Goal: Task Accomplishment & Management: Manage account settings

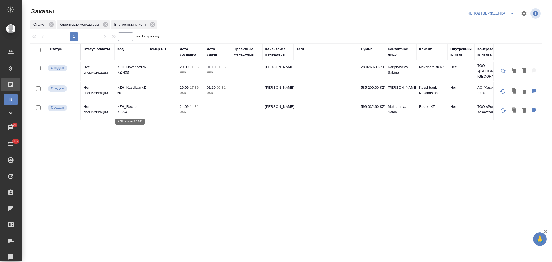
click at [133, 105] on p "KZH_Roche-KZ-541" at bounding box center [130, 109] width 26 height 11
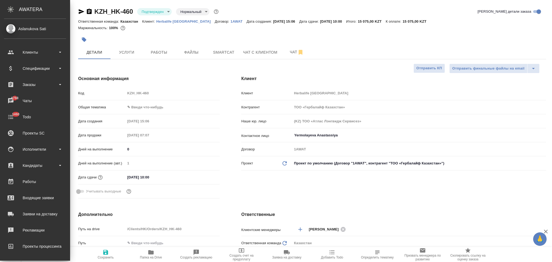
select select "RU"
click at [31, 70] on div "Спецификации" at bounding box center [35, 68] width 62 height 8
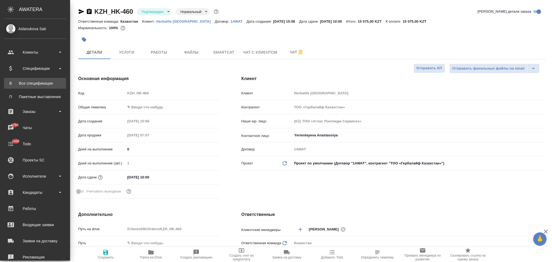
click at [30, 81] on div "Все спецификации" at bounding box center [35, 83] width 57 height 5
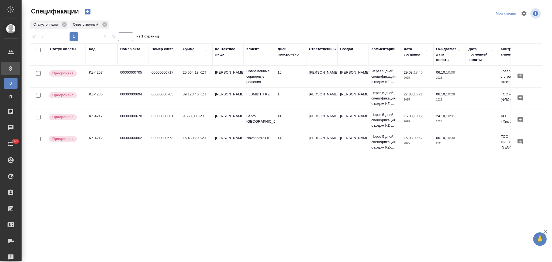
click at [85, 9] on icon "button" at bounding box center [88, 12] width 6 height 6
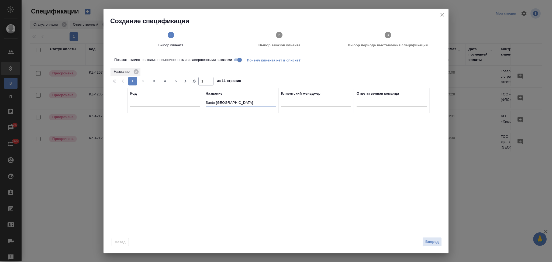
drag, startPoint x: 234, startPoint y: 104, endPoint x: 206, endPoint y: 105, distance: 28.3
click at [206, 105] on input "Santo Kazakhstan" at bounding box center [241, 103] width 70 height 7
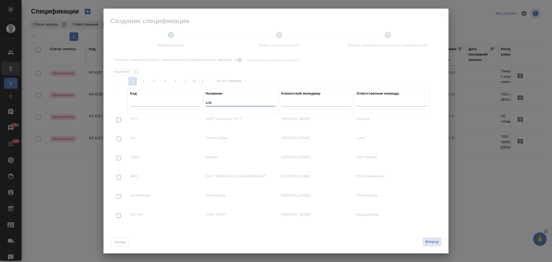
type input "Ы"
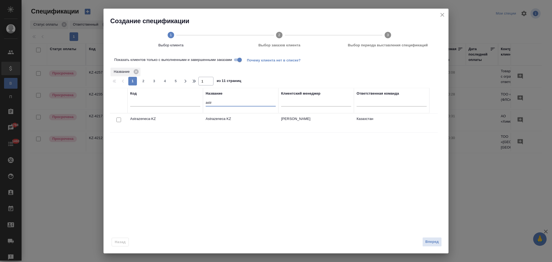
type input "astr"
click at [239, 61] on input "Показать клиентов только с выполненными и завершенными заказами" at bounding box center [239, 60] width 19 height 6
click at [119, 120] on input "checkbox" at bounding box center [118, 119] width 5 height 5
checkbox input "true"
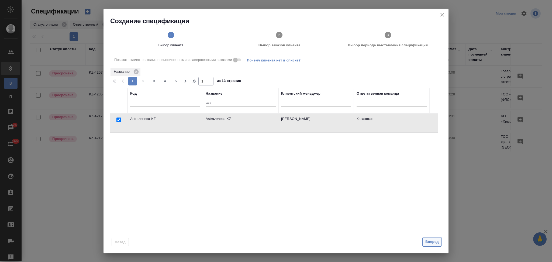
click at [432, 245] on button "Вперед" at bounding box center [431, 241] width 19 height 9
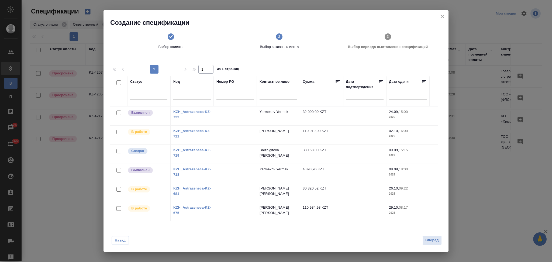
click at [195, 169] on link "KZH_Astrazeneca-KZ-718" at bounding box center [191, 171] width 37 height 9
click at [196, 112] on link "KZH_Astrazeneca-KZ-722" at bounding box center [191, 114] width 37 height 9
click at [200, 188] on link "KZH_Astrazeneca-KZ-681" at bounding box center [191, 190] width 37 height 9
click at [195, 169] on link "KZH_Astrazeneca-KZ-718" at bounding box center [191, 171] width 37 height 9
click at [118, 169] on input "checkbox" at bounding box center [118, 170] width 5 height 5
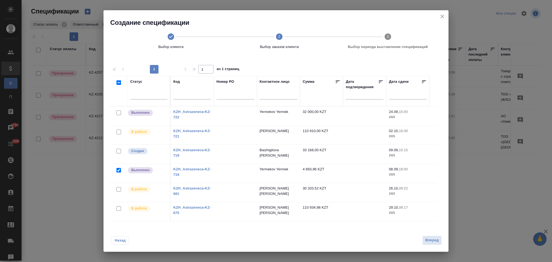
checkbox input "true"
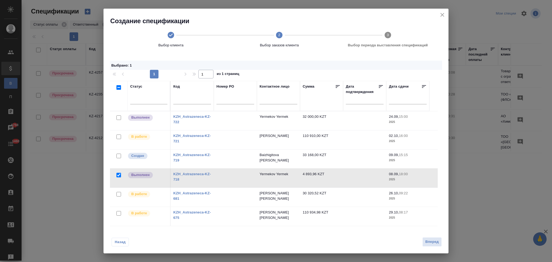
click at [118, 117] on input "checkbox" at bounding box center [118, 117] width 5 height 5
checkbox input "true"
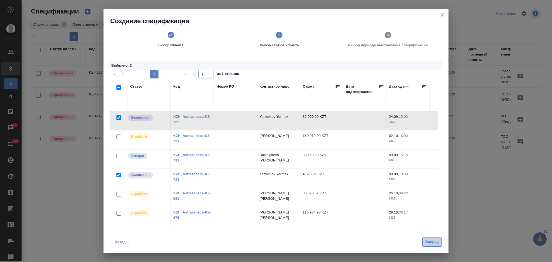
click at [428, 242] on span "Вперед" at bounding box center [431, 242] width 13 height 6
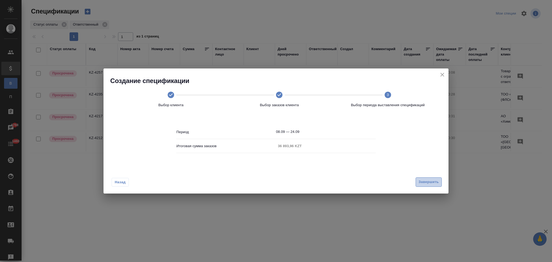
click at [433, 180] on span "Завершить" at bounding box center [428, 182] width 20 height 6
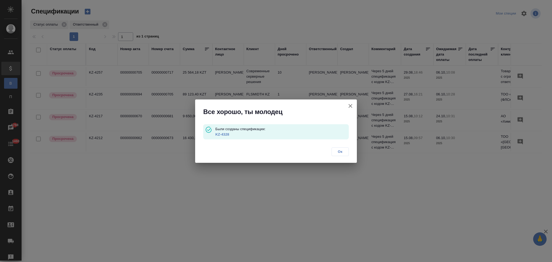
click at [226, 133] on link "KZ-4328" at bounding box center [222, 134] width 14 height 4
click at [350, 105] on icon "button" at bounding box center [350, 106] width 4 height 4
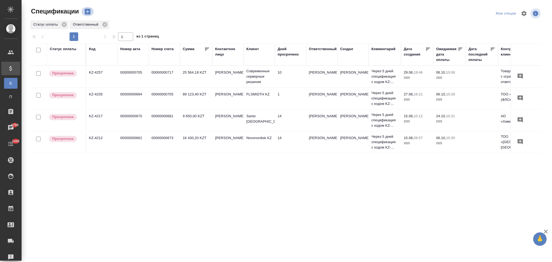
click at [91, 12] on icon "button" at bounding box center [88, 12] width 8 height 8
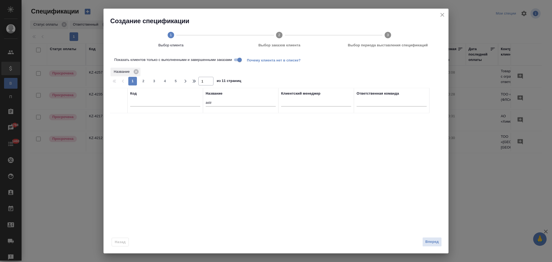
click at [239, 59] on input "Показать клиентов только с выполненными и завершенными заказами" at bounding box center [239, 60] width 19 height 6
click at [119, 120] on input "checkbox" at bounding box center [118, 119] width 5 height 5
checkbox input "true"
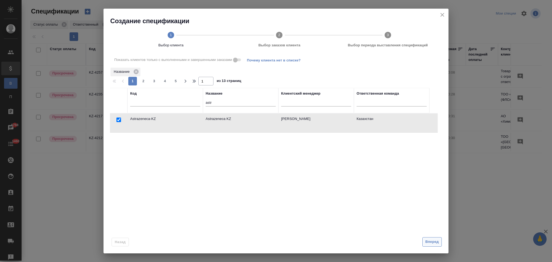
click at [426, 244] on span "Вперед" at bounding box center [431, 242] width 13 height 6
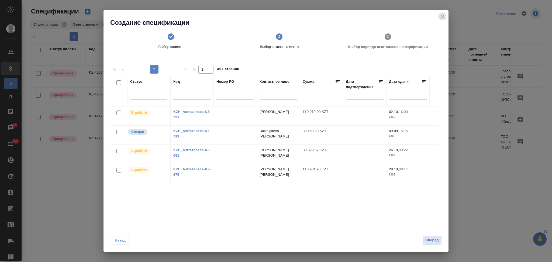
drag, startPoint x: 443, startPoint y: 16, endPoint x: 345, endPoint y: 57, distance: 106.2
click at [443, 16] on icon "close" at bounding box center [442, 16] width 6 height 6
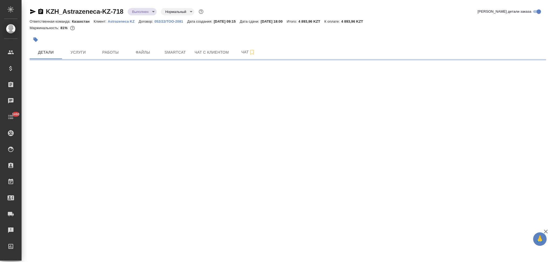
select select "RU"
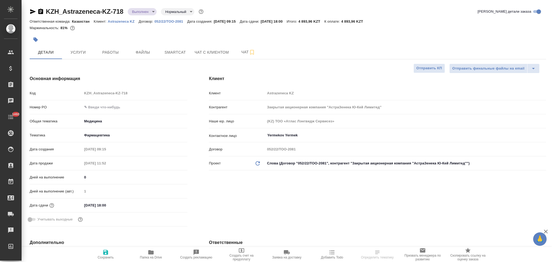
type textarea "x"
click at [105, 108] on input "text" at bounding box center [134, 107] width 105 height 8
paste input "2605512991"
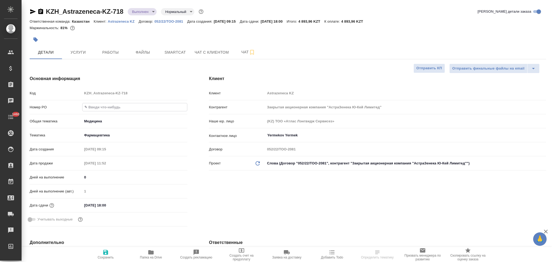
type input "2605512991"
type textarea "x"
type input "2605512991"
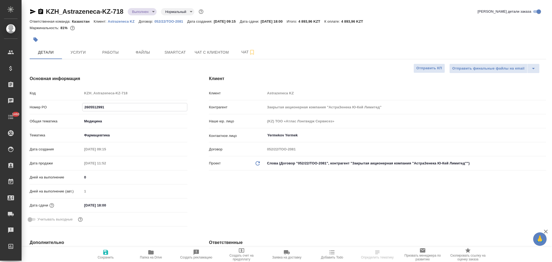
click at [105, 250] on icon "button" at bounding box center [105, 252] width 6 height 6
type textarea "x"
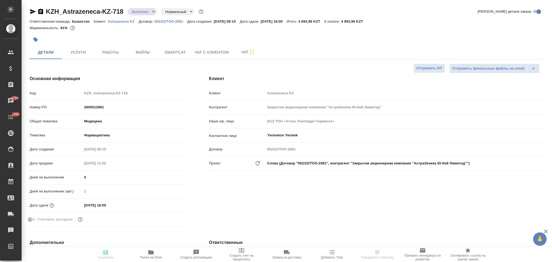
type textarea "x"
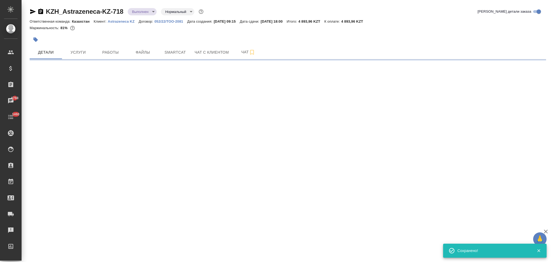
select select "RU"
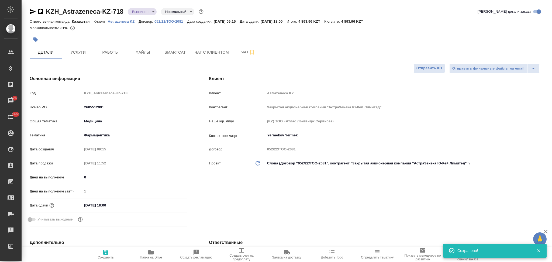
type textarea "x"
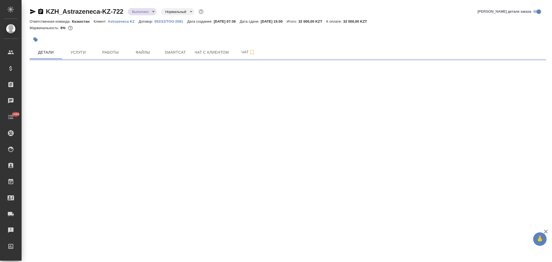
select select "RU"
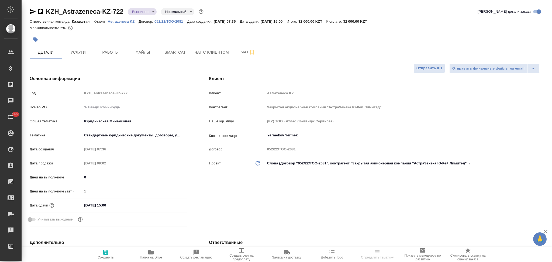
type textarea "x"
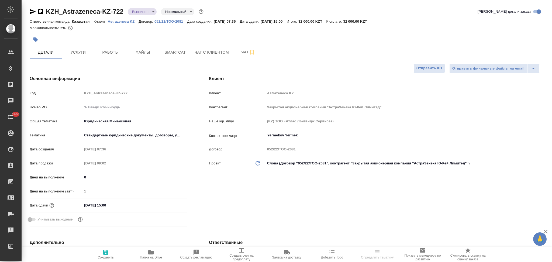
type textarea "x"
click at [98, 105] on input "text" at bounding box center [134, 107] width 105 height 8
paste input "2605512991"
type input "2605512991"
type textarea "x"
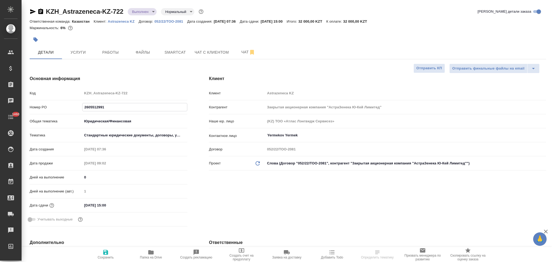
type textarea "x"
type input "2605512991"
click at [104, 252] on icon "button" at bounding box center [105, 252] width 5 height 5
type textarea "x"
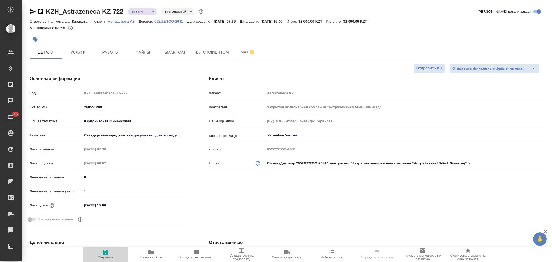
type textarea "x"
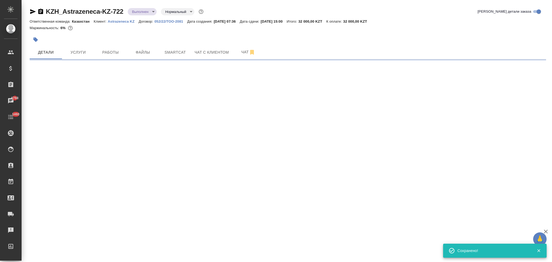
select select "RU"
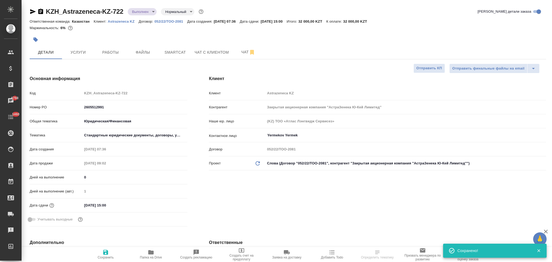
type textarea "x"
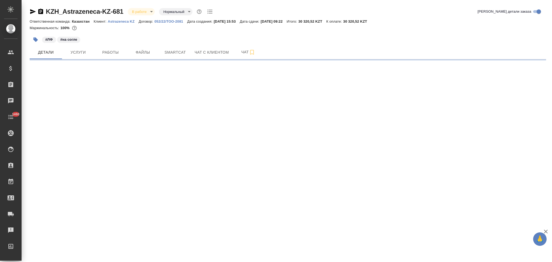
select select "RU"
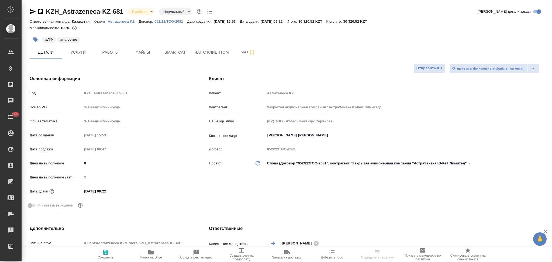
type textarea "x"
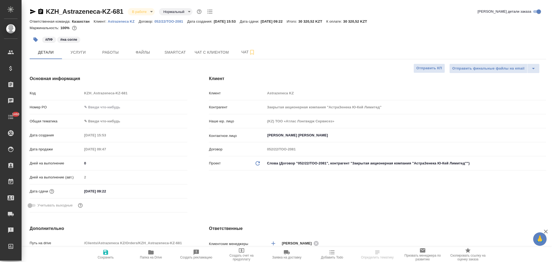
type textarea "x"
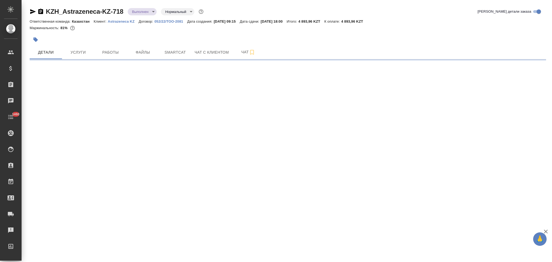
select select "RU"
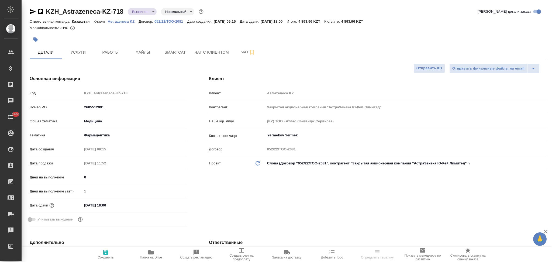
type textarea "x"
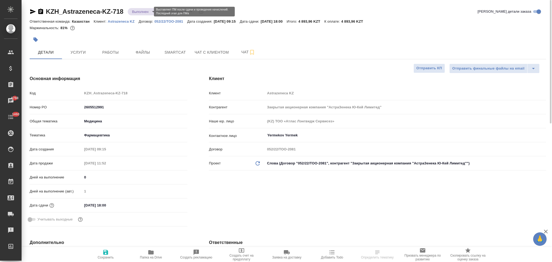
click at [136, 9] on body "🙏 .cls-1 fill:#fff; AWATERA Aslanukova Sati Клиенты Спецификации Заказы 6768 Ча…" at bounding box center [276, 131] width 552 height 262
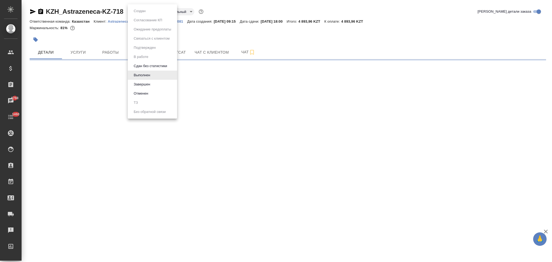
select select "RU"
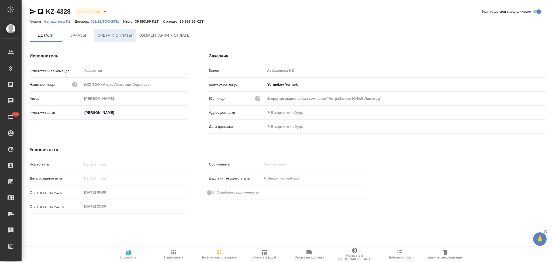
click at [115, 38] on span "Счета и оплаты" at bounding box center [115, 35] width 35 height 7
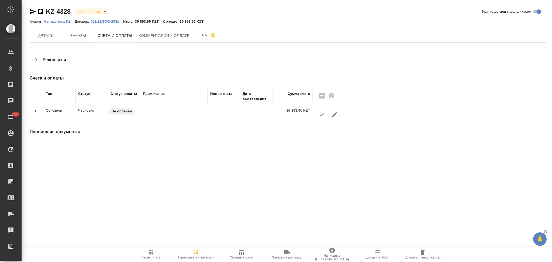
click at [324, 117] on icon "button" at bounding box center [321, 114] width 6 height 6
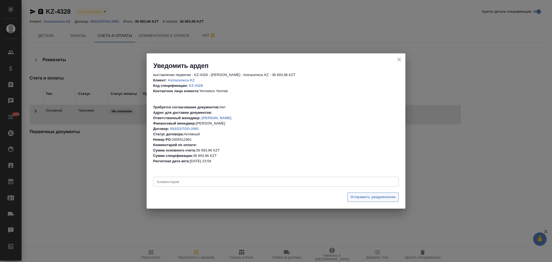
click at [358, 196] on span "Отправить уведомление" at bounding box center [372, 197] width 45 height 6
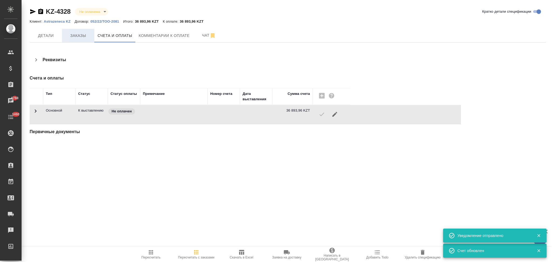
click at [72, 37] on span "Заказы" at bounding box center [78, 35] width 26 height 7
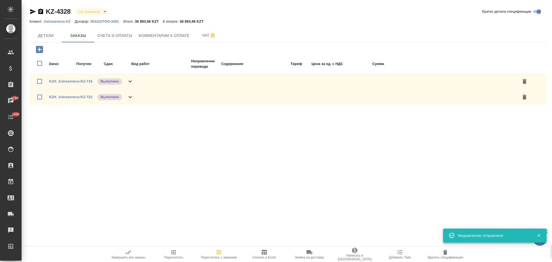
click at [129, 252] on icon "button" at bounding box center [128, 253] width 6 height 4
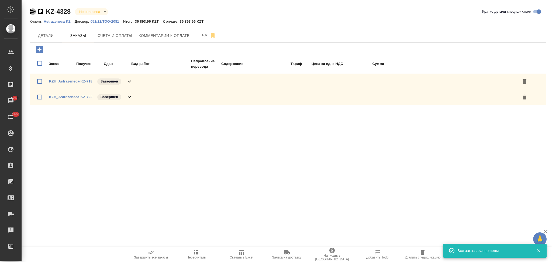
click at [31, 12] on icon "button" at bounding box center [33, 11] width 6 height 6
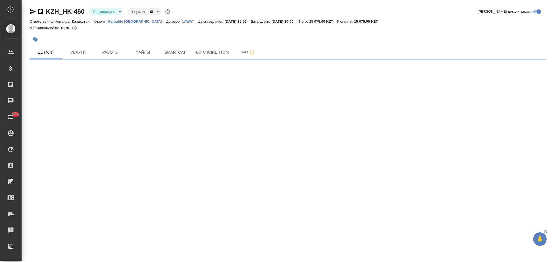
select select "RU"
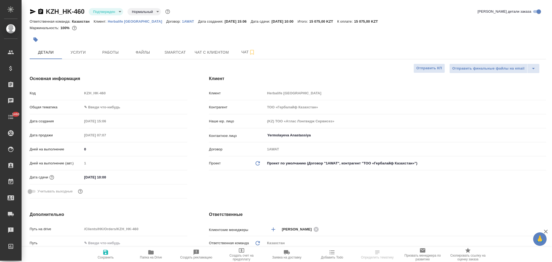
type textarea "x"
click at [112, 51] on span "Работы" at bounding box center [111, 52] width 26 height 7
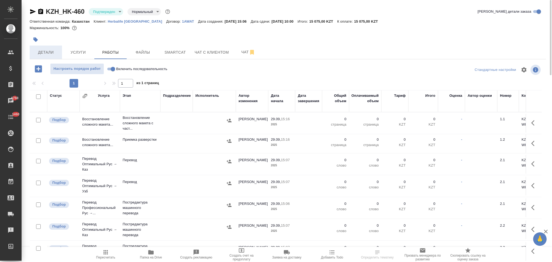
click at [48, 53] on span "Детали" at bounding box center [46, 52] width 26 height 7
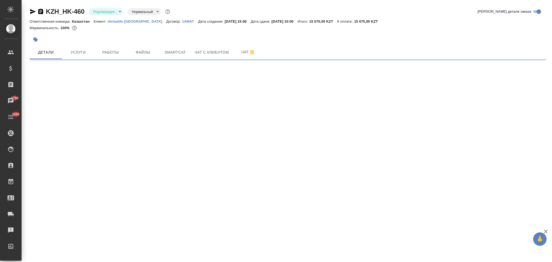
select select "RU"
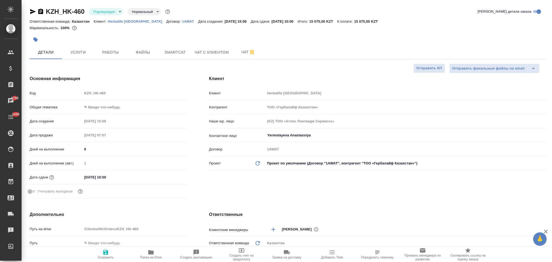
type textarea "x"
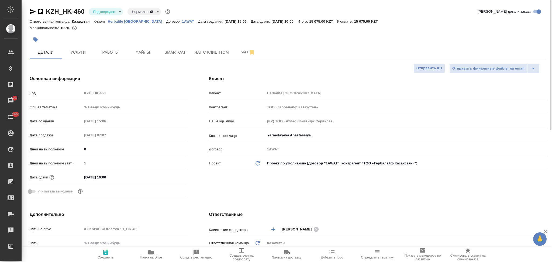
type textarea "x"
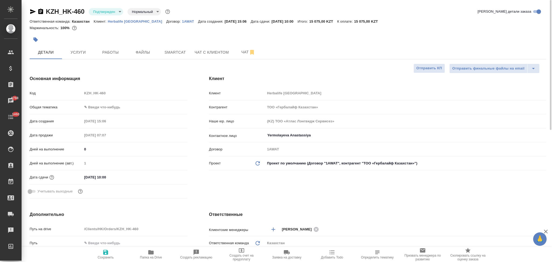
type textarea "x"
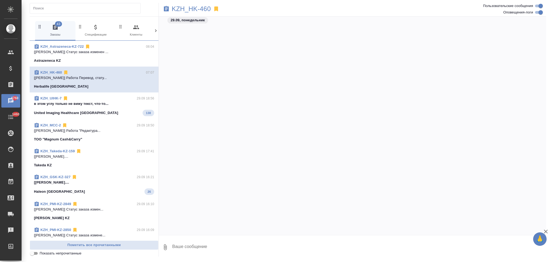
scroll to position [400, 0]
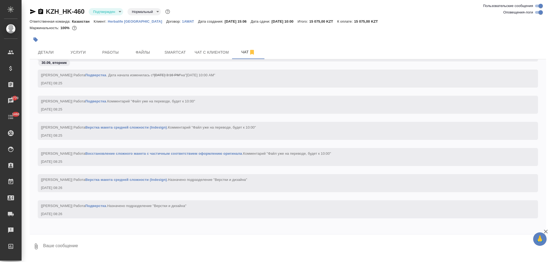
scroll to position [1877, 0]
click at [122, 53] on span "Работы" at bounding box center [111, 52] width 26 height 7
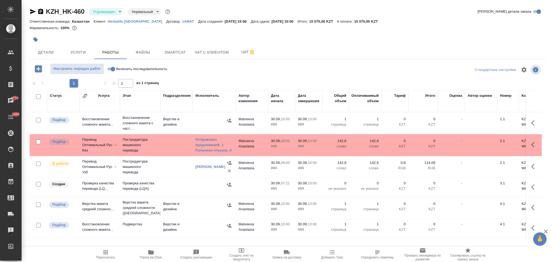
click at [120, 21] on p "Herbalife Kazakhstan" at bounding box center [137, 21] width 58 height 4
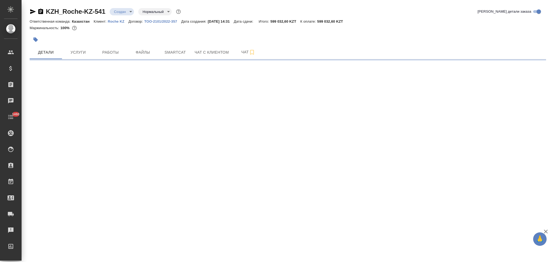
select select "RU"
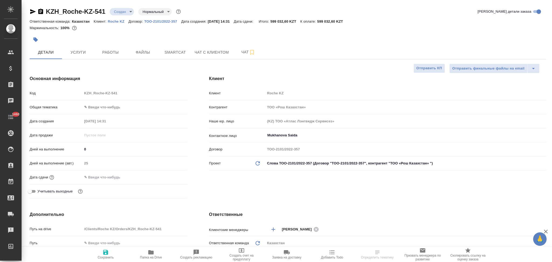
type textarea "x"
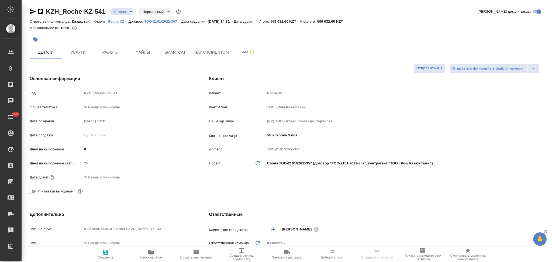
type textarea "x"
type input "[PERSON_NAME]"
click at [40, 12] on icon "button" at bounding box center [40, 11] width 6 height 6
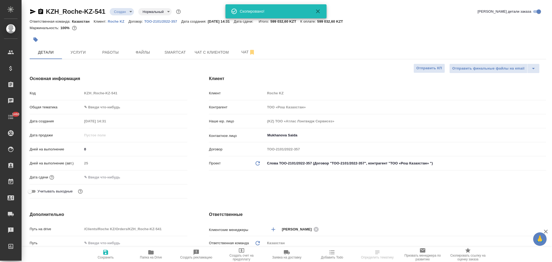
type textarea "x"
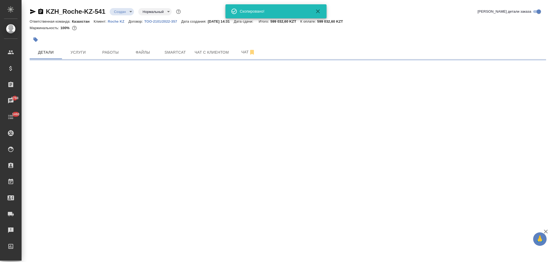
select select "RU"
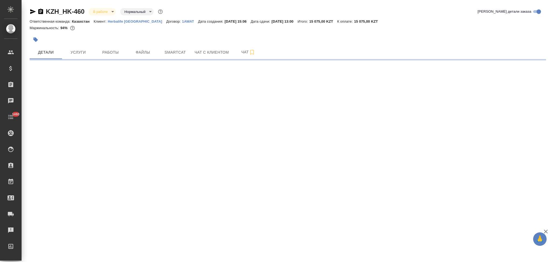
select select "RU"
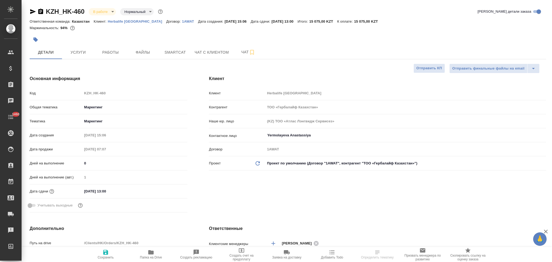
type textarea "x"
click at [106, 54] on span "Работы" at bounding box center [111, 52] width 26 height 7
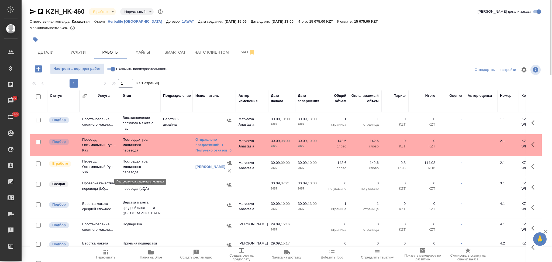
scroll to position [36, 0]
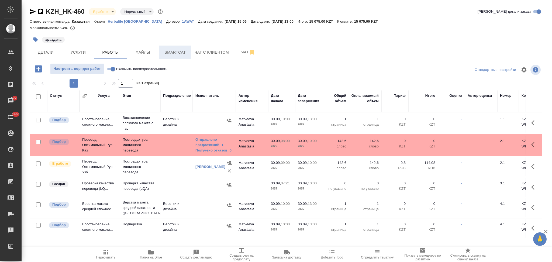
click at [167, 53] on span "Smartcat" at bounding box center [175, 52] width 26 height 7
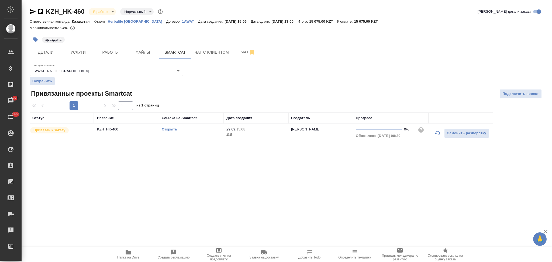
click at [167, 130] on link "Открыть" at bounding box center [169, 129] width 15 height 4
click at [110, 51] on span "Работы" at bounding box center [111, 52] width 26 height 7
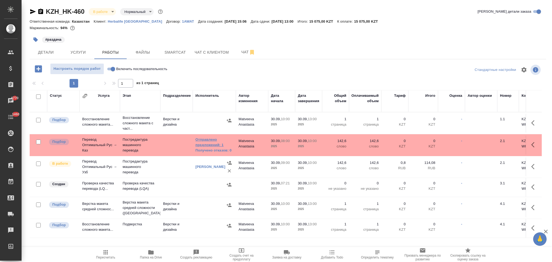
click at [211, 144] on link "Отправлено предложений: 1" at bounding box center [214, 142] width 38 height 11
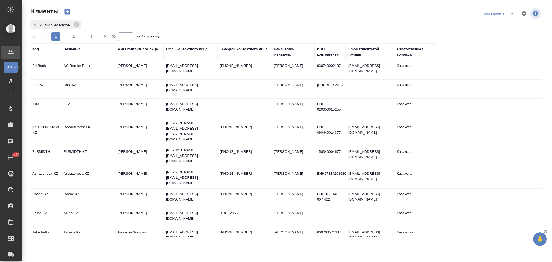
select select "RU"
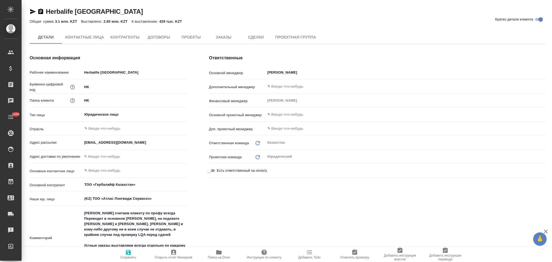
type textarea "x"
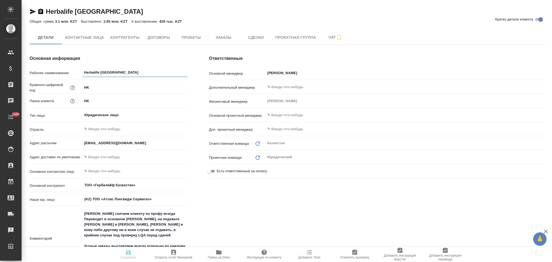
type textarea "x"
click at [220, 40] on span "Заказы" at bounding box center [223, 37] width 26 height 7
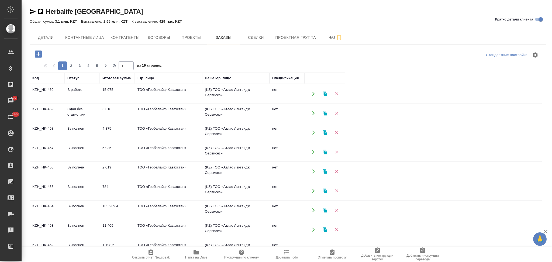
click at [38, 54] on icon "button" at bounding box center [38, 53] width 9 height 9
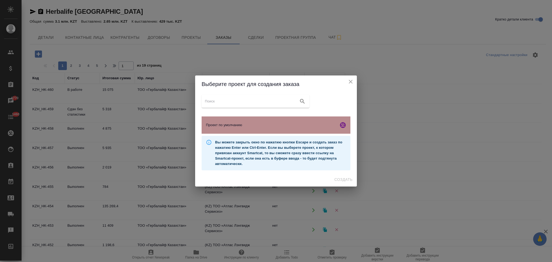
click at [239, 127] on span "Проект по умолчанию" at bounding box center [271, 124] width 130 height 5
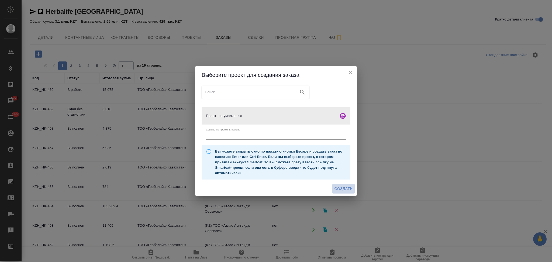
click at [344, 192] on span "Создать" at bounding box center [343, 188] width 18 height 7
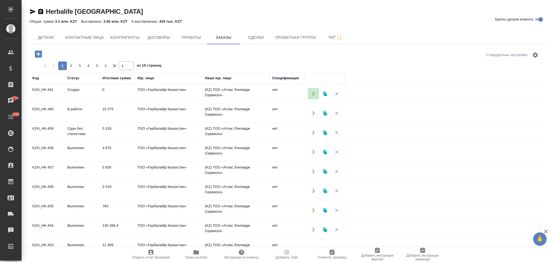
click at [314, 93] on icon "button" at bounding box center [313, 93] width 5 height 5
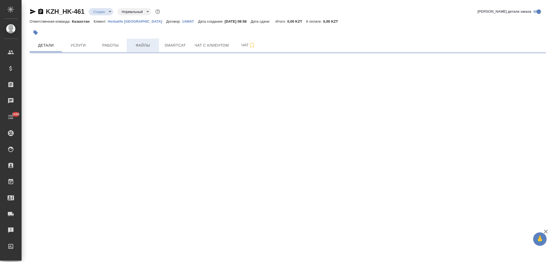
select select "RU"
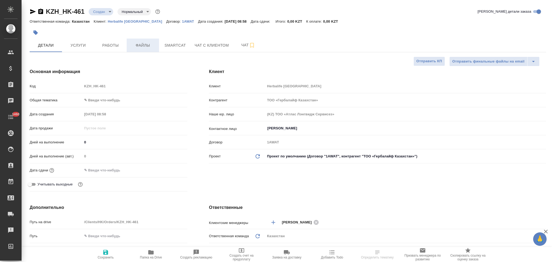
type textarea "x"
click at [143, 44] on span "Файлы" at bounding box center [143, 45] width 26 height 7
type textarea "x"
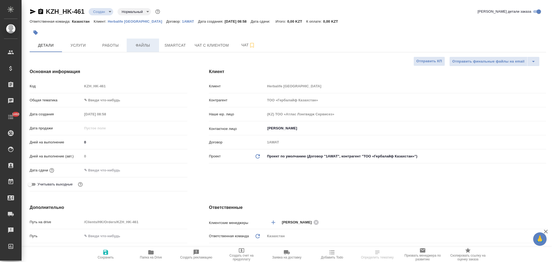
type textarea "x"
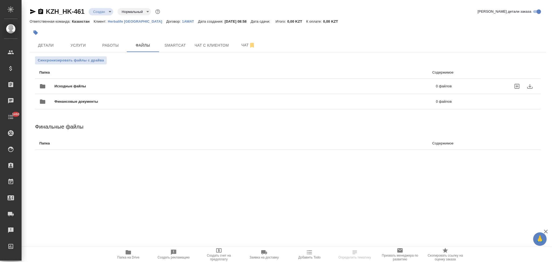
click at [78, 84] on span "Исходные файлы" at bounding box center [157, 86] width 206 height 5
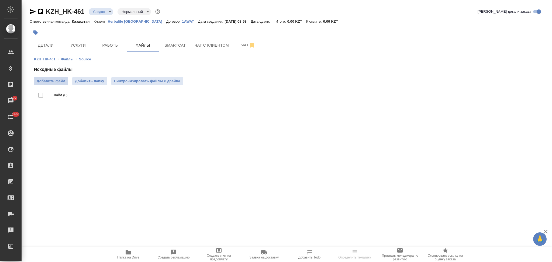
click at [45, 83] on span "Добавить файл" at bounding box center [51, 80] width 29 height 5
click at [0, 0] on input "Добавить файл" at bounding box center [0, 0] width 0 height 0
click at [83, 44] on span "Услуги" at bounding box center [78, 45] width 26 height 7
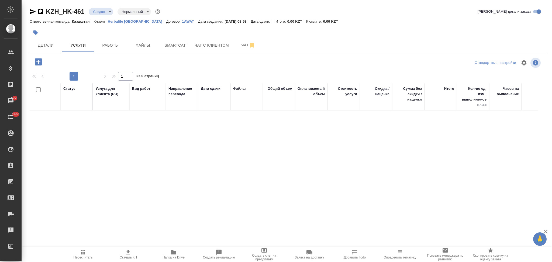
click at [38, 61] on icon "button" at bounding box center [38, 61] width 7 height 7
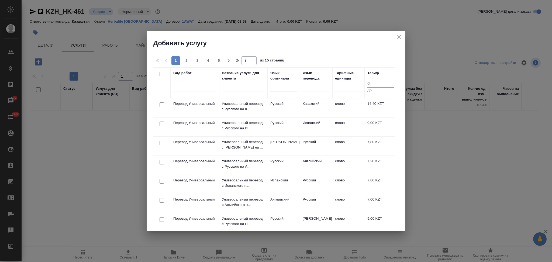
click at [276, 89] on div at bounding box center [283, 86] width 27 height 8
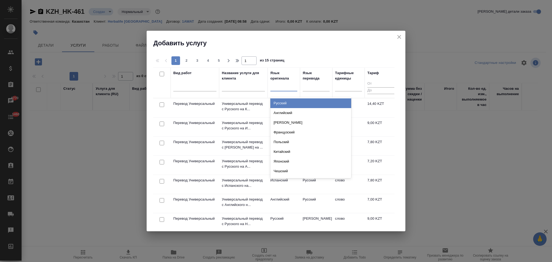
click at [278, 103] on div "Русский" at bounding box center [310, 103] width 81 height 10
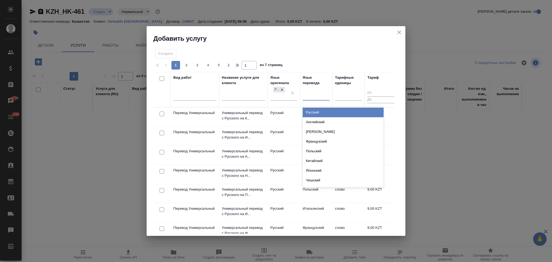
click at [317, 93] on div at bounding box center [316, 95] width 27 height 8
type input "англ"
click at [312, 110] on div "Английский" at bounding box center [343, 113] width 81 height 10
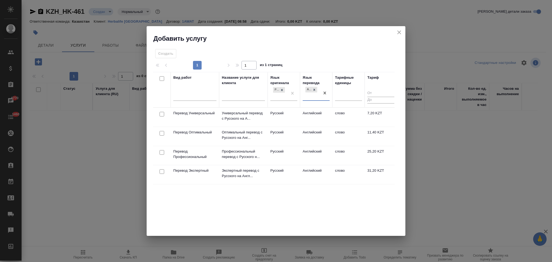
click at [288, 137] on td "Русский" at bounding box center [284, 136] width 32 height 19
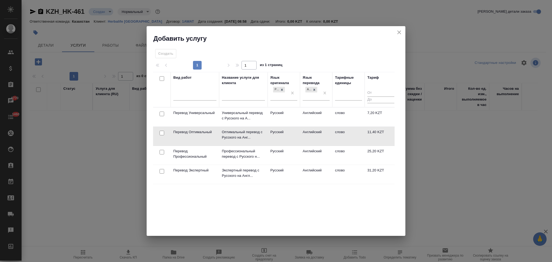
click at [288, 137] on td "Русский" at bounding box center [284, 136] width 32 height 19
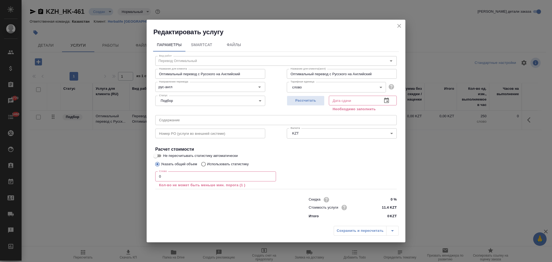
click at [397, 25] on icon "close" at bounding box center [399, 26] width 6 height 6
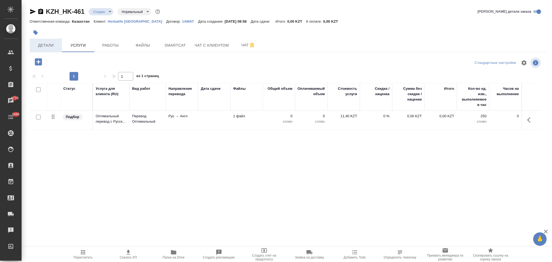
click at [48, 44] on span "Детали" at bounding box center [46, 45] width 26 height 7
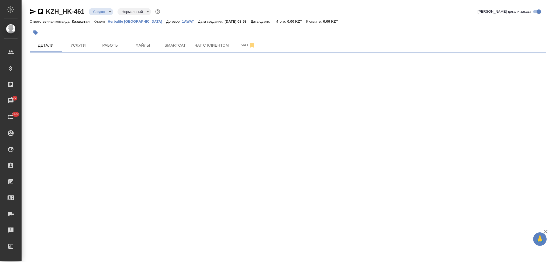
select select "RU"
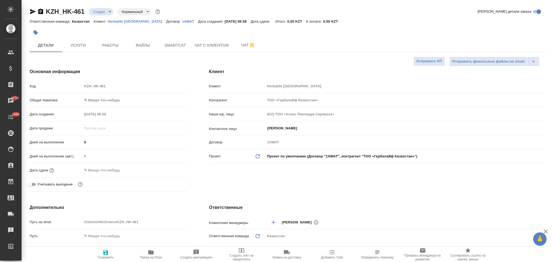
type textarea "x"
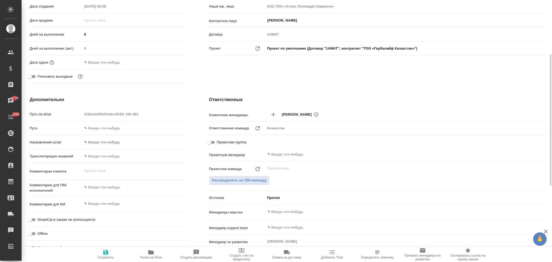
type textarea "x"
click at [111, 188] on textarea at bounding box center [134, 187] width 105 height 9
type textarea "к"
type textarea "x"
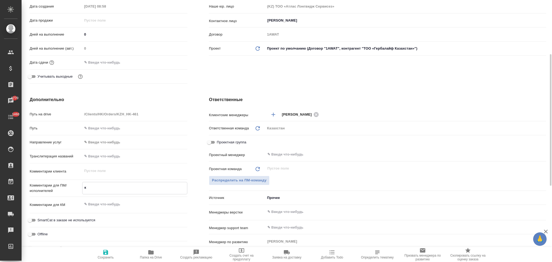
type textarea "x"
type textarea "ка"
type textarea "x"
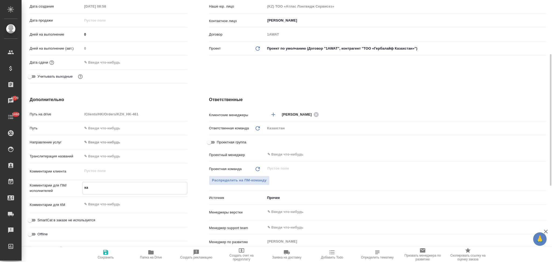
type textarea "кар"
type textarea "x"
type textarea "карт"
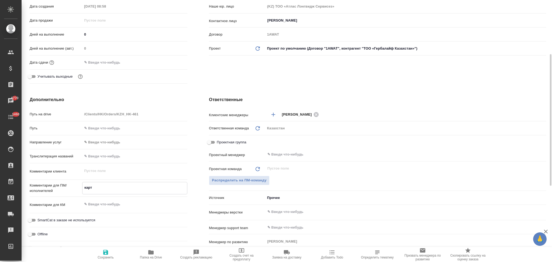
type textarea "x"
type textarea "карти"
type textarea "x"
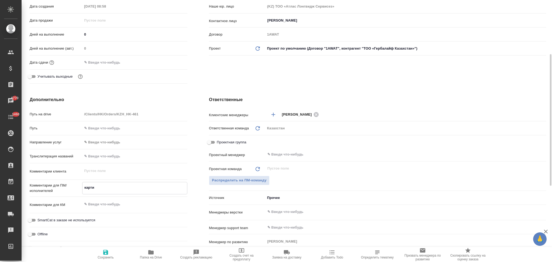
type textarea "x"
type textarea "картик"
type textarea "x"
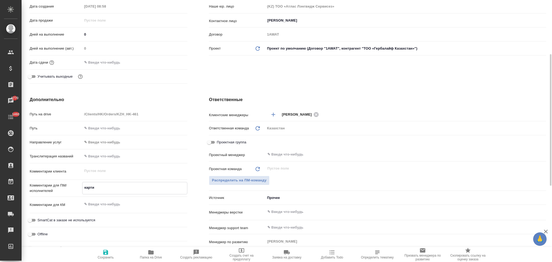
type textarea "x"
type textarea "картики"
type textarea "x"
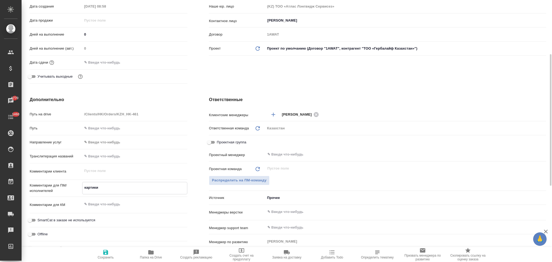
type textarea "картики"
type textarea "x"
type textarea "картики н"
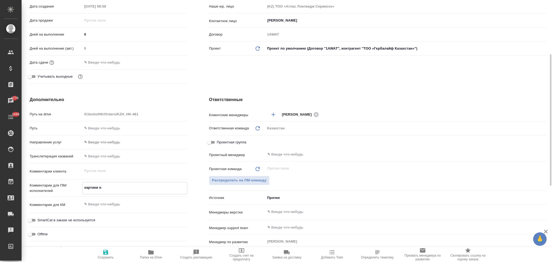
type textarea "x"
type textarea "картики не"
type textarea "x"
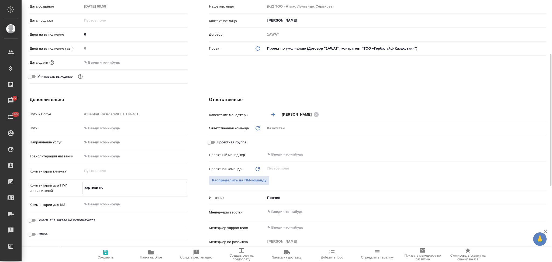
type textarea "x"
type textarea "картики не"
type textarea "x"
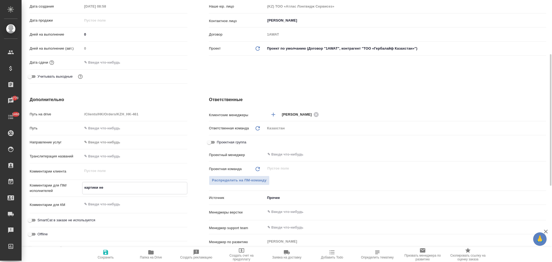
type textarea "x"
type textarea "картики не п"
type textarea "x"
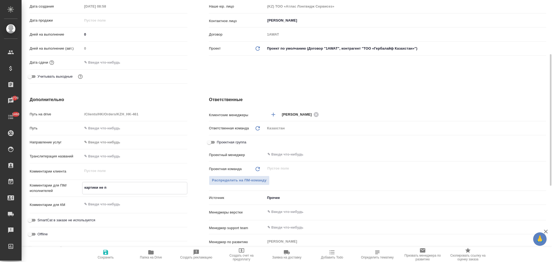
type textarea "картики не пе"
type textarea "x"
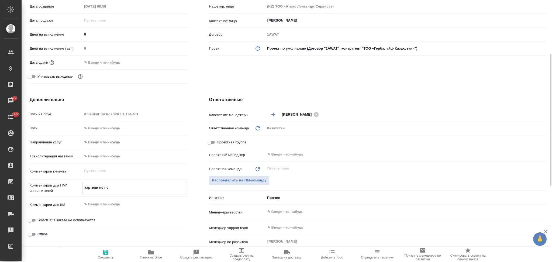
type textarea "картики не п"
type textarea "x"
type textarea "к"
type textarea "x"
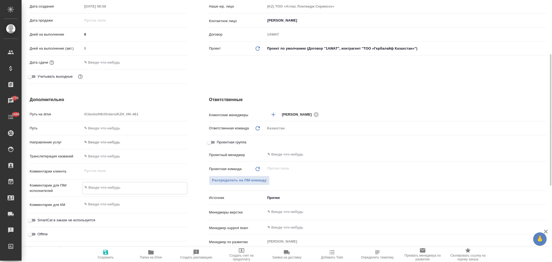
type textarea "x"
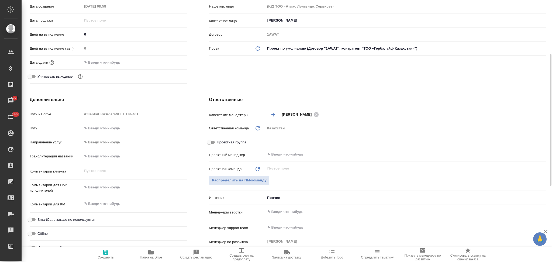
type textarea "x"
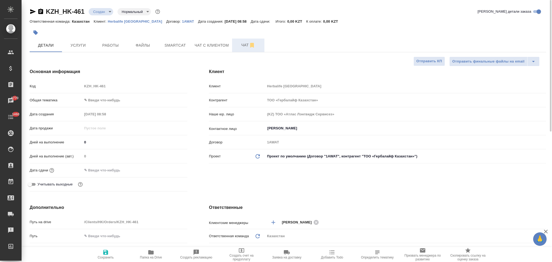
type textarea "x"
click at [241, 43] on span "Чат" at bounding box center [248, 45] width 26 height 7
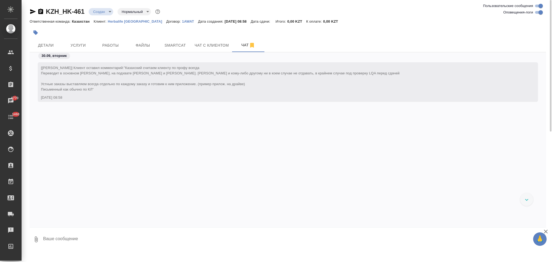
drag, startPoint x: 96, startPoint y: 237, endPoint x: 106, endPoint y: 237, distance: 10.0
click at [96, 238] on textarea at bounding box center [294, 239] width 503 height 18
paste textarea
type textarea "ФИО переводим, а вот эти картинки нет."
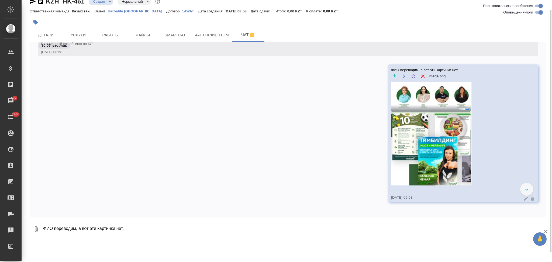
scroll to position [36, 0]
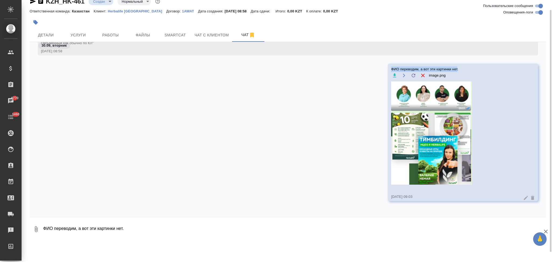
drag, startPoint x: 387, startPoint y: 68, endPoint x: 453, endPoint y: 68, distance: 66.3
click at [453, 68] on span "ФИО переводим, а вот эти картинки нет." at bounding box center [455, 69] width 128 height 5
copy span "ФИО переводим, а вот эти картинки нет"
click at [50, 35] on span "Детали" at bounding box center [46, 35] width 26 height 7
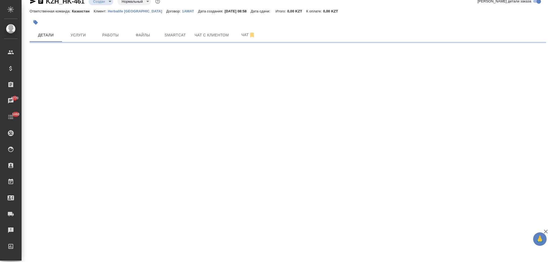
select select "RU"
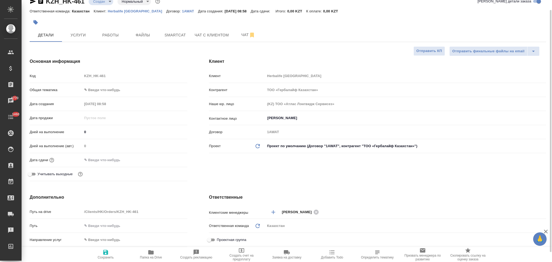
type textarea "x"
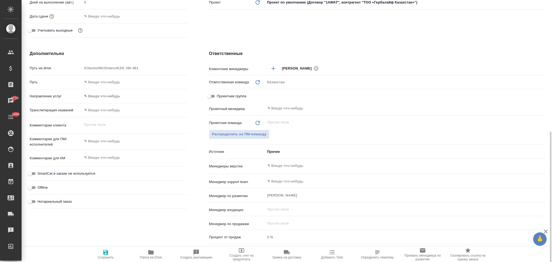
scroll to position [190, 0]
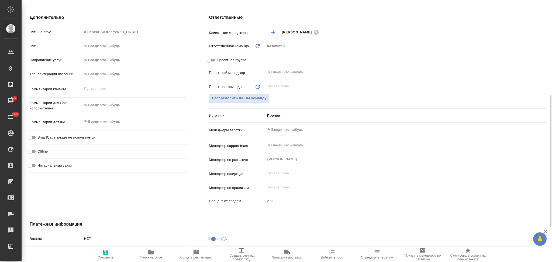
type textarea "x"
click at [105, 107] on textarea at bounding box center [134, 105] width 105 height 9
type textarea "р"
type textarea "x"
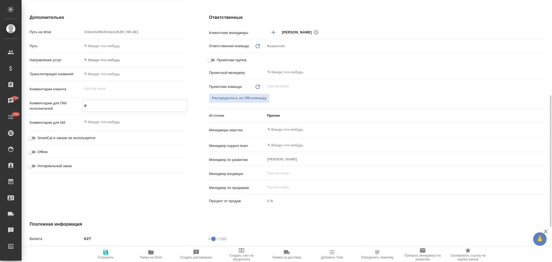
type textarea "x"
type textarea "рус"
type textarea "x"
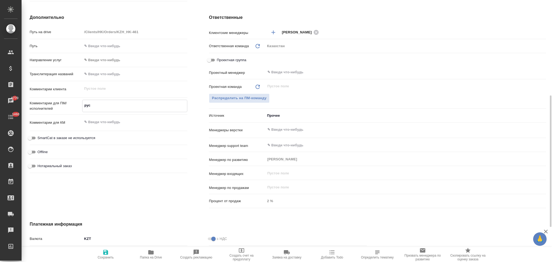
type textarea "рус-"
type textarea "x"
type textarea "рус-а"
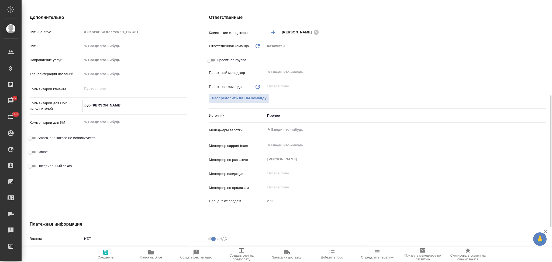
type textarea "x"
type textarea "рус-ан"
type textarea "x"
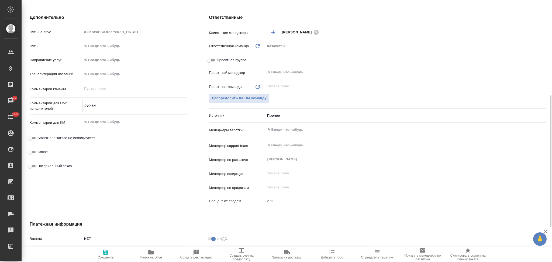
type textarea "x"
type textarea "рус-анг"
type textarea "x"
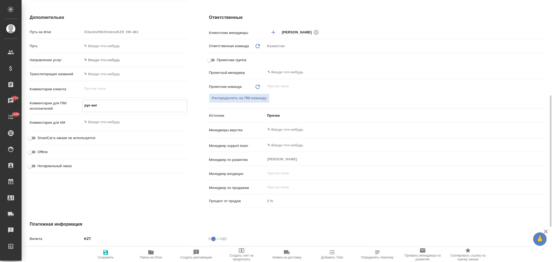
type textarea "x"
type textarea "рус-англ"
type textarea "x"
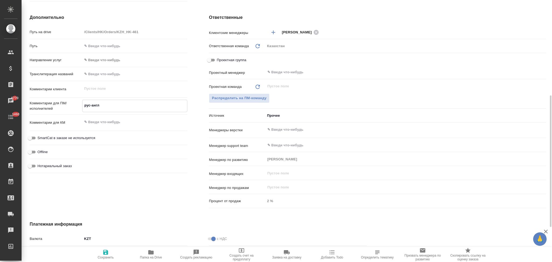
type textarea "x"
type textarea "рус-англ"
type textarea "x"
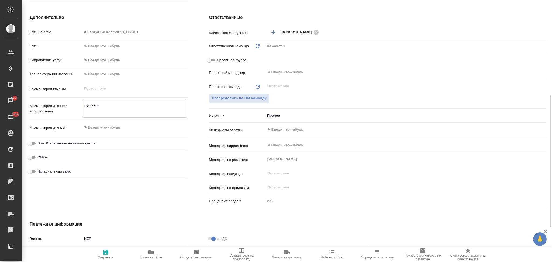
paste textarea "ФИО переводим, а вот эти картинки нет"
type textarea "рус-англ ФИО переводим, а вот эти картинки нет"
type textarea "x"
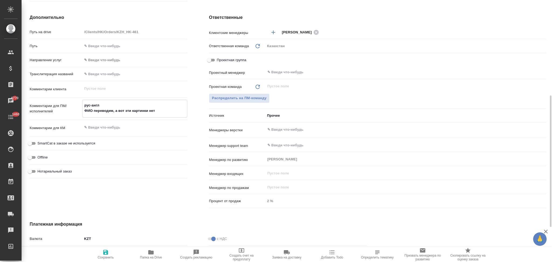
drag, startPoint x: 130, startPoint y: 110, endPoint x: 119, endPoint y: 110, distance: 11.3
click at [119, 110] on textarea "рус-англ ФИО переводим, а вот эти картинки нет" at bounding box center [134, 108] width 105 height 15
type textarea "рус-англ ФИО переводим, а и картинки нет"
type textarea "x"
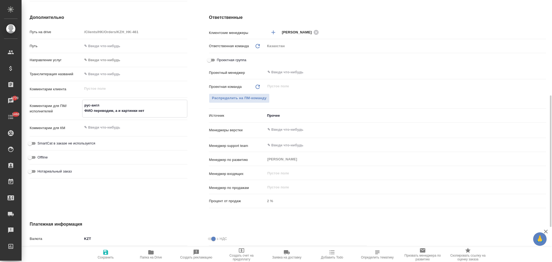
type textarea "x"
click at [120, 110] on textarea "рус-англ ФИО переводим, а и картинки нет" at bounding box center [134, 108] width 105 height 15
type textarea "рус-англ ФИО переводим, а картинки нет"
type textarea "x"
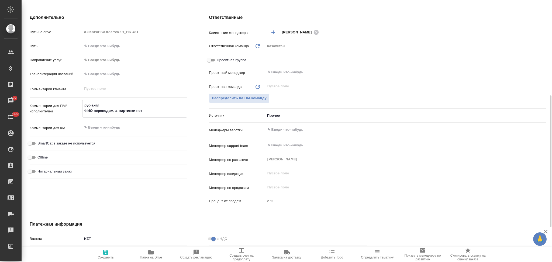
type textarea "x"
click at [136, 110] on textarea "рус-англ ФИО переводим, а картинки нет" at bounding box center [134, 108] width 105 height 15
type textarea "рус-англ ФИО переводим, а картинки внет"
type textarea "x"
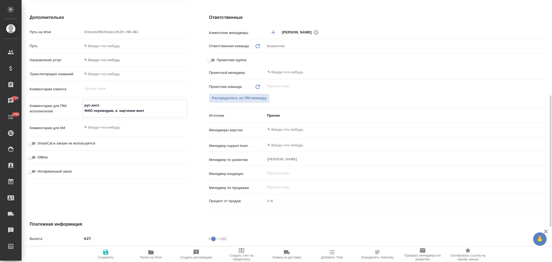
type textarea "x"
type textarea "рус-англ ФИО переводим, а картинки в нет"
type textarea "x"
type textarea "рус-англ ФИО переводим, а картинки в чнет"
type textarea "x"
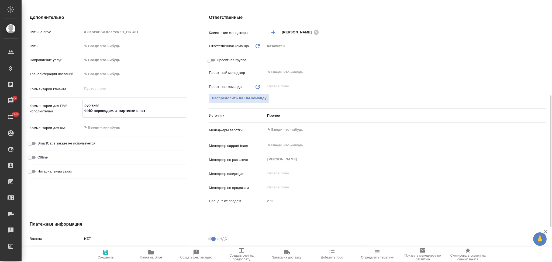
type textarea "x"
type textarea "рус-англ ФИО переводим, а картинки в чанет"
type textarea "x"
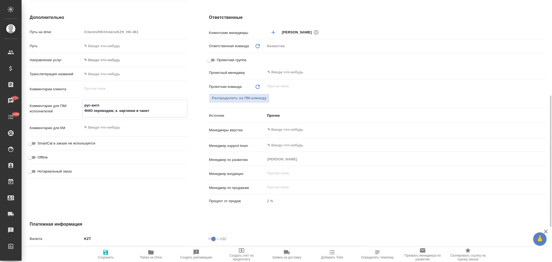
type textarea "рус-англ ФИО переводим, а картинки в чатнет"
type textarea "x"
type textarea "рус-англ ФИО переводим, а картинки в чатенет"
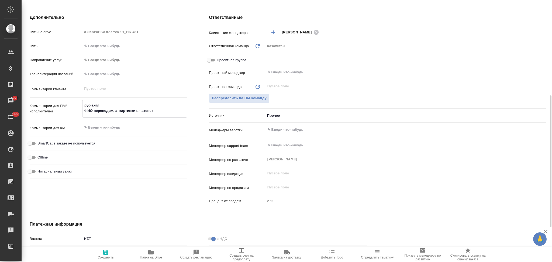
type textarea "x"
type textarea "рус-англ ФИО переводим, а картинки в чате нет"
type textarea "x"
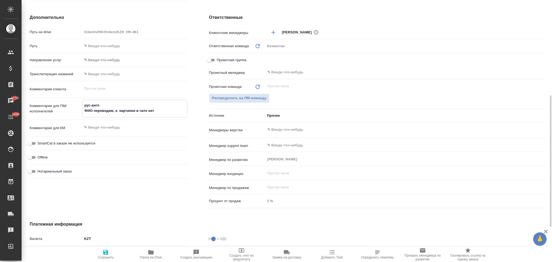
type textarea "x"
type textarea "рус-англ ФИО переводим, а картинки в чате нет"
type textarea "x"
click at [105, 251] on icon "button" at bounding box center [105, 252] width 6 height 6
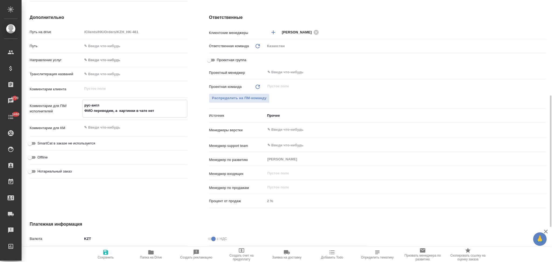
type textarea "x"
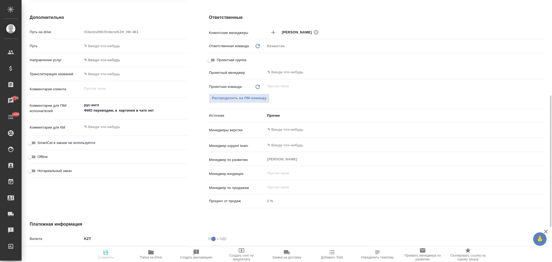
type textarea "x"
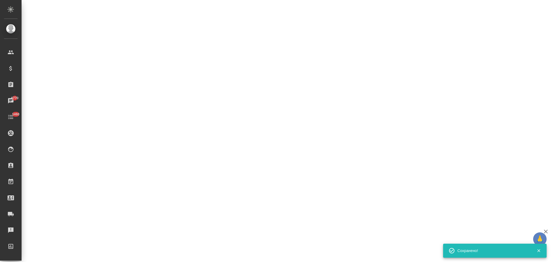
select select "RU"
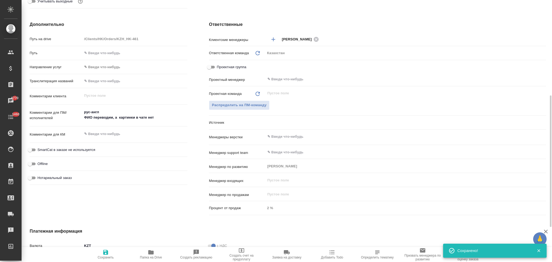
type textarea "x"
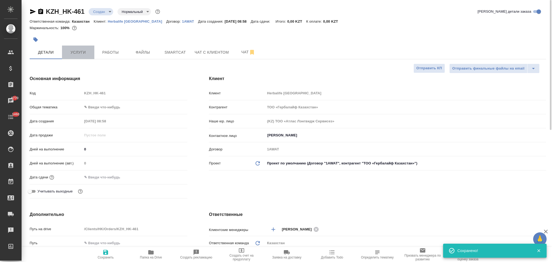
click at [74, 51] on span "Услуги" at bounding box center [78, 52] width 26 height 7
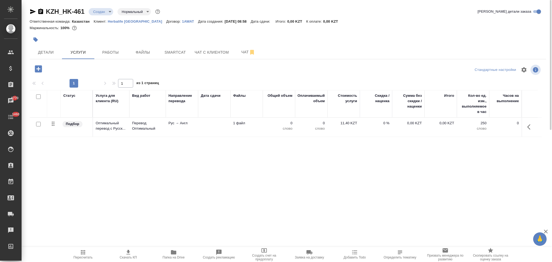
click at [37, 124] on input "checkbox" at bounding box center [38, 124] width 5 height 5
checkbox input "true"
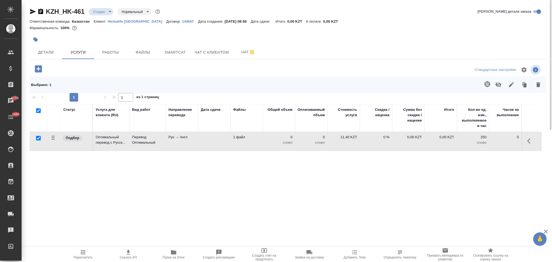
click at [484, 87] on icon "button" at bounding box center [487, 84] width 6 height 6
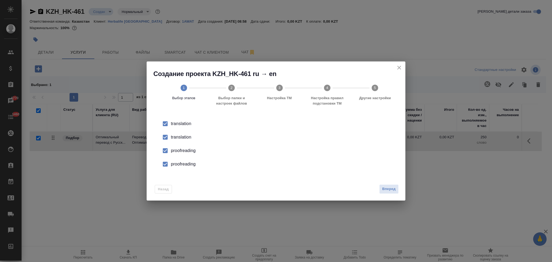
click at [186, 137] on div "translation" at bounding box center [281, 137] width 221 height 6
click at [186, 148] on div "proofreading" at bounding box center [281, 150] width 221 height 6
click at [185, 162] on div "proofreading" at bounding box center [281, 164] width 221 height 6
click at [385, 188] on span "Вперед" at bounding box center [388, 189] width 13 height 6
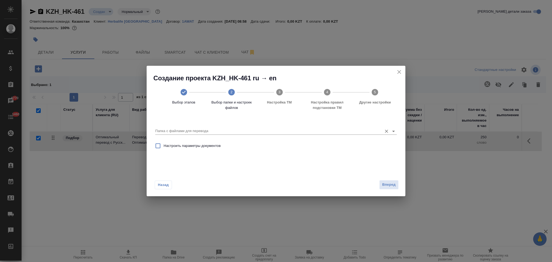
click at [201, 128] on input "Папка с файлами для перевода" at bounding box center [267, 131] width 224 height 6
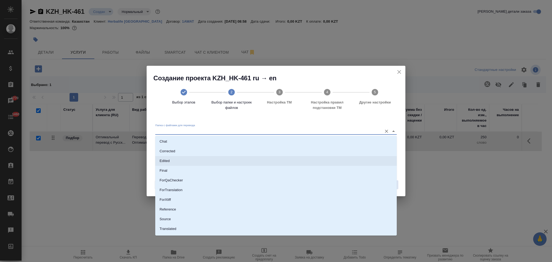
scroll to position [28, 0]
click at [175, 209] on li "Source" at bounding box center [275, 211] width 241 height 10
type input "Source"
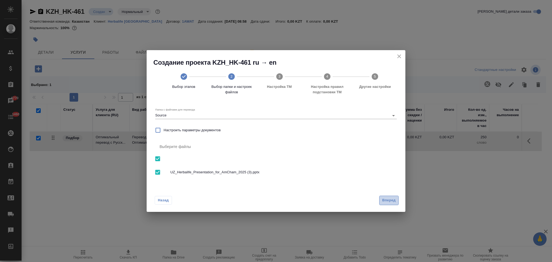
click at [386, 198] on span "Вперед" at bounding box center [388, 200] width 13 height 6
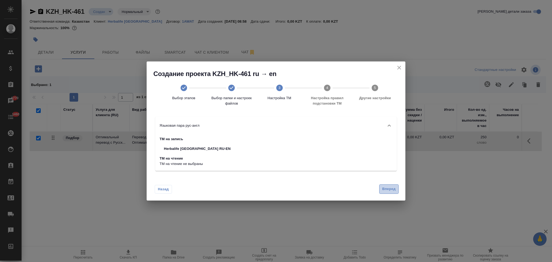
drag, startPoint x: 391, startPoint y: 187, endPoint x: 354, endPoint y: 179, distance: 37.6
click at [390, 187] on span "Вперед" at bounding box center [388, 189] width 13 height 6
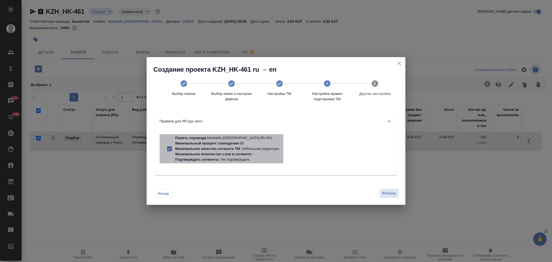
click at [218, 143] on p "Минимальный процент совпадения" at bounding box center [207, 143] width 64 height 4
checkbox input "false"
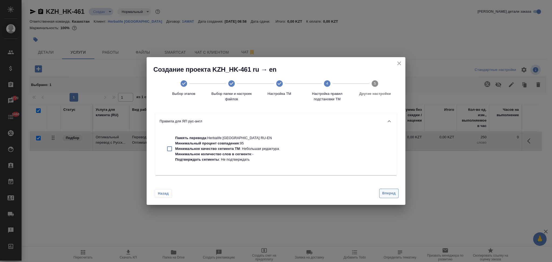
click at [385, 193] on span "Вперед" at bounding box center [388, 193] width 13 height 6
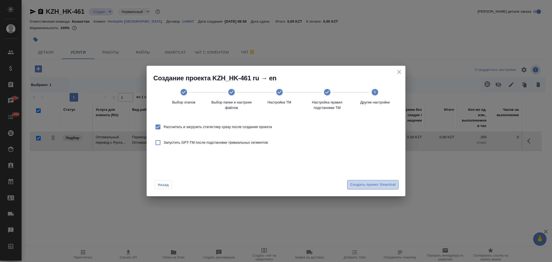
click at [374, 189] on button "Создать проект Smartcat" at bounding box center [372, 184] width 51 height 9
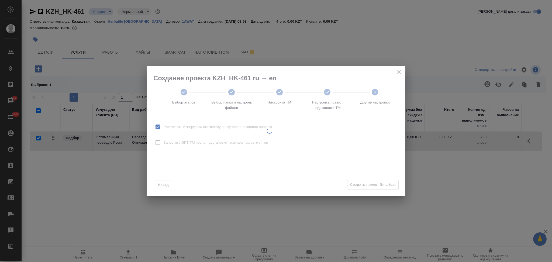
checkbox input "false"
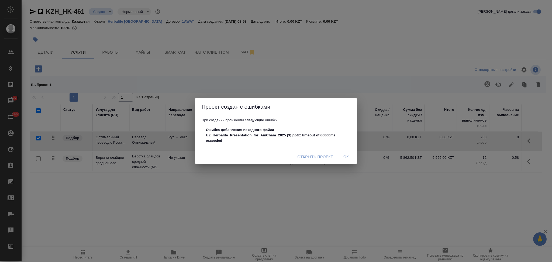
drag, startPoint x: 345, startPoint y: 158, endPoint x: 330, endPoint y: 148, distance: 17.8
click at [345, 158] on span "Ок" at bounding box center [345, 157] width 13 height 7
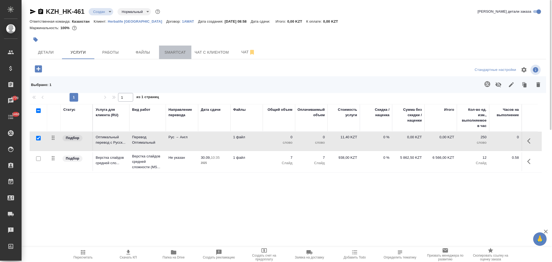
click at [175, 51] on span "Smartcat" at bounding box center [175, 52] width 26 height 7
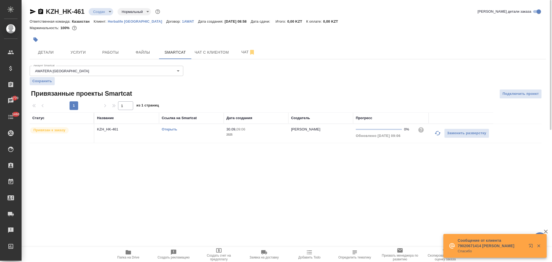
click at [168, 130] on link "Открыть" at bounding box center [169, 129] width 15 height 4
click at [57, 53] on span "Детали" at bounding box center [46, 52] width 26 height 7
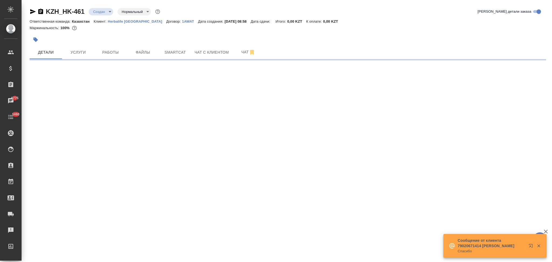
select select "RU"
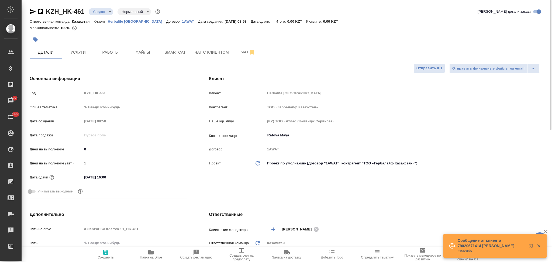
type textarea "x"
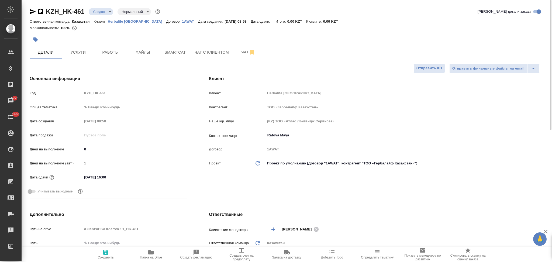
type input "Журавлев Денис"
type textarea "x"
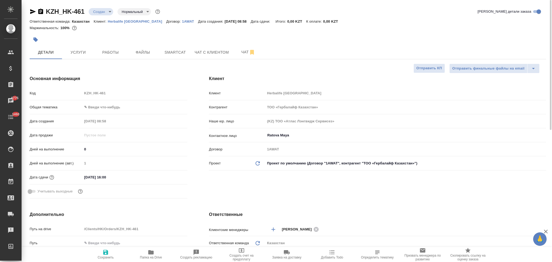
type textarea "x"
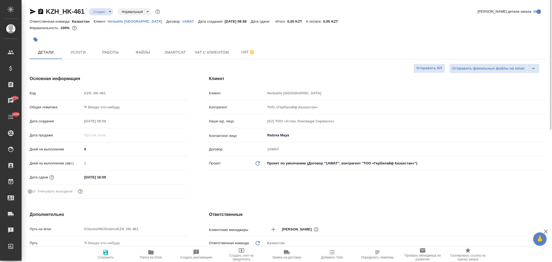
type textarea "x"
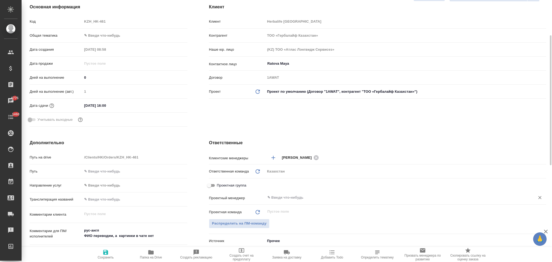
scroll to position [108, 0]
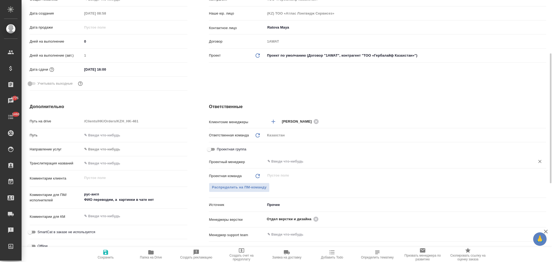
click at [277, 164] on input "text" at bounding box center [396, 161] width 259 height 6
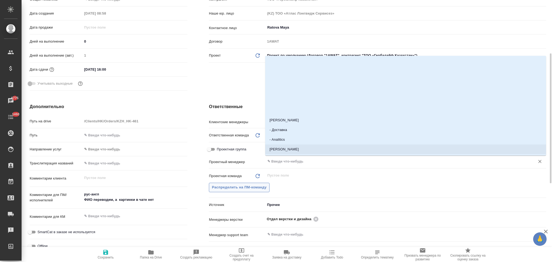
click at [242, 187] on span "Распределить на ПМ-команду" at bounding box center [239, 187] width 55 height 6
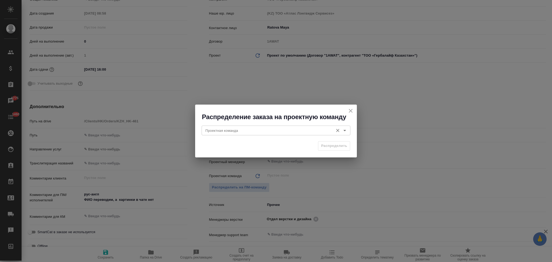
drag, startPoint x: 245, startPoint y: 130, endPoint x: 244, endPoint y: 134, distance: 4.5
click at [245, 130] on input "Проектная команда" at bounding box center [266, 130] width 127 height 6
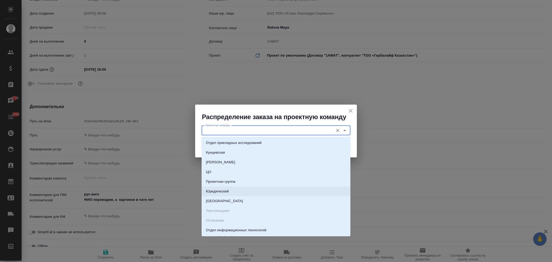
click at [227, 189] on p "Юридический" at bounding box center [217, 191] width 23 height 5
type input "Юридический"
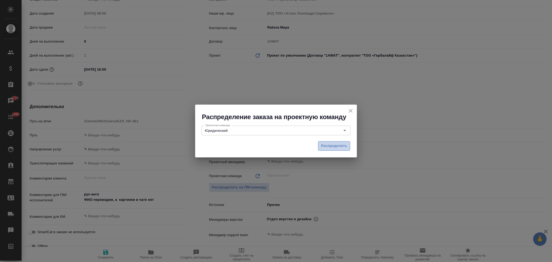
click at [327, 145] on span "Распределить" at bounding box center [334, 146] width 26 height 6
type textarea "x"
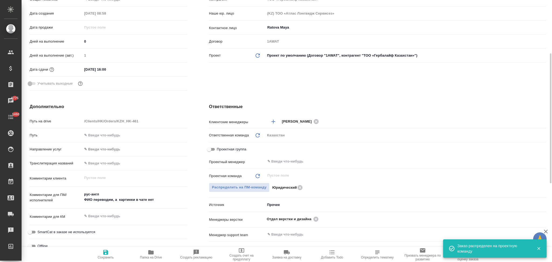
scroll to position [0, 0]
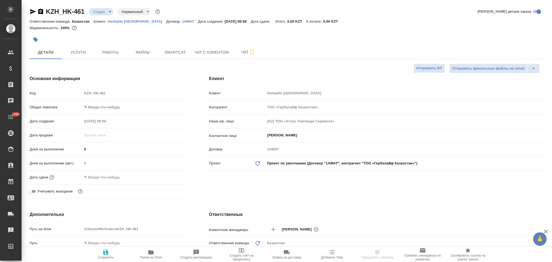
select select "RU"
type textarea "x"
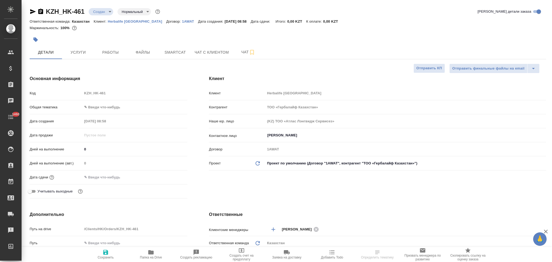
type textarea "x"
click at [150, 254] on icon "button" at bounding box center [150, 252] width 5 height 4
type textarea "x"
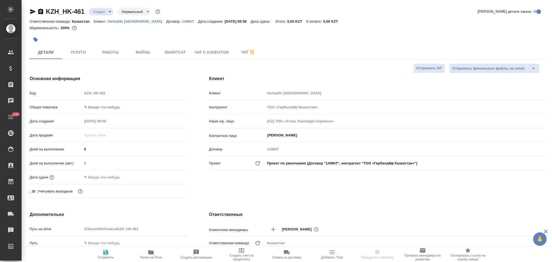
type textarea "x"
click at [82, 46] on button "Услуги" at bounding box center [78, 52] width 32 height 13
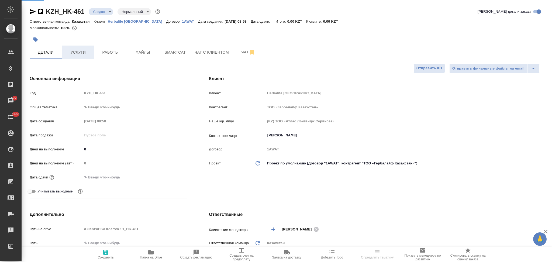
click at [78, 51] on span "Услуги" at bounding box center [78, 52] width 26 height 7
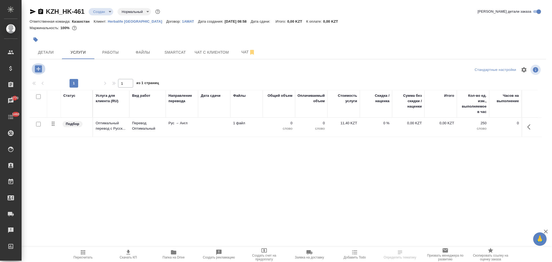
click at [37, 67] on icon "button" at bounding box center [38, 68] width 7 height 7
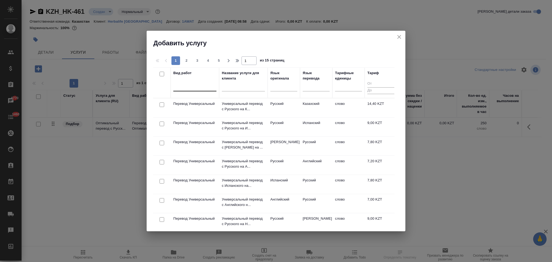
click at [192, 86] on div at bounding box center [194, 86] width 43 height 8
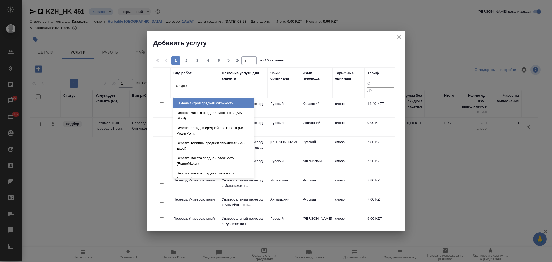
type input "средней"
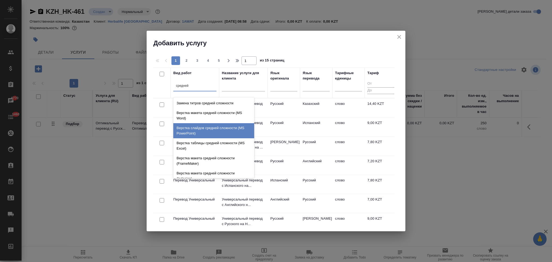
click at [206, 133] on div "Верстка слайдов средней сложности (MS PowerPoint)" at bounding box center [213, 130] width 81 height 15
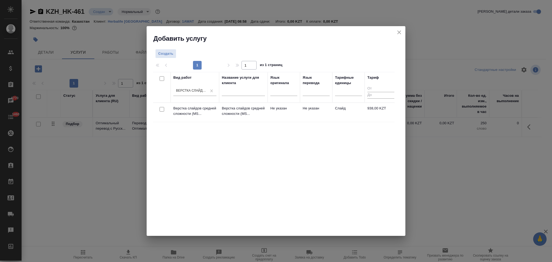
click at [280, 114] on td "Не указан" at bounding box center [284, 112] width 32 height 19
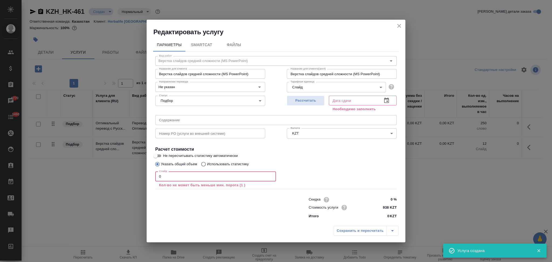
drag, startPoint x: 171, startPoint y: 175, endPoint x: 149, endPoint y: 174, distance: 22.1
click at [149, 174] on div "Параметры SmartCat Файлы Вид работ Верстка слайдов средней сложности (MS PowerP…" at bounding box center [276, 129] width 259 height 187
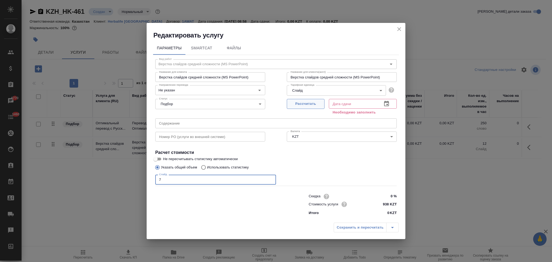
type input "7"
click at [299, 106] on span "Рассчитать" at bounding box center [306, 104] width 32 height 6
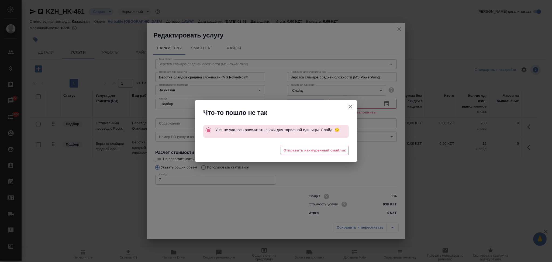
type input "30.09.2025 10:35"
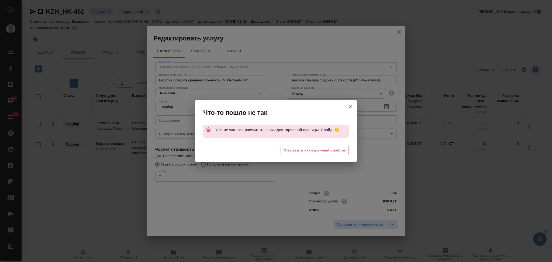
drag, startPoint x: 350, startPoint y: 105, endPoint x: 347, endPoint y: 133, distance: 27.7
click at [350, 106] on icon "button" at bounding box center [350, 106] width 6 height 6
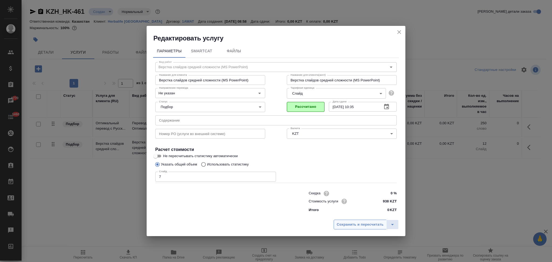
click at [348, 222] on span "Сохранить и пересчитать" at bounding box center [360, 224] width 47 height 6
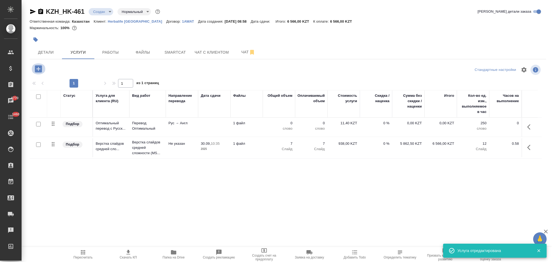
click at [39, 69] on icon "button" at bounding box center [38, 68] width 9 height 9
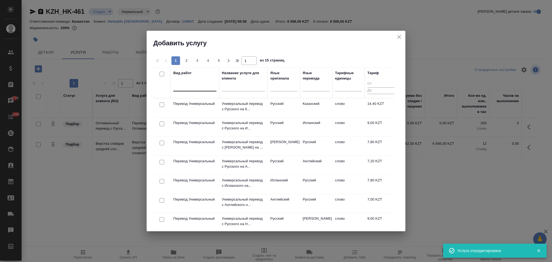
click at [196, 87] on div at bounding box center [194, 86] width 43 height 8
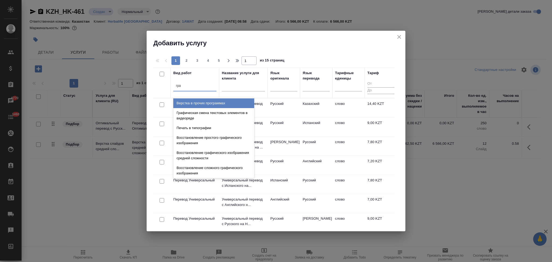
type input "граф"
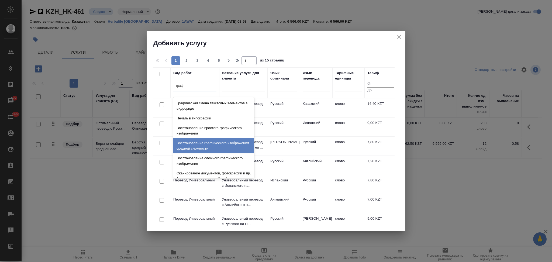
scroll to position [17, 0]
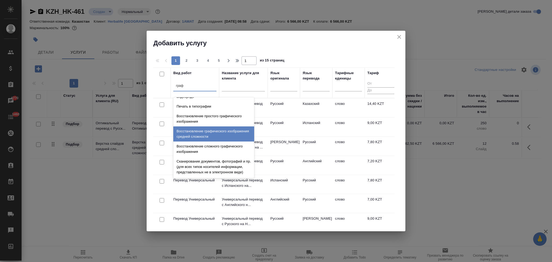
click at [195, 129] on div "Восстановление графического изображения средней сложности" at bounding box center [213, 133] width 81 height 15
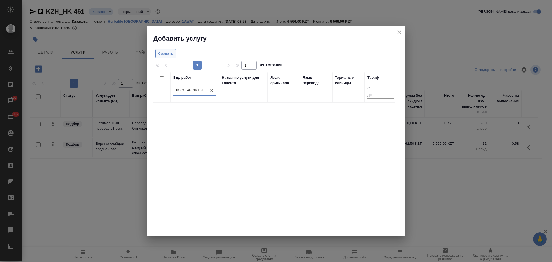
click at [167, 53] on span "Создать" at bounding box center [165, 54] width 15 height 6
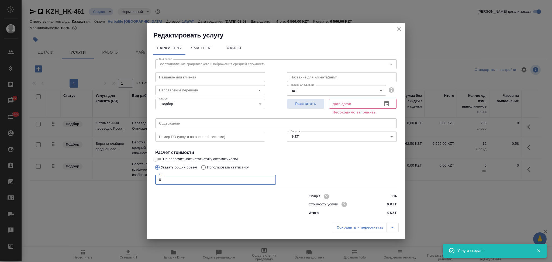
drag, startPoint x: 165, startPoint y: 178, endPoint x: 149, endPoint y: 174, distance: 16.7
click at [149, 174] on div "Параметры SmartCat Файлы Вид работ Восстановление графического изображения сред…" at bounding box center [276, 130] width 259 height 181
type input "1"
click at [303, 106] on span "Рассчитать" at bounding box center [306, 104] width 32 height 6
type input "30.09.2025 10:12"
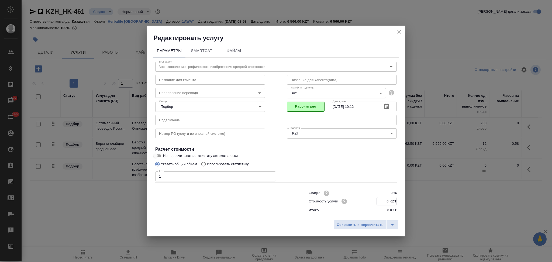
click at [387, 202] on input "0 KZT" at bounding box center [387, 201] width 20 height 8
type input "1725 KZT"
click at [356, 226] on span "Сохранить и пересчитать" at bounding box center [360, 225] width 47 height 6
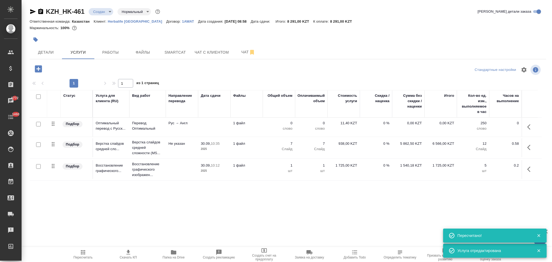
click at [203, 123] on td at bounding box center [214, 127] width 32 height 19
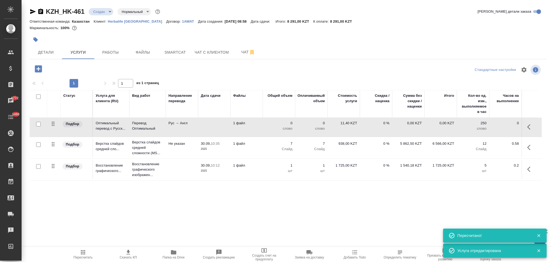
click at [203, 123] on td at bounding box center [214, 127] width 32 height 19
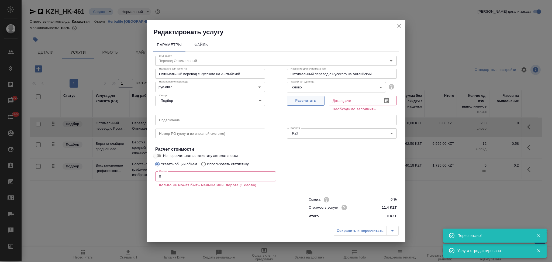
click at [309, 101] on span "Рассчитать" at bounding box center [306, 101] width 32 height 6
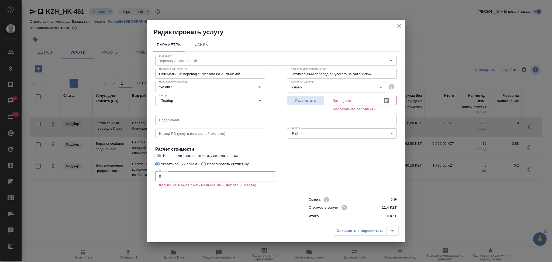
type input "30.09.2025 09:12"
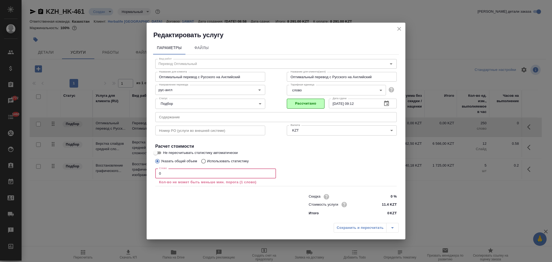
drag, startPoint x: 166, startPoint y: 172, endPoint x: 153, endPoint y: 170, distance: 13.3
click at [153, 170] on div "Вид работ Перевод Оптимальный Вид работ Название для клиента Оптимальный перево…" at bounding box center [276, 137] width 246 height 164
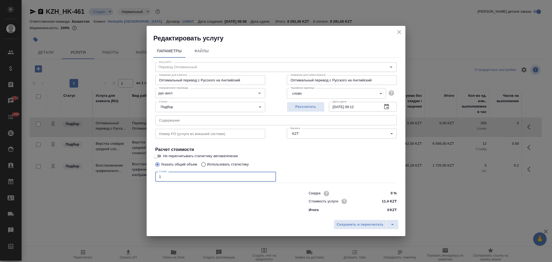
type input "1"
click at [205, 163] on input "Использовать статистику" at bounding box center [202, 164] width 9 height 10
radio input "true"
radio input "false"
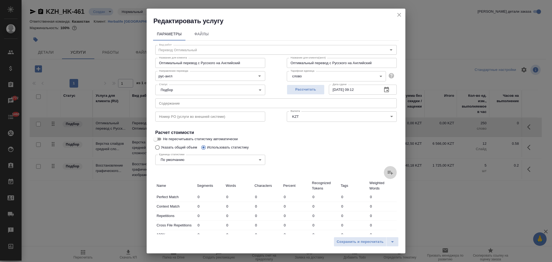
click at [387, 173] on icon at bounding box center [389, 173] width 5 height 4
click at [0, 0] on input "file" at bounding box center [0, 0] width 0 height 0
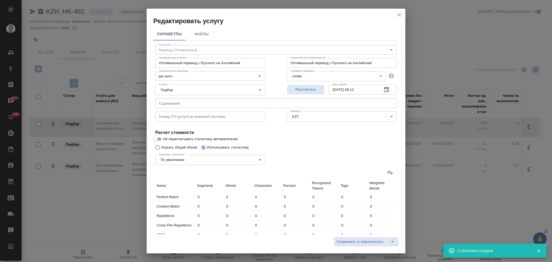
scroll to position [106, 0]
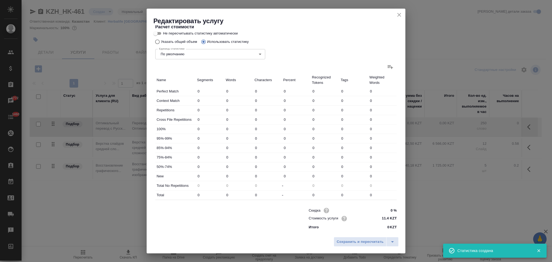
type input "105"
type input "371"
type input "2070"
type input "2"
type input "5"
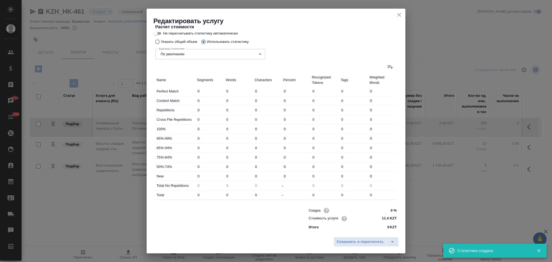
type input "31"
type input "73"
type input "351"
type input "2574"
type input "75"
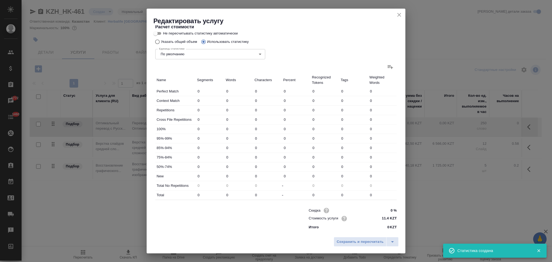
type input "356"
type input "2605"
type input "180"
type input "727"
type input "4675"
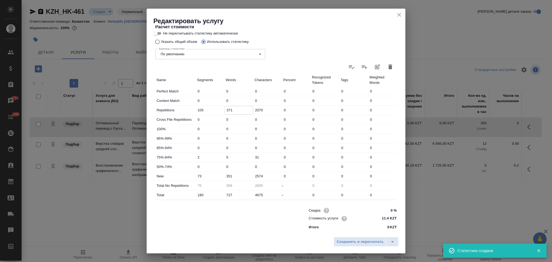
click at [226, 110] on input "371" at bounding box center [239, 110] width 28 height 8
type input "271"
type input "456"
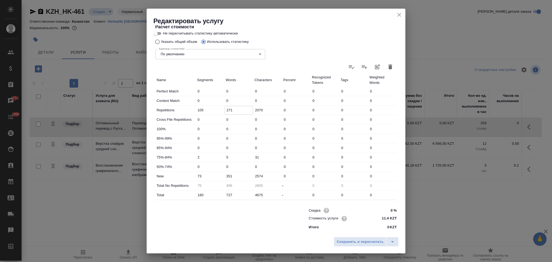
type input "271"
click at [226, 175] on input "351" at bounding box center [239, 176] width 28 height 8
type input "451"
click at [227, 194] on input "727" at bounding box center [239, 195] width 28 height 8
type input "486"
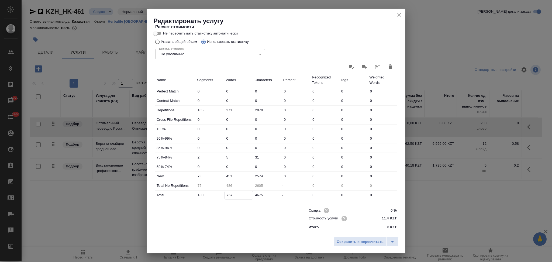
type input "757"
click at [228, 176] on input "451" at bounding box center [239, 176] width 28 height 8
type input "481"
click at [345, 240] on span "Сохранить и пересчитать" at bounding box center [360, 242] width 47 height 6
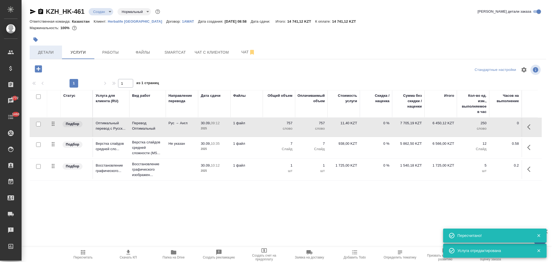
click at [42, 53] on span "Детали" at bounding box center [46, 52] width 26 height 7
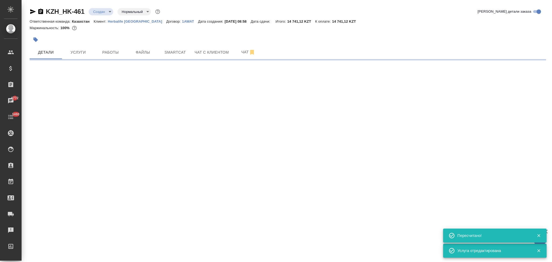
select select "RU"
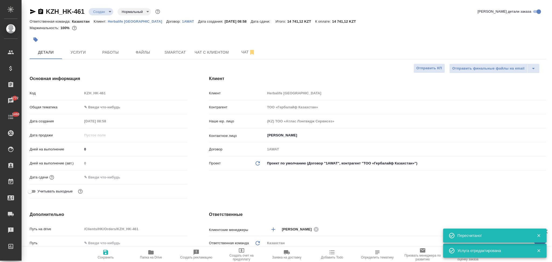
type textarea "x"
click at [31, 12] on icon "button" at bounding box center [33, 11] width 6 height 5
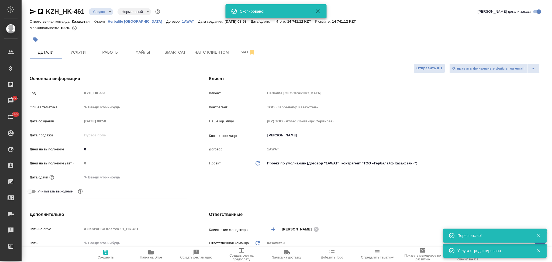
type textarea "x"
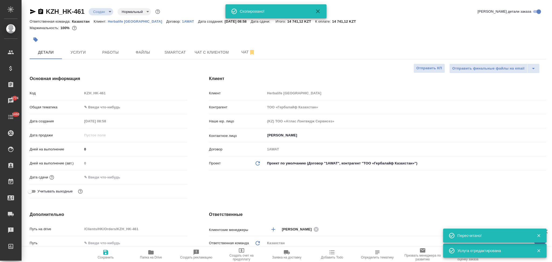
type textarea "x"
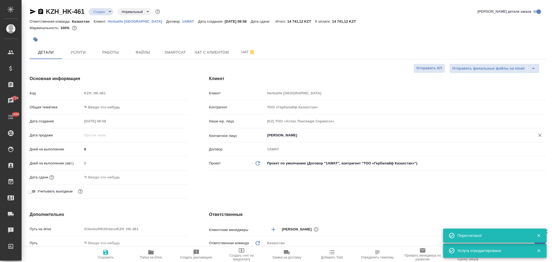
click at [303, 133] on input "Кенжибаева Гаухар" at bounding box center [396, 135] width 259 height 6
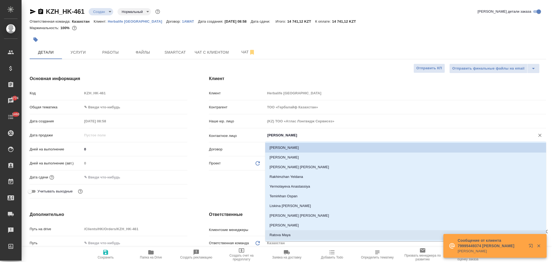
click at [280, 233] on li "Ratova Maya" at bounding box center [405, 235] width 281 height 10
type input "Ratova Maya"
type textarea "x"
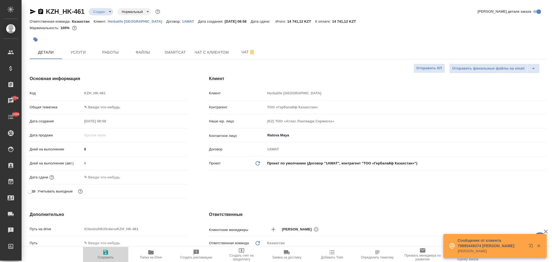
click at [107, 255] on icon "button" at bounding box center [105, 252] width 5 height 5
type textarea "x"
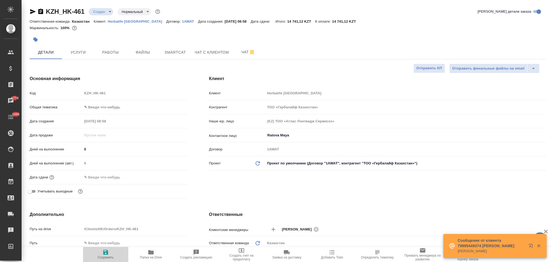
type textarea "x"
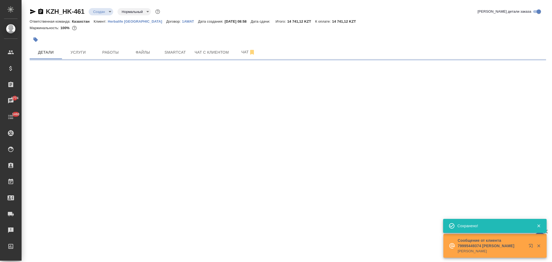
select select "RU"
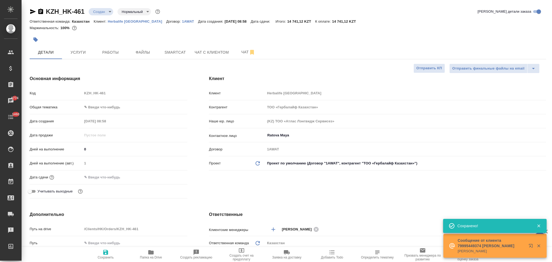
type textarea "x"
click at [115, 176] on input "text" at bounding box center [105, 177] width 47 height 8
click at [171, 175] on icon "button" at bounding box center [171, 176] width 5 height 5
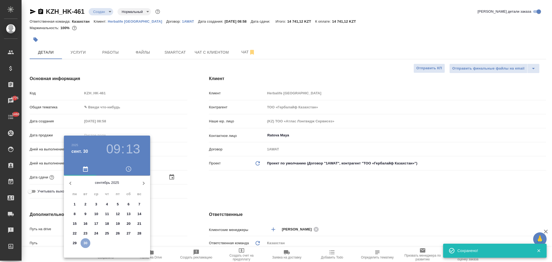
click at [84, 243] on p "30" at bounding box center [86, 242] width 4 height 5
type input "30.09.2025 09:13"
type textarea "x"
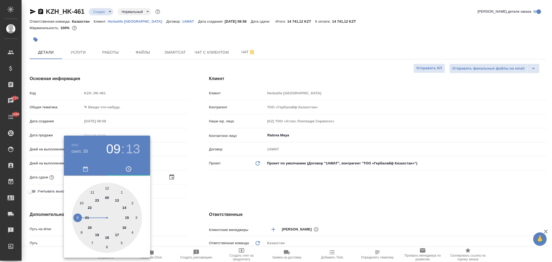
click at [124, 228] on div at bounding box center [107, 218] width 70 height 70
type input "30.09.2025 16:13"
type textarea "x"
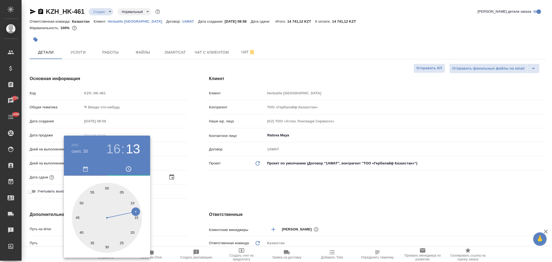
click at [107, 188] on div at bounding box center [107, 218] width 70 height 70
type input "[DATE] 16:00"
type textarea "x"
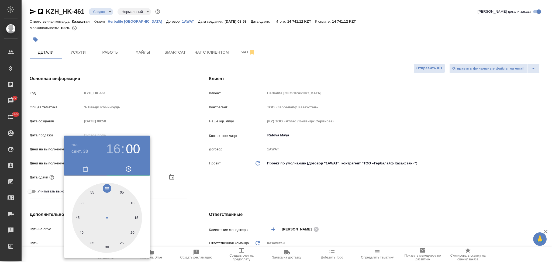
click at [199, 205] on div at bounding box center [276, 131] width 552 height 262
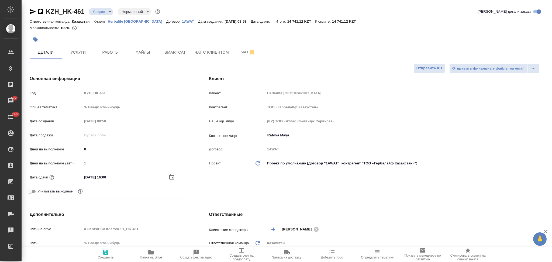
click at [104, 252] on icon "button" at bounding box center [105, 252] width 5 height 5
type textarea "x"
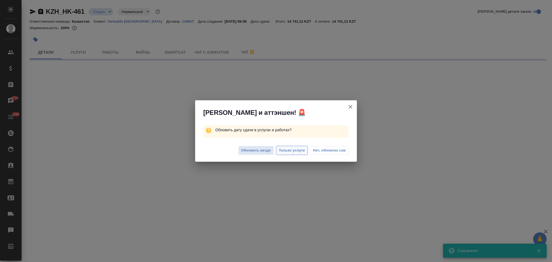
select select "RU"
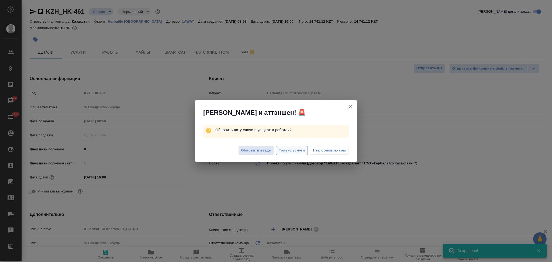
type textarea "x"
click at [291, 150] on span "Только услуги" at bounding box center [292, 150] width 26 height 6
type textarea "x"
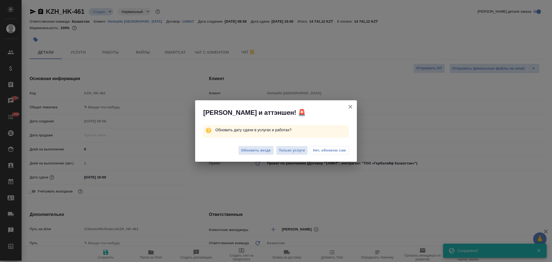
type textarea "x"
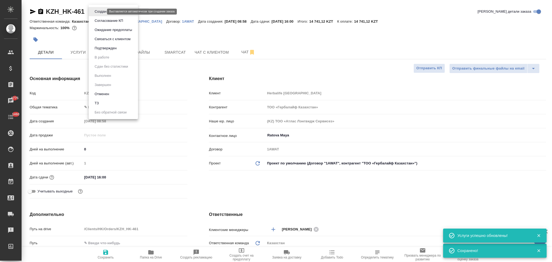
click at [98, 11] on body "🙏 .cls-1 fill:#fff; AWATERA Aslanukova Sati Клиенты Спецификации Заказы 6775 Ча…" at bounding box center [276, 131] width 552 height 262
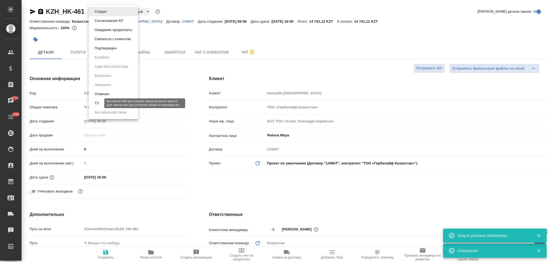
click at [100, 104] on button "ТЗ" at bounding box center [97, 103] width 8 height 6
type textarea "x"
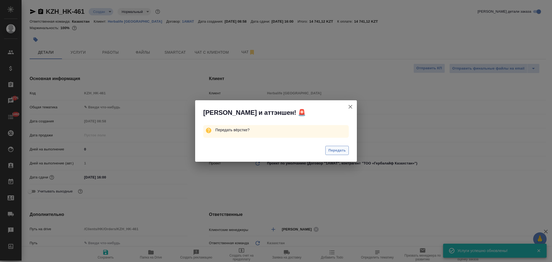
click at [334, 147] on span "Передать" at bounding box center [337, 150] width 18 height 6
type textarea "x"
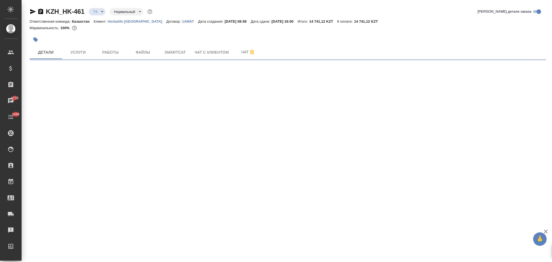
select select "RU"
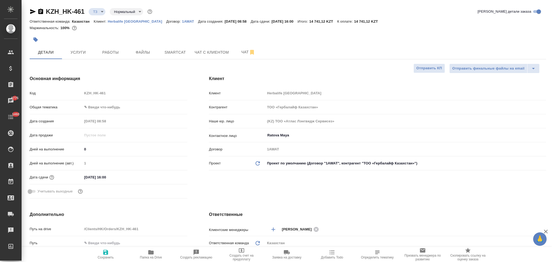
type textarea "x"
click at [73, 53] on span "Услуги" at bounding box center [78, 52] width 26 height 7
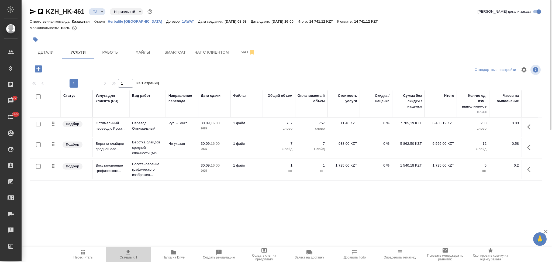
click at [128, 250] on icon "button" at bounding box center [128, 252] width 4 height 5
click at [44, 51] on span "Детали" at bounding box center [46, 52] width 26 height 7
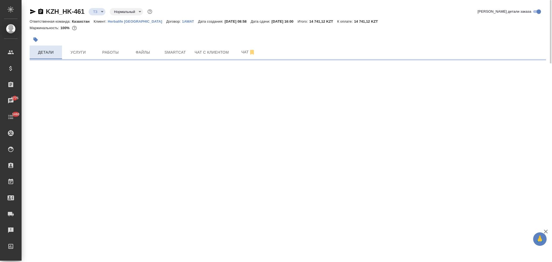
select select "RU"
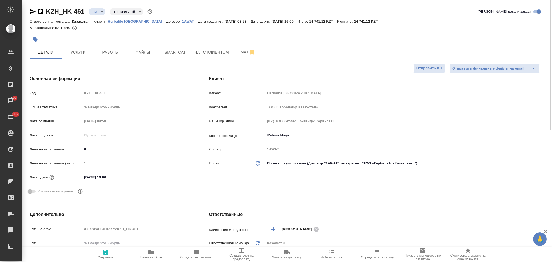
type textarea "x"
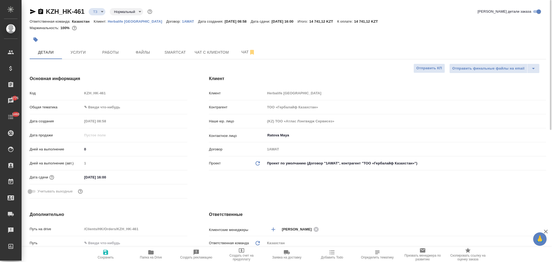
type textarea "x"
click at [237, 54] on span "Чат" at bounding box center [248, 52] width 26 height 7
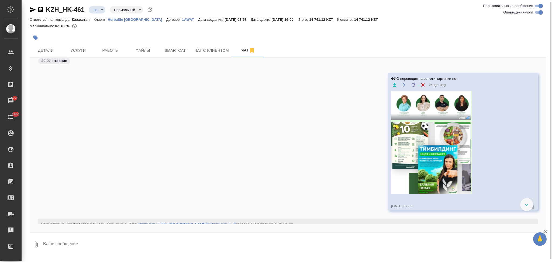
scroll to position [72, 0]
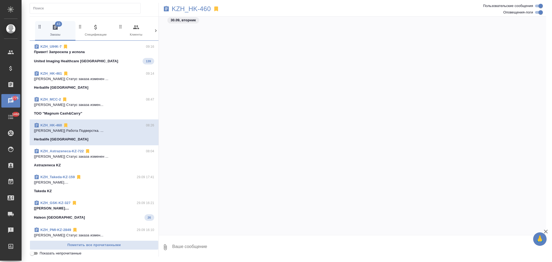
scroll to position [1759, 0]
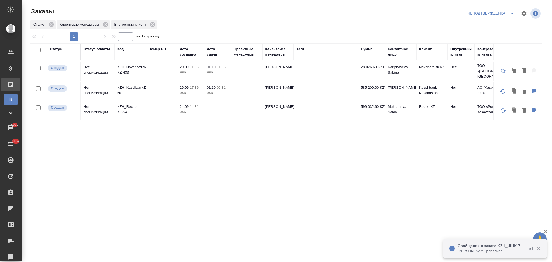
click at [531, 247] on icon "button" at bounding box center [531, 249] width 4 height 4
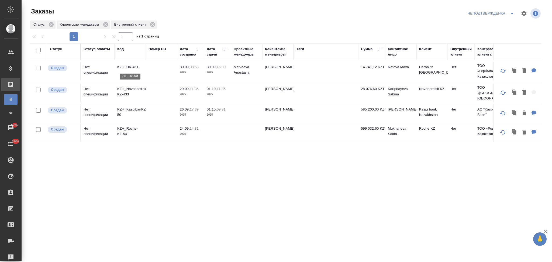
click at [124, 65] on p "KZH_HK-461" at bounding box center [130, 66] width 26 height 5
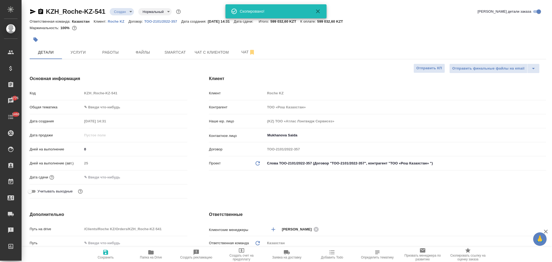
select select "RU"
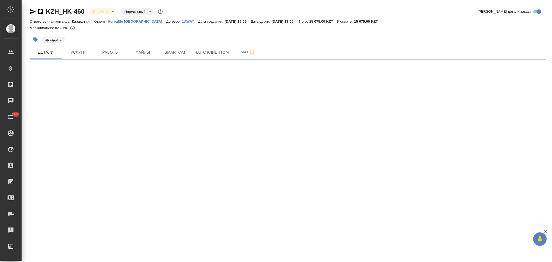
select select "RU"
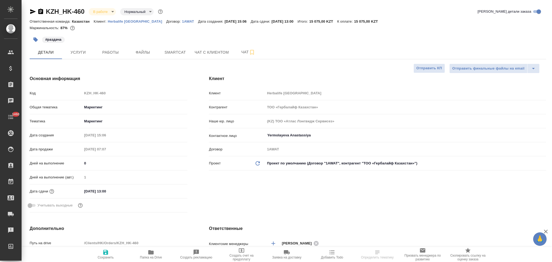
type textarea "x"
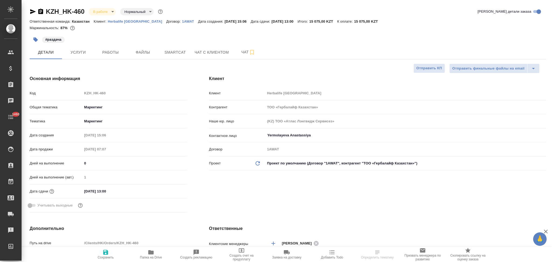
type textarea "x"
click at [114, 54] on span "Работы" at bounding box center [111, 52] width 26 height 7
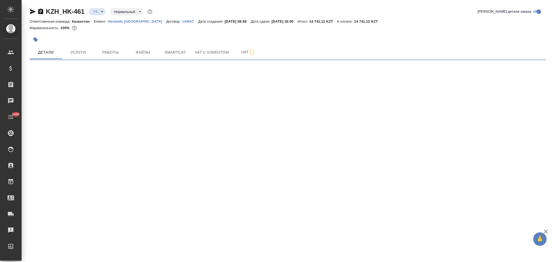
select select "RU"
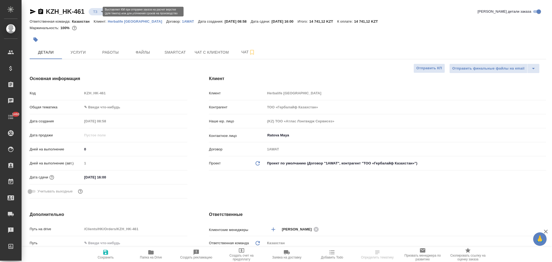
type textarea "x"
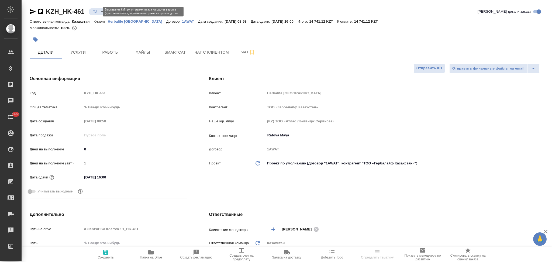
type textarea "x"
click at [95, 11] on body "🙏 .cls-1 fill:#fff; AWATERA Aslanukova Sati Клиенты Спецификации Заказы Чаты 14…" at bounding box center [276, 131] width 552 height 262
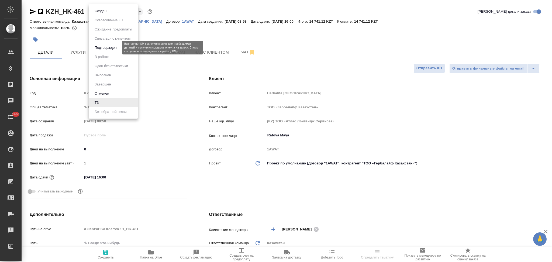
click at [99, 47] on button "Подтвержден" at bounding box center [105, 48] width 25 height 6
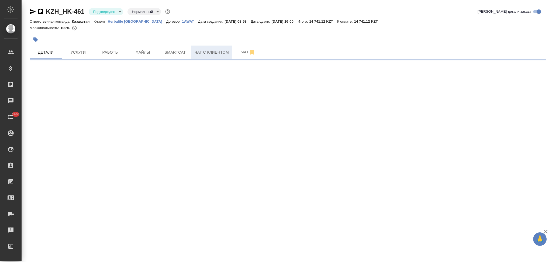
select select "RU"
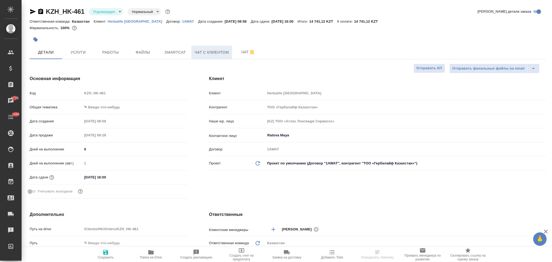
type textarea "x"
click at [240, 51] on span "Чат" at bounding box center [248, 52] width 26 height 7
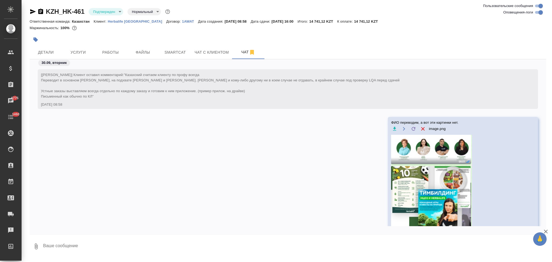
scroll to position [37, 0]
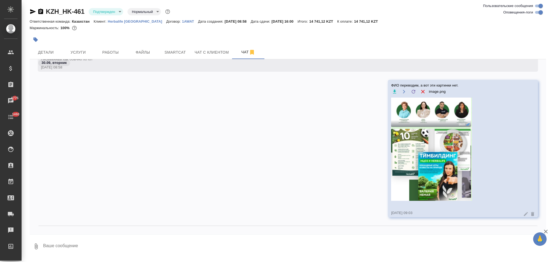
click at [109, 241] on textarea at bounding box center [294, 246] width 503 height 18
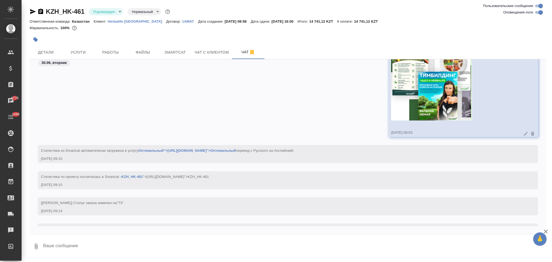
scroll to position [141, 0]
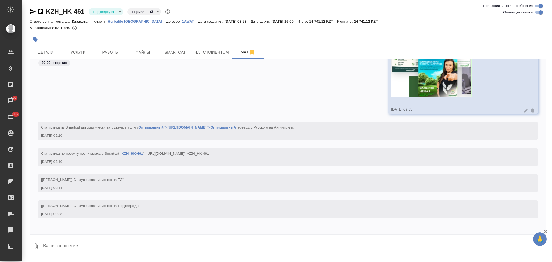
click at [98, 245] on textarea at bounding box center [294, 246] width 503 height 18
type textarea """
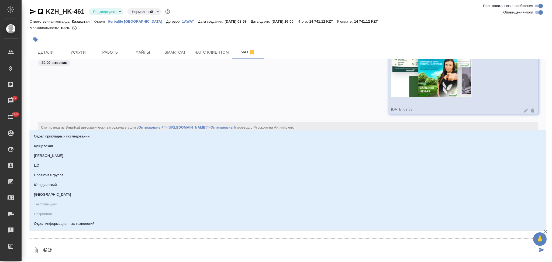
type textarea "@@в"
type input "в"
type textarea "@@ве"
type input "ве"
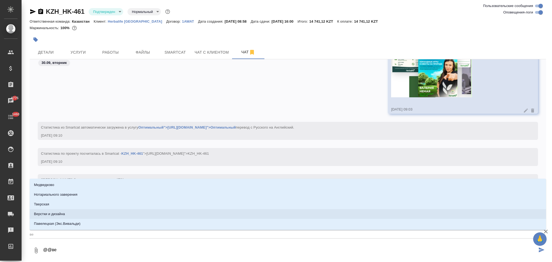
click at [81, 214] on li "Верстки и дизайна" at bounding box center [288, 214] width 516 height 10
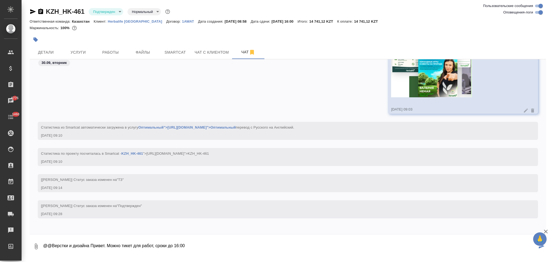
click at [169, 245] on textarea "@@Верстки и дизайна Привет. Можно тикет для работ, сроки до 16:00" at bounding box center [290, 246] width 494 height 18
click at [167, 243] on textarea "@@Верстки и дизайна Привет. Можно тикет для работ, сроки до 16:00" at bounding box center [290, 246] width 494 height 18
click at [205, 248] on textarea "@@Верстки и дизайна Привет. Можно тикет для работ, сроки заказа до 16:00" at bounding box center [290, 246] width 494 height 18
click at [154, 245] on textarea "@@Верстки и дизайна Привет. Можно тикет для работ, сроки заказа до 16:00" at bounding box center [290, 246] width 494 height 18
click at [224, 243] on textarea "@@Верстки и дизайна Привет. Можно тикет для работ, плиз, сроки заказа до 16:00" at bounding box center [290, 246] width 494 height 18
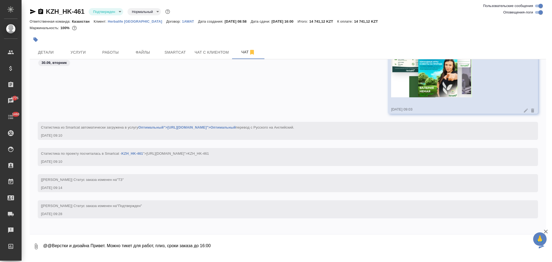
type textarea "@@Верстки и дизайна Привет. Можно тикет для работ, плиз, сроки заказа до 16:00"
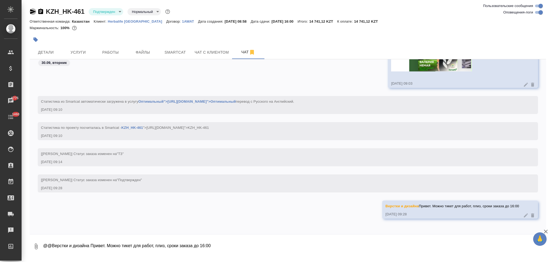
click at [32, 12] on icon "button" at bounding box center [33, 11] width 6 height 6
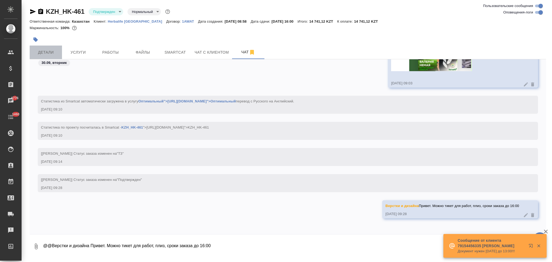
click at [44, 51] on span "Детали" at bounding box center [46, 52] width 26 height 7
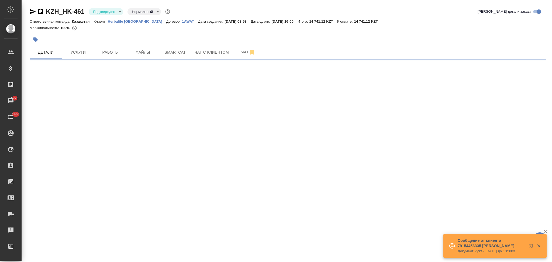
select select "RU"
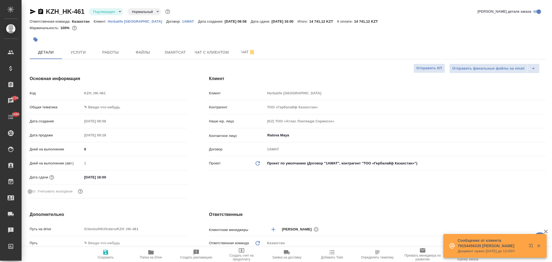
type textarea "x"
click at [334, 252] on icon "button" at bounding box center [332, 252] width 6 height 6
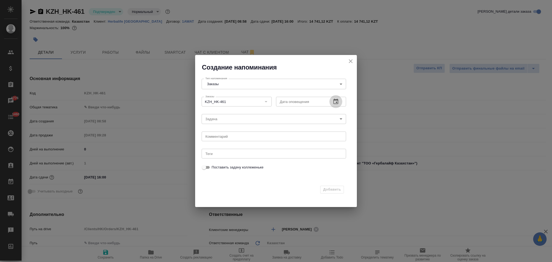
click at [336, 101] on icon "button" at bounding box center [335, 101] width 6 height 6
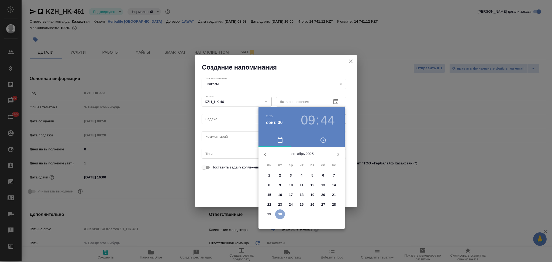
click at [280, 213] on p "30" at bounding box center [280, 214] width 4 height 5
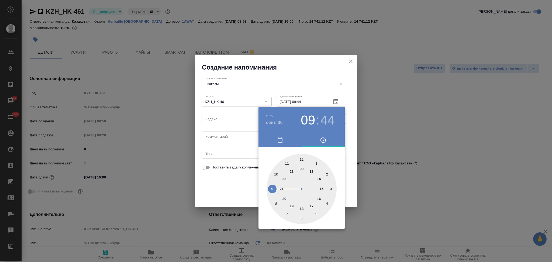
click at [318, 198] on div at bounding box center [301, 189] width 70 height 70
click at [302, 158] on div at bounding box center [301, 189] width 70 height 70
type input "30.09.2025 16:00"
click at [231, 181] on div at bounding box center [276, 131] width 552 height 262
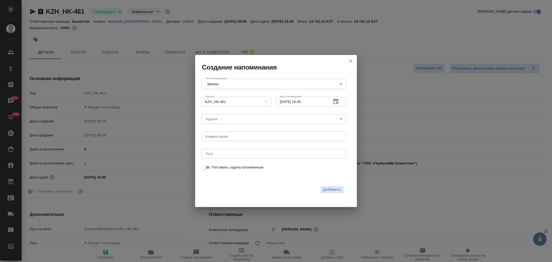
click at [213, 120] on body "🙏 .cls-1 fill:#fff; AWATERA Aslanukova Sati Клиенты Спецификации Заказы 6776 Ча…" at bounding box center [276, 131] width 552 height 262
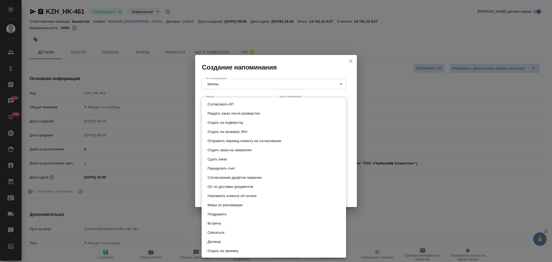
click at [212, 158] on button "Сдать заказ" at bounding box center [217, 159] width 23 height 6
type input "Сдать заказ"
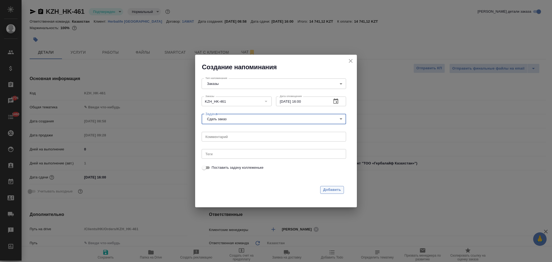
click at [331, 189] on span "Добавить" at bounding box center [332, 190] width 18 height 6
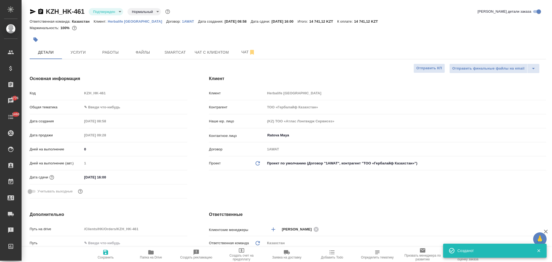
type textarea "x"
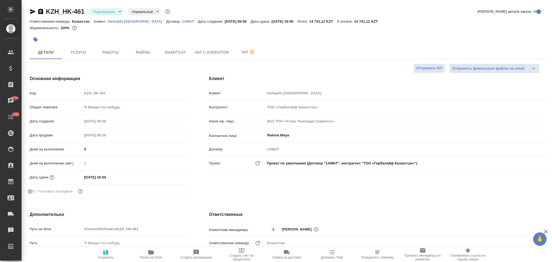
type textarea "x"
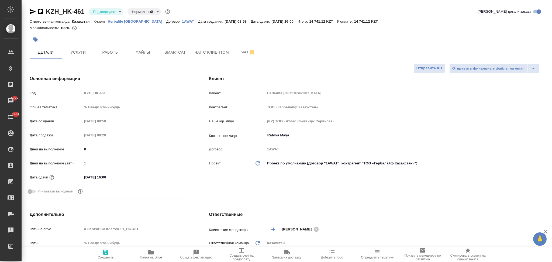
type textarea "x"
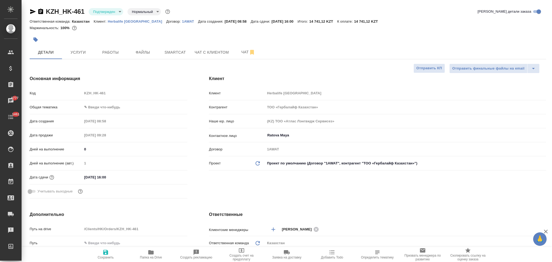
type textarea "x"
click at [77, 51] on span "Услуги" at bounding box center [78, 52] width 26 height 7
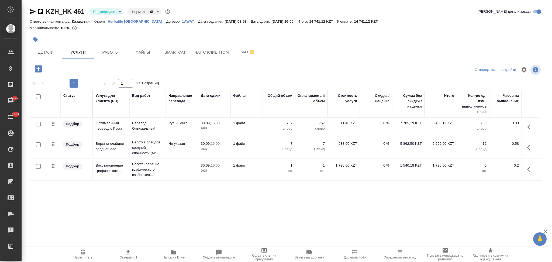
click at [256, 130] on td "1 файл" at bounding box center [246, 127] width 32 height 19
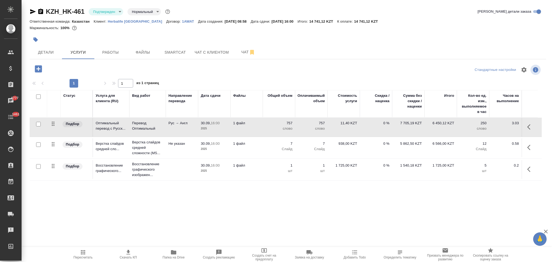
click at [256, 130] on td "1 файл" at bounding box center [246, 127] width 32 height 19
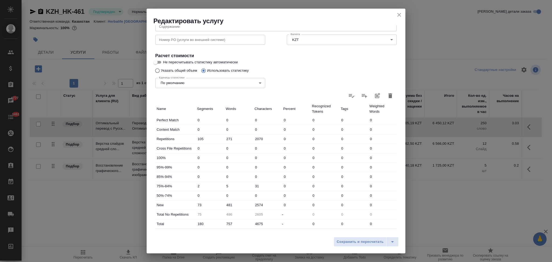
scroll to position [106, 0]
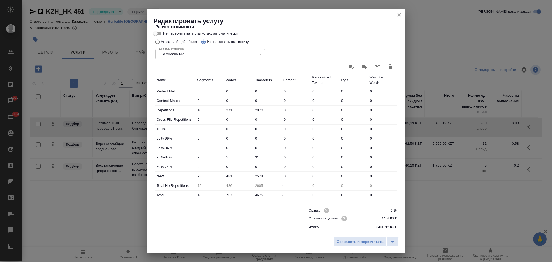
click at [155, 34] on input "Не пересчитывать статистику автоматически" at bounding box center [155, 33] width 19 height 6
checkbox input "true"
click at [352, 240] on span "Сохранить и пересчитать" at bounding box center [360, 242] width 47 height 6
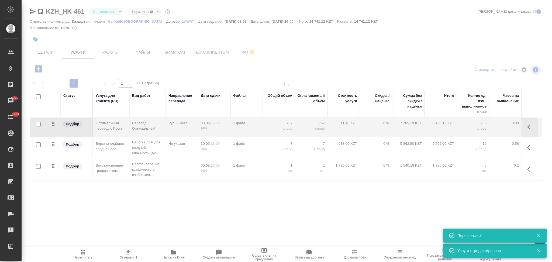
type input "urgent"
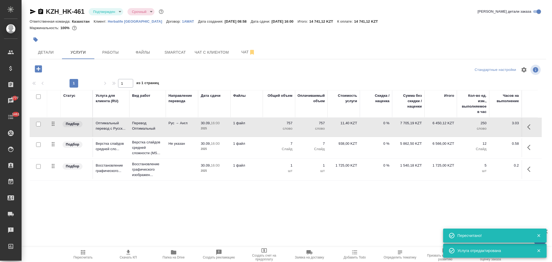
click at [261, 132] on td "1 файл" at bounding box center [246, 127] width 32 height 19
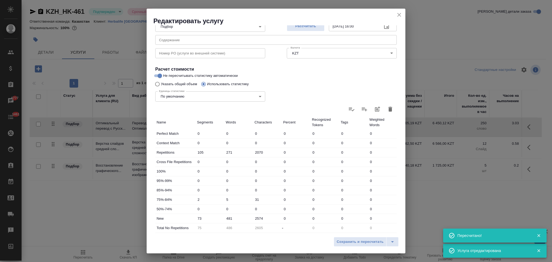
scroll to position [0, 0]
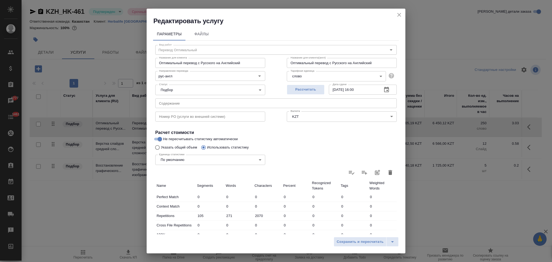
click at [398, 14] on icon "close" at bounding box center [399, 15] width 4 height 4
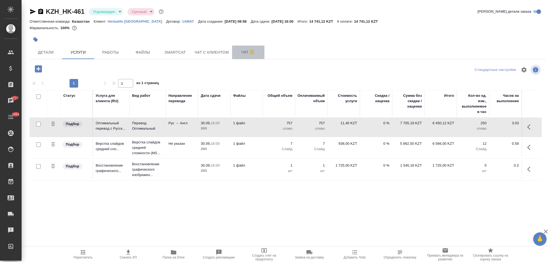
click at [242, 51] on span "Чат" at bounding box center [248, 52] width 26 height 7
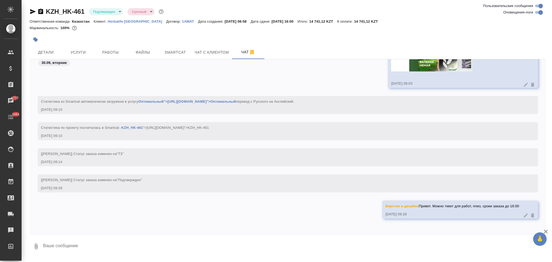
scroll to position [167, 0]
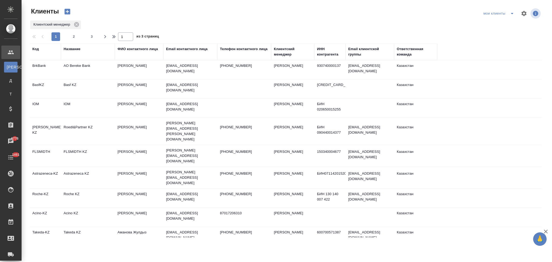
select select "RU"
click at [102, 189] on td "Roche KZ" at bounding box center [88, 198] width 54 height 19
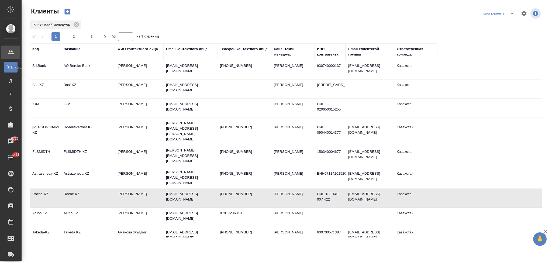
click at [102, 189] on td "Roche KZ" at bounding box center [88, 198] width 54 height 19
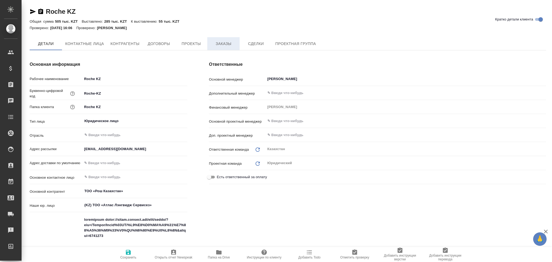
type textarea "x"
click at [227, 41] on span "Заказы" at bounding box center [223, 43] width 26 height 7
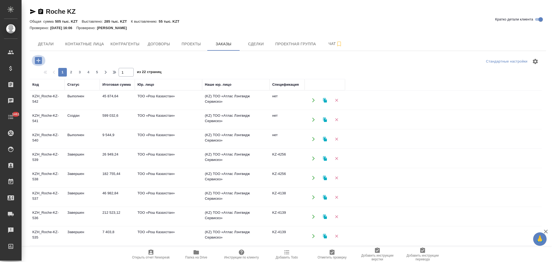
click at [39, 61] on icon "button" at bounding box center [38, 60] width 9 height 9
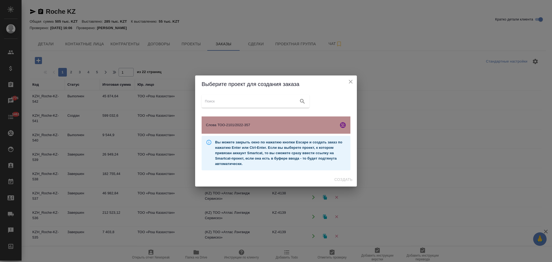
click at [226, 122] on div "Слова ТОО-2101/2022-357" at bounding box center [276, 124] width 149 height 17
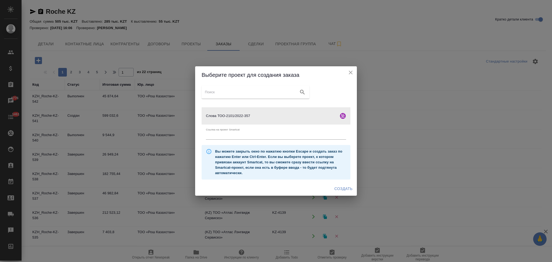
click at [348, 189] on span "Создать" at bounding box center [343, 188] width 18 height 7
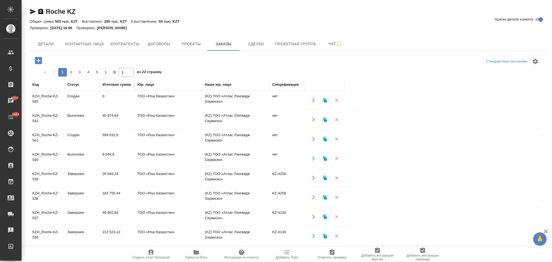
click at [195, 252] on icon "button" at bounding box center [195, 252] width 5 height 4
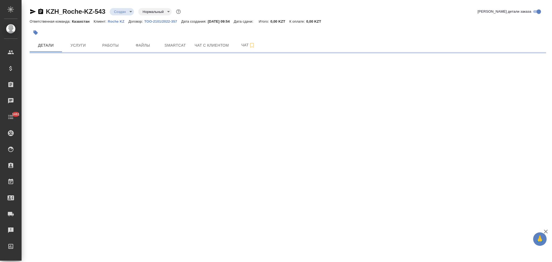
select select "RU"
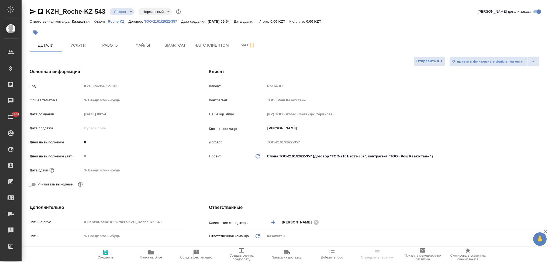
type textarea "x"
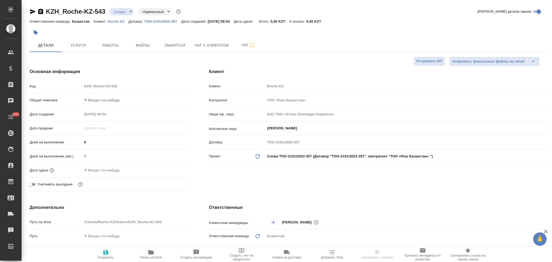
type textarea "x"
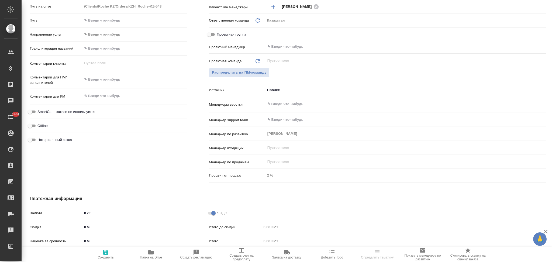
type textarea "x"
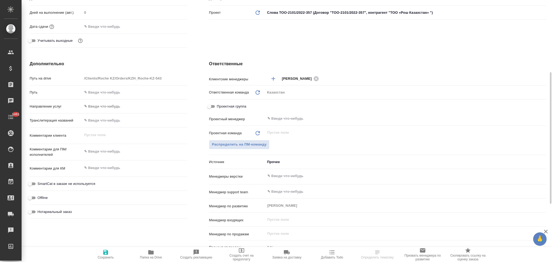
type textarea "x"
click at [106, 153] on textarea at bounding box center [134, 151] width 105 height 9
type textarea "п"
type textarea "x"
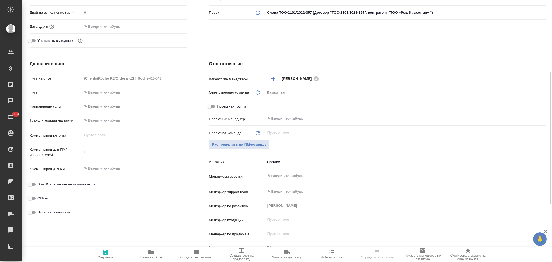
type textarea "x"
type textarea "пе"
type textarea "x"
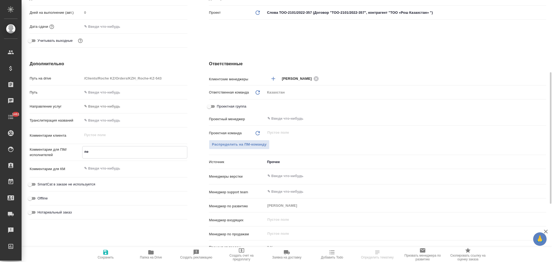
type textarea "x"
type textarea "пер"
type textarea "x"
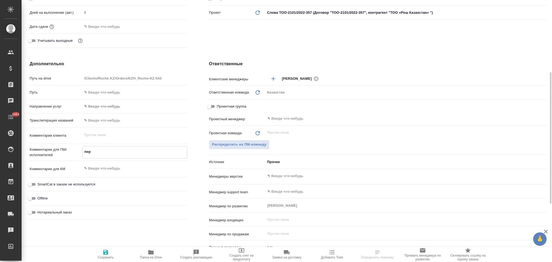
type textarea "пере"
type textarea "x"
type textarea "перев"
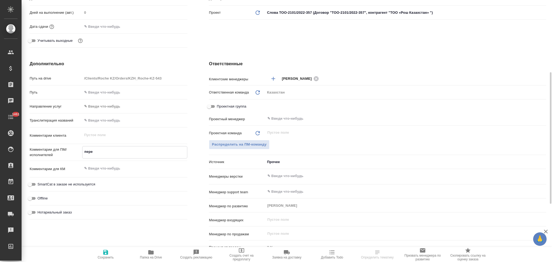
type textarea "x"
type textarea "перево"
type textarea "x"
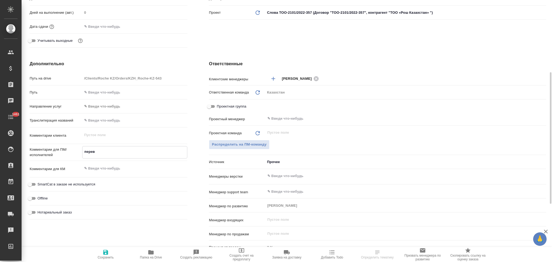
type textarea "x"
type textarea "перевод"
type textarea "x"
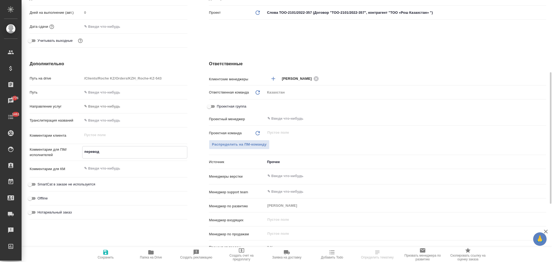
type textarea "x"
type textarea "перевод"
type textarea "x"
paste textarea "письмо на английский язык. Перевод следует оформить в двухколоночном формате"
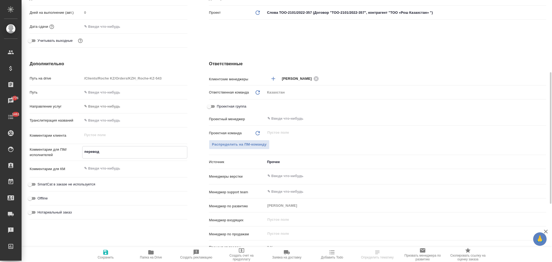
type textarea "x"
type textarea "перевод письмо на английский язык. Перевод следует оформить в двухколоночном фо…"
type textarea "x"
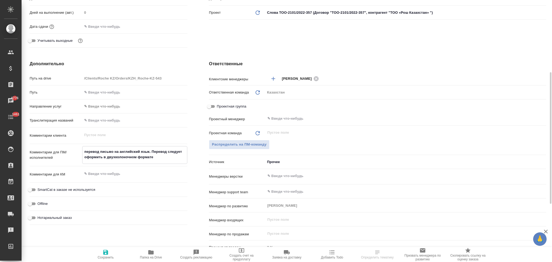
click at [112, 151] on textarea "перевод письмо на английский язык. Перевод следует оформить в двухколоночном фо…" at bounding box center [134, 154] width 105 height 15
type textarea "x"
type textarea "перевод письма на английский язык. Перевод следует оформить в двухколоночном фо…"
type textarea "x"
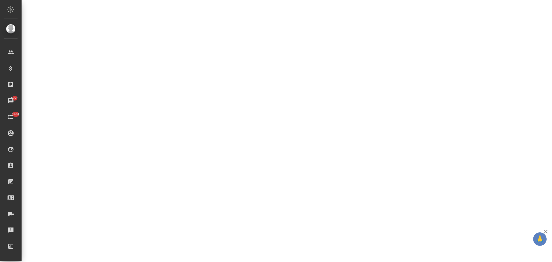
select select "RU"
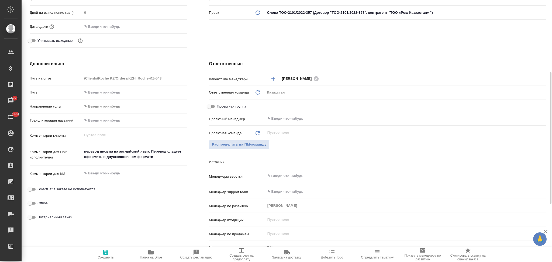
type textarea "x"
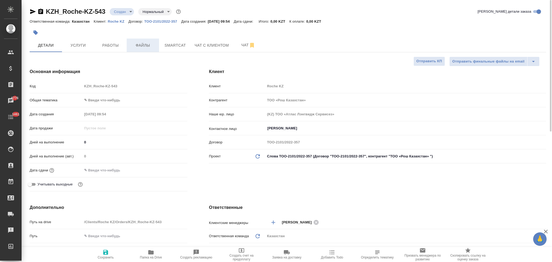
click at [137, 46] on span "Файлы" at bounding box center [143, 45] width 26 height 7
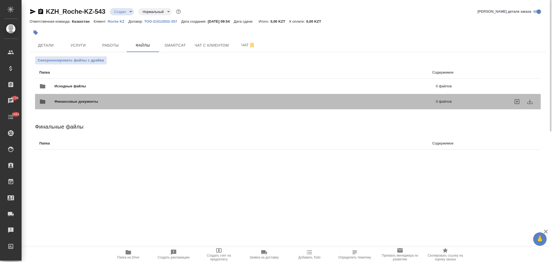
click at [75, 90] on div "Финансовые документы 0 файлов" at bounding box center [245, 102] width 423 height 24
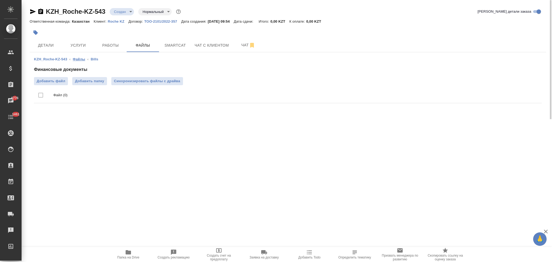
click at [79, 59] on link "Файлы" at bounding box center [79, 59] width 12 height 4
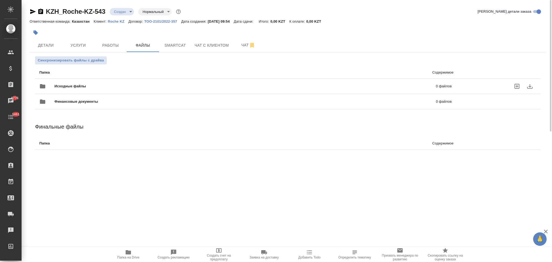
click at [74, 86] on span "Исходные файлы" at bounding box center [157, 86] width 206 height 5
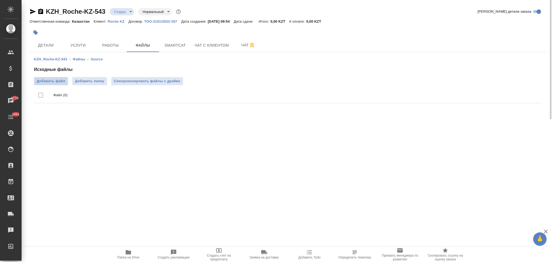
click at [64, 82] on span "Добавить файл" at bounding box center [51, 80] width 29 height 5
click at [0, 0] on input "Добавить файл" at bounding box center [0, 0] width 0 height 0
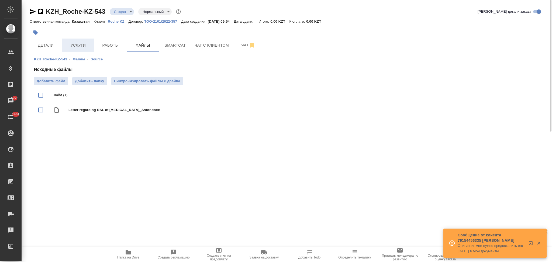
click at [74, 41] on button "Услуги" at bounding box center [78, 45] width 32 height 13
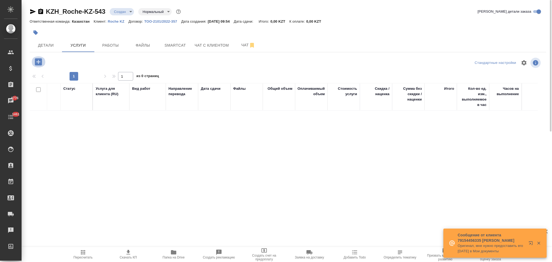
click at [36, 62] on icon "button" at bounding box center [38, 61] width 9 height 9
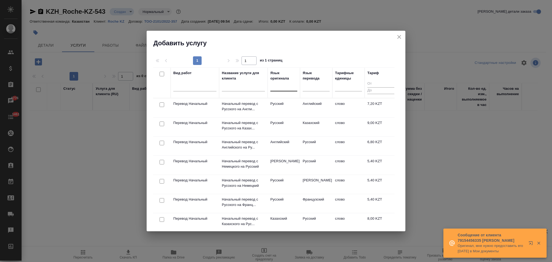
click at [282, 87] on div at bounding box center [283, 86] width 27 height 8
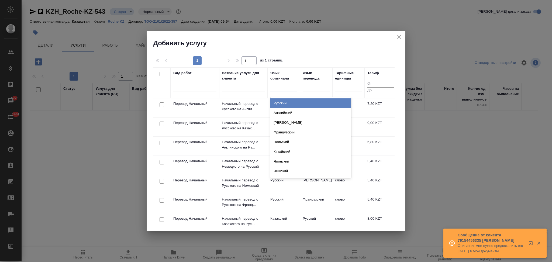
click at [282, 101] on div "Русский" at bounding box center [310, 103] width 81 height 10
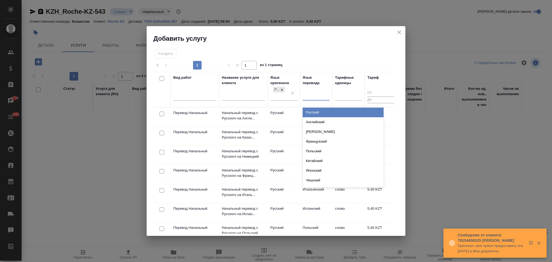
click at [317, 95] on div at bounding box center [316, 95] width 27 height 8
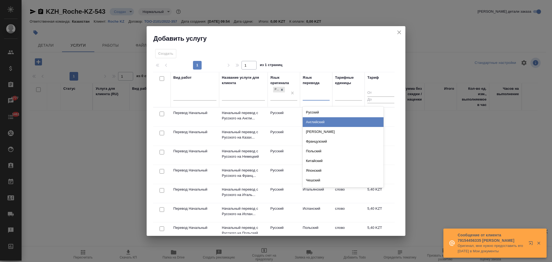
click at [313, 118] on div "Английский" at bounding box center [343, 122] width 81 height 10
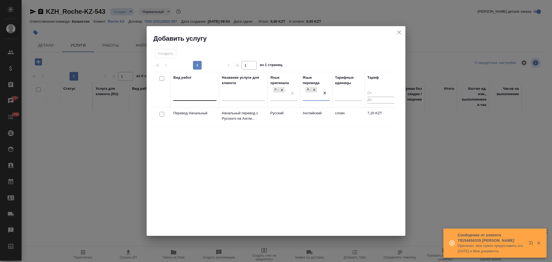
click at [188, 92] on div at bounding box center [194, 96] width 43 height 8
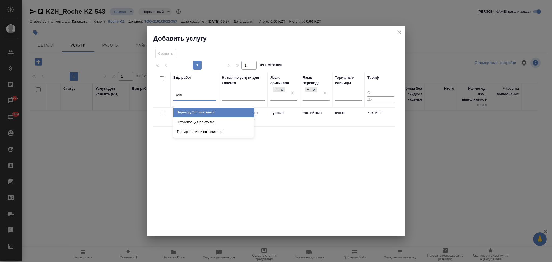
type input "оптим"
click at [205, 113] on div "Перевод Оптимальный" at bounding box center [213, 113] width 81 height 10
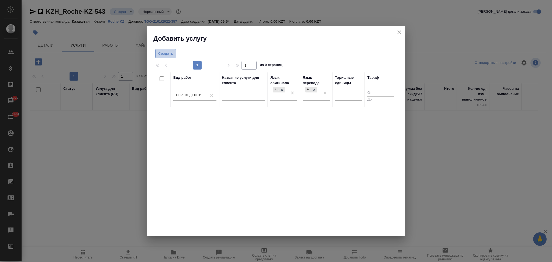
click at [171, 55] on span "Создать" at bounding box center [165, 54] width 15 height 6
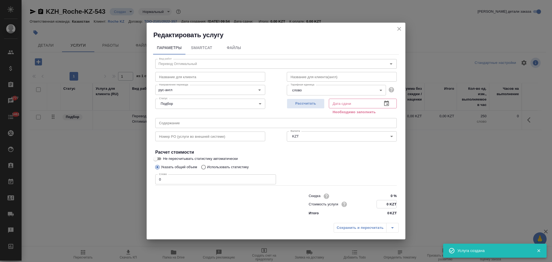
click at [386, 202] on input "0 KZT" at bounding box center [387, 204] width 20 height 8
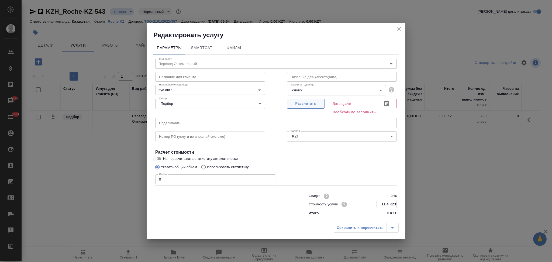
type input "11.4 KZT"
drag, startPoint x: 300, startPoint y: 101, endPoint x: 311, endPoint y: 127, distance: 28.7
click at [300, 101] on span "Рассчитать" at bounding box center [306, 104] width 32 height 6
type input "30.09.2025 09:55"
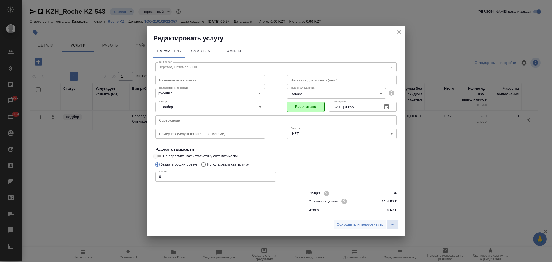
click at [358, 225] on span "Сохранить и пересчитать" at bounding box center [360, 224] width 47 height 6
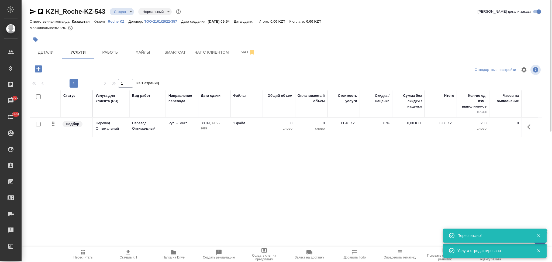
click at [39, 68] on icon "button" at bounding box center [38, 68] width 7 height 7
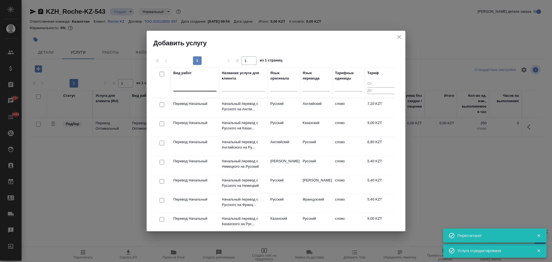
click at [190, 91] on div at bounding box center [194, 86] width 43 height 10
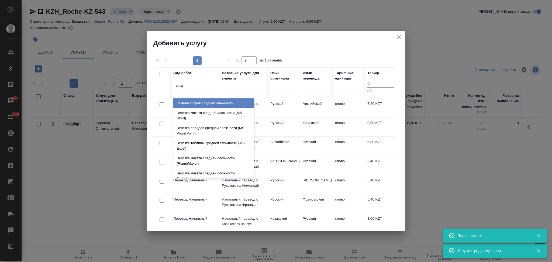
type input "средн"
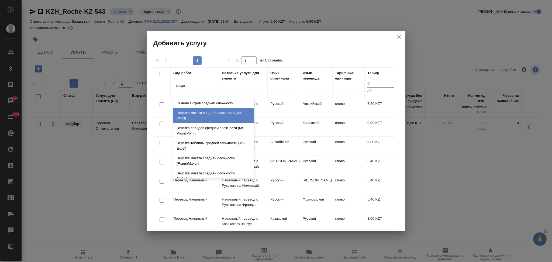
click at [196, 111] on div "Верстка макета средней сложности (MS Word)" at bounding box center [213, 115] width 81 height 15
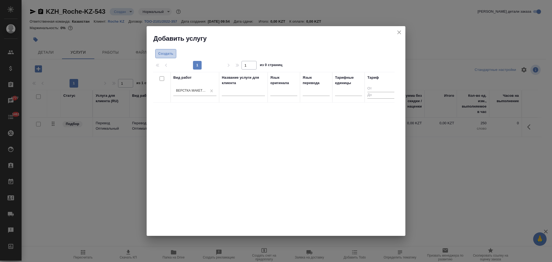
click at [166, 55] on span "Создать" at bounding box center [165, 54] width 15 height 6
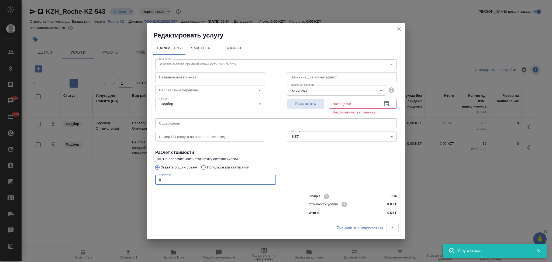
drag, startPoint x: 166, startPoint y: 181, endPoint x: 149, endPoint y: 178, distance: 17.3
click at [149, 178] on div "Параметры SmartCat Файлы Вид работ Верстка макета средней сложности (MS Word) В…" at bounding box center [276, 130] width 259 height 181
type input "3"
click at [298, 104] on span "Рассчитать" at bounding box center [306, 104] width 32 height 6
type input "30.09.2025 10:15"
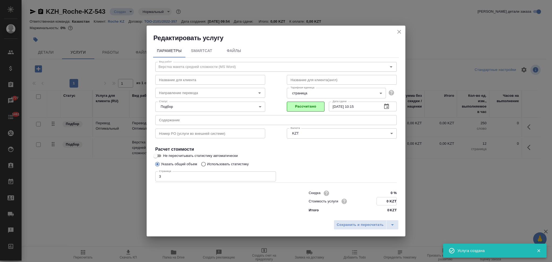
click at [388, 202] on input "0 KZT" at bounding box center [387, 201] width 20 height 8
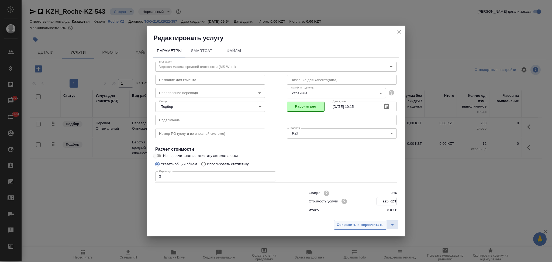
type input "225 KZT"
click at [370, 225] on span "Сохранить и пересчитать" at bounding box center [360, 224] width 47 height 6
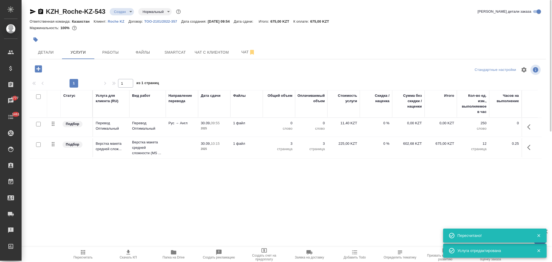
click at [38, 125] on input "checkbox" at bounding box center [38, 124] width 5 height 5
checkbox input "true"
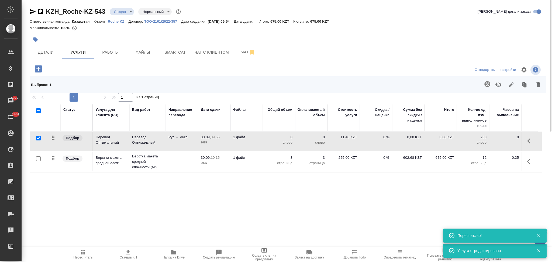
click at [486, 87] on icon "button" at bounding box center [487, 84] width 6 height 6
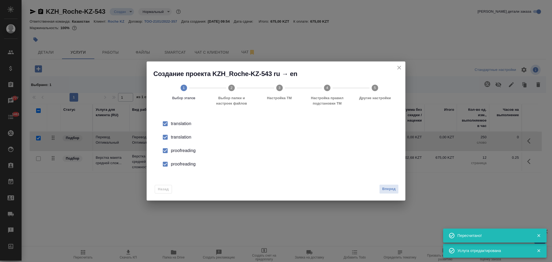
click at [178, 138] on div "translation" at bounding box center [281, 137] width 221 height 6
drag, startPoint x: 178, startPoint y: 138, endPoint x: 179, endPoint y: 151, distance: 13.0
click at [179, 151] on div "proofreading" at bounding box center [281, 150] width 221 height 6
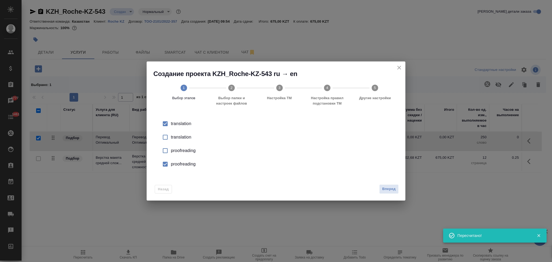
click at [182, 161] on div "proofreading" at bounding box center [281, 164] width 221 height 6
click at [388, 191] on span "Вперед" at bounding box center [388, 189] width 13 height 6
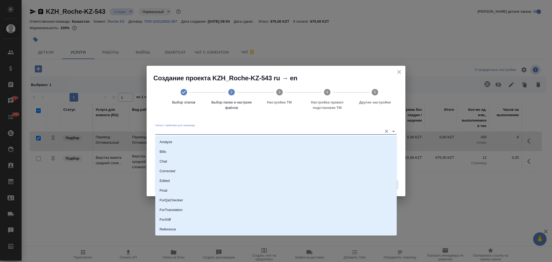
click at [192, 130] on input "Папка с файлами для перевода" at bounding box center [267, 131] width 224 height 6
click at [177, 208] on li "Source" at bounding box center [275, 211] width 241 height 10
type input "Source"
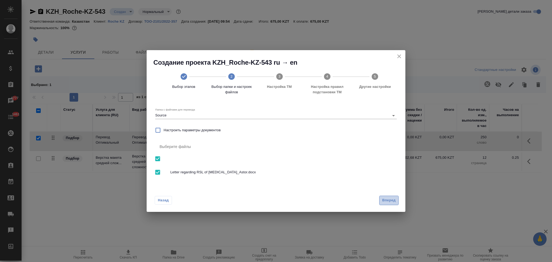
click at [389, 202] on span "Вперед" at bounding box center [388, 200] width 13 height 6
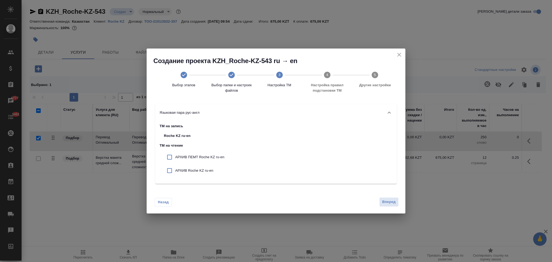
click at [204, 158] on p "АРХИВ ПЕМТ Roche KZ ru-en" at bounding box center [199, 156] width 49 height 5
checkbox input "true"
click at [202, 169] on p "АРХИВ Roche KZ ru-en" at bounding box center [199, 170] width 49 height 5
checkbox input "true"
click at [384, 200] on span "Вперед" at bounding box center [388, 202] width 13 height 6
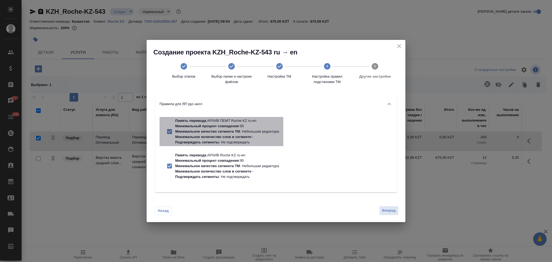
click at [222, 137] on p "Минимальное количество слов в сегменте" at bounding box center [213, 137] width 76 height 4
checkbox input "false"
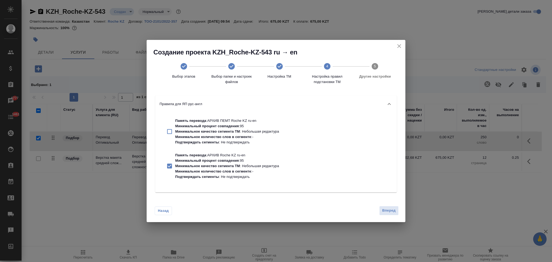
click at [224, 160] on p "Минимальный процент совпадения" at bounding box center [207, 160] width 64 height 4
checkbox input "false"
click at [394, 211] on span "Вперед" at bounding box center [388, 210] width 13 height 6
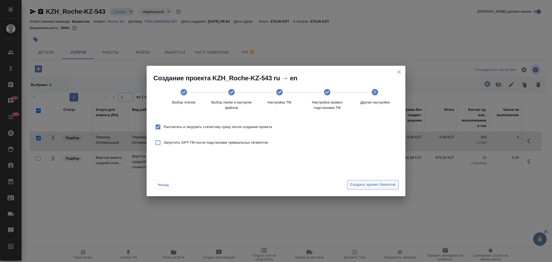
click at [371, 185] on span "Создать проект Smartcat" at bounding box center [373, 185] width 46 height 6
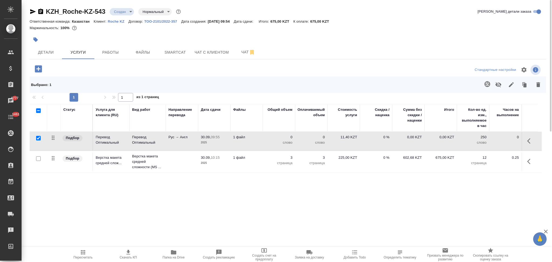
click at [255, 142] on td "1 файл" at bounding box center [246, 141] width 32 height 19
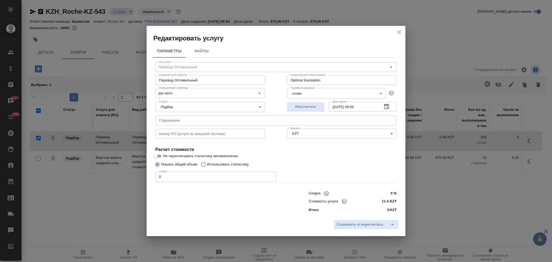
drag, startPoint x: 158, startPoint y: 154, endPoint x: 169, endPoint y: 157, distance: 11.0
click at [158, 154] on input "Не пересчитывать статистику автоматически" at bounding box center [155, 156] width 19 height 6
checkbox input "true"
click at [206, 164] on input "Использовать статистику" at bounding box center [202, 164] width 9 height 10
radio input "true"
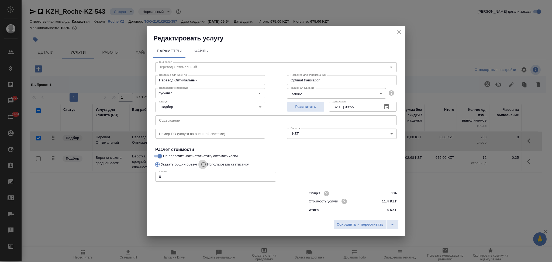
radio input "false"
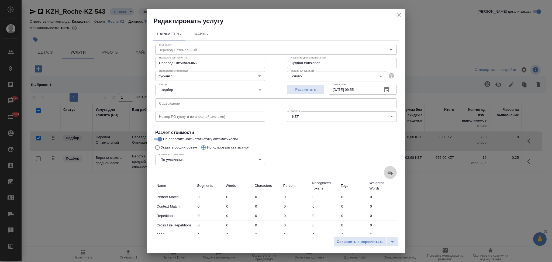
click at [387, 172] on icon at bounding box center [390, 172] width 6 height 6
click at [0, 0] on input "file" at bounding box center [0, 0] width 0 height 0
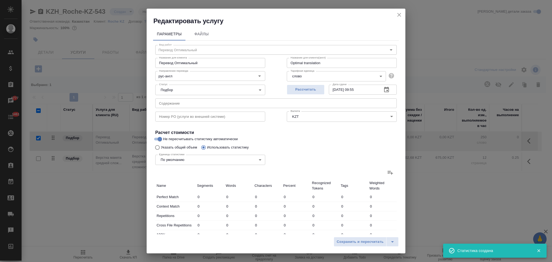
scroll to position [106, 0]
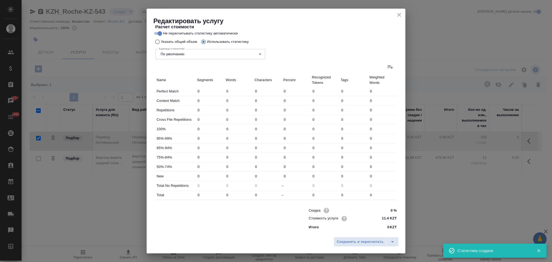
type input "4"
type input "10"
type input "65"
type input "5"
type input "10"
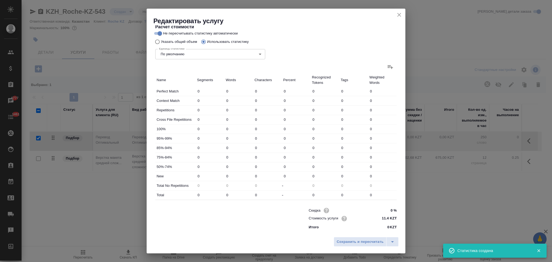
type input "57"
type input "3"
type input "9"
type input "82"
type input "36"
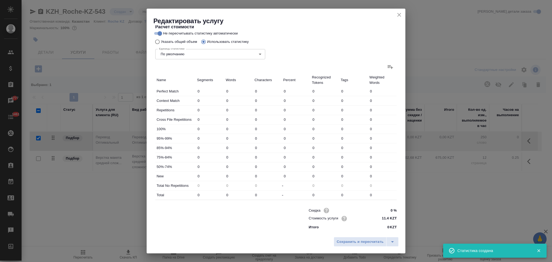
type input "493"
type input "3991"
type input "48"
type input "522"
type input "4195"
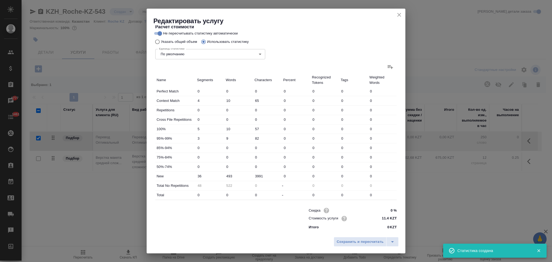
type input "48"
type input "522"
type input "4195"
click at [348, 240] on span "Сохранить и пересчитать" at bounding box center [360, 242] width 47 height 6
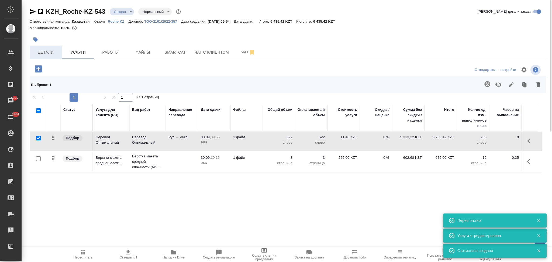
click at [46, 54] on span "Детали" at bounding box center [46, 52] width 26 height 7
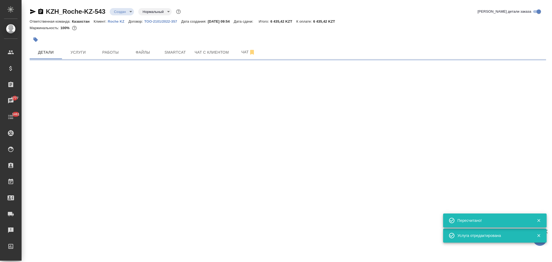
select select "RU"
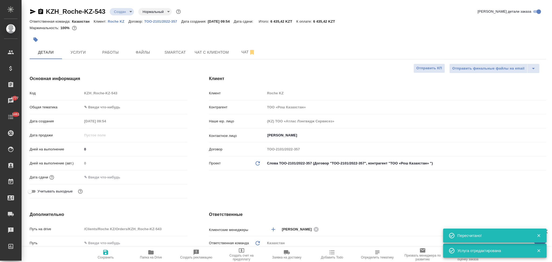
type textarea "x"
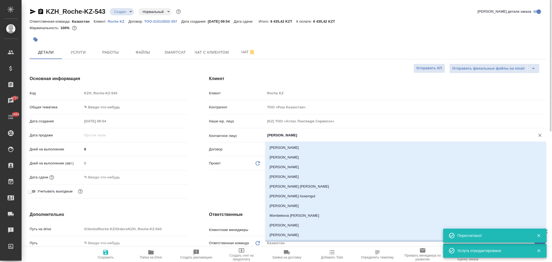
click at [303, 137] on input "Фахретдин Дина" at bounding box center [396, 135] width 259 height 6
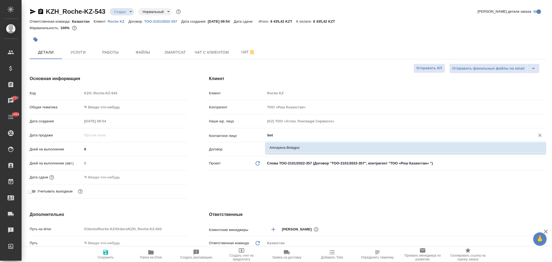
click at [289, 144] on li "Amrayeva Botagoz" at bounding box center [405, 148] width 281 height 10
type input "Amrayeva Botagoz"
type textarea "x"
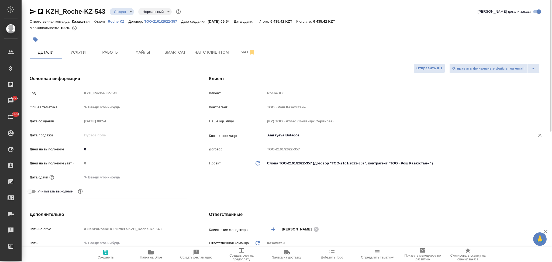
type input "Amrayeva Botagoz"
click at [105, 255] on icon "button" at bounding box center [105, 252] width 5 height 5
type textarea "x"
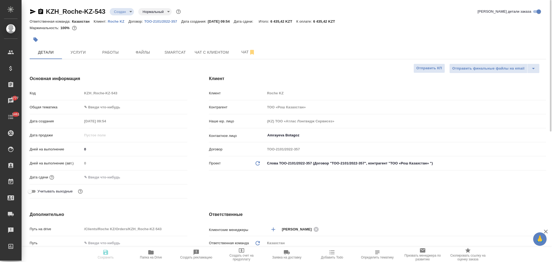
type textarea "x"
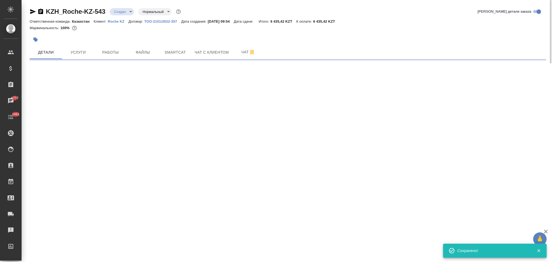
select select "RU"
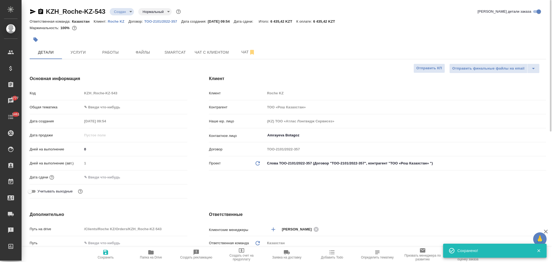
type textarea "x"
click at [109, 178] on input "text" at bounding box center [105, 177] width 47 height 8
click at [173, 176] on icon "button" at bounding box center [171, 177] width 6 height 6
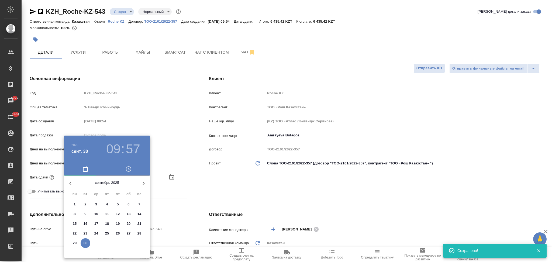
click at [143, 183] on icon "button" at bounding box center [143, 183] width 6 height 6
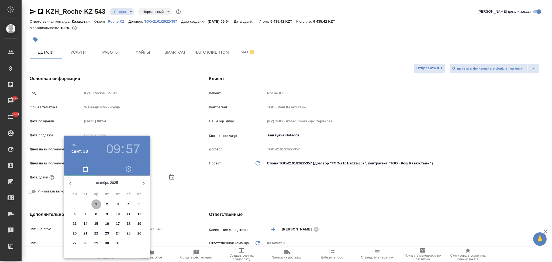
click at [96, 204] on p "1" at bounding box center [96, 204] width 2 height 5
type input "01.10.2025 09:57"
type textarea "x"
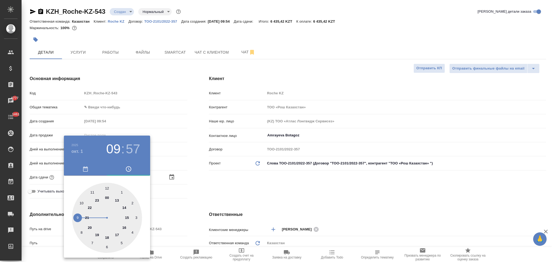
click at [82, 200] on div at bounding box center [107, 218] width 70 height 70
type input "01.10.2025 10:57"
type textarea "x"
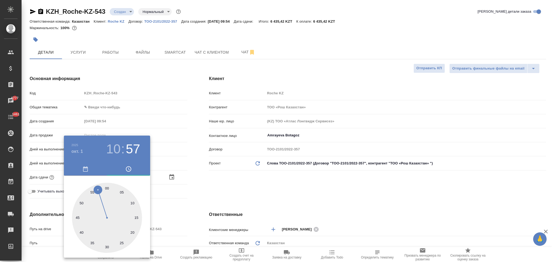
click at [106, 246] on div at bounding box center [107, 218] width 70 height 70
type input "01.10.2025 10:30"
type textarea "x"
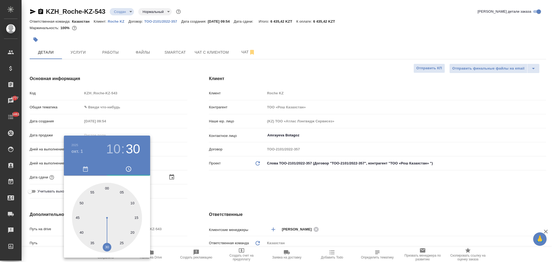
drag, startPoint x: 197, startPoint y: 226, endPoint x: 186, endPoint y: 233, distance: 12.7
click at [197, 226] on div at bounding box center [276, 131] width 552 height 262
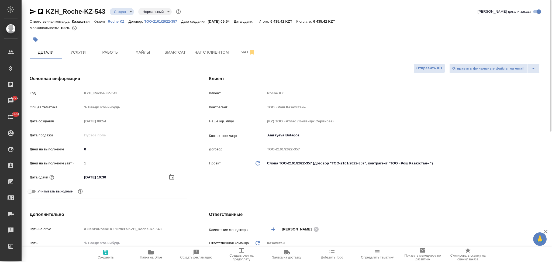
click at [105, 255] on icon "button" at bounding box center [105, 252] width 5 height 5
type textarea "x"
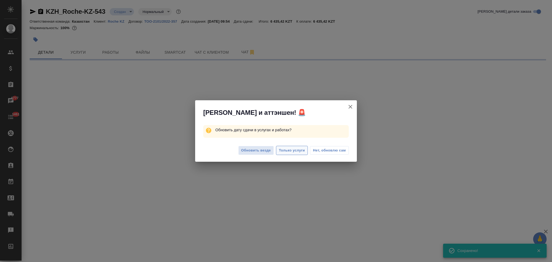
select select "RU"
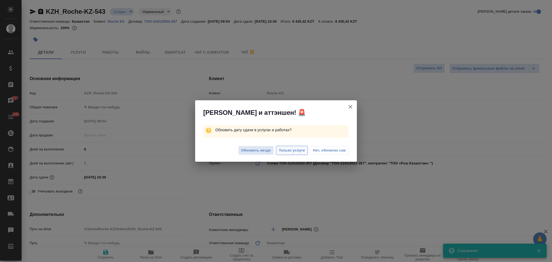
type textarea "x"
click at [294, 151] on span "Только услуги" at bounding box center [292, 150] width 26 height 6
type textarea "x"
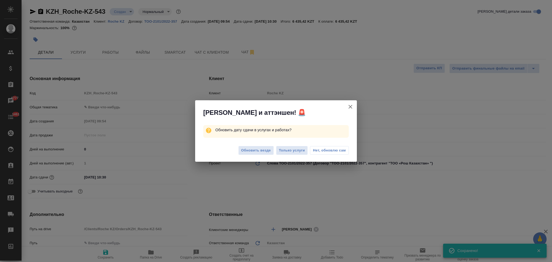
type textarea "x"
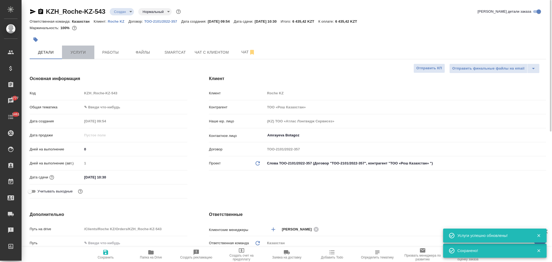
click at [86, 58] on button "Услуги" at bounding box center [78, 52] width 32 height 13
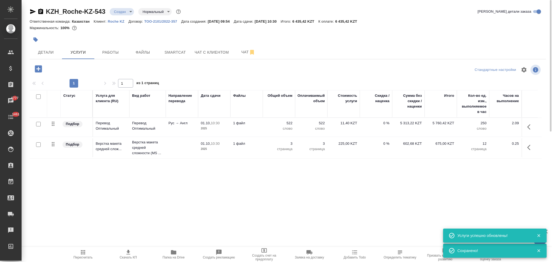
click at [128, 251] on icon "button" at bounding box center [128, 252] width 4 height 5
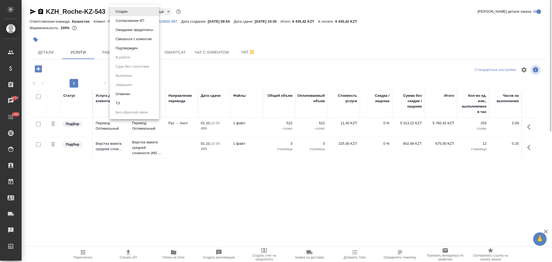
click at [122, 9] on body "🙏 .cls-1 fill:#fff; AWATERA Aslanukova Sati Клиенты Спецификации Заказы 6777 Ча…" at bounding box center [276, 131] width 552 height 262
click at [121, 99] on li "ТЗ" at bounding box center [134, 103] width 49 height 9
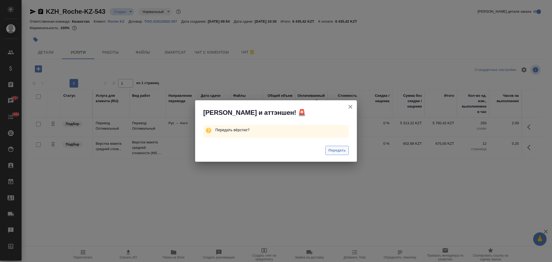
click at [339, 149] on span "Передать" at bounding box center [337, 150] width 18 height 6
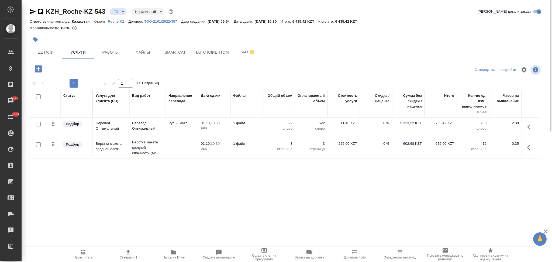
click at [48, 44] on div at bounding box center [202, 40] width 344 height 12
click at [50, 52] on span "Детали" at bounding box center [46, 52] width 26 height 7
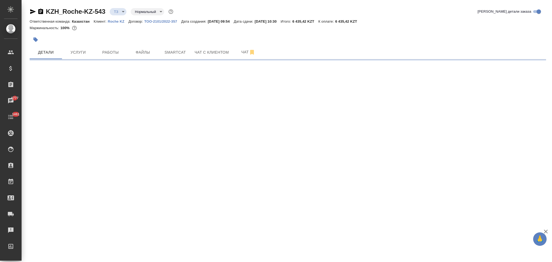
select select "RU"
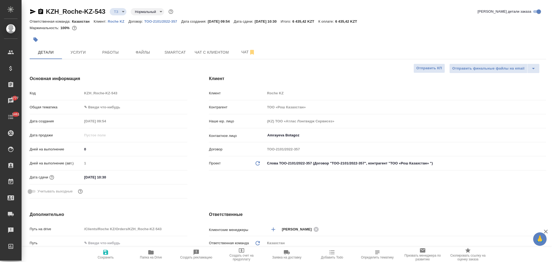
type textarea "x"
click at [73, 51] on span "Услуги" at bounding box center [78, 52] width 26 height 7
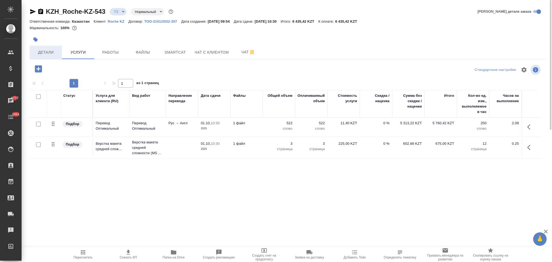
click at [51, 51] on span "Детали" at bounding box center [46, 52] width 26 height 7
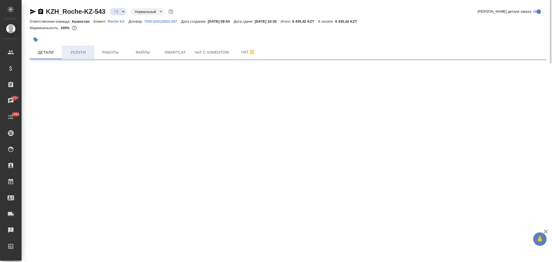
select select "RU"
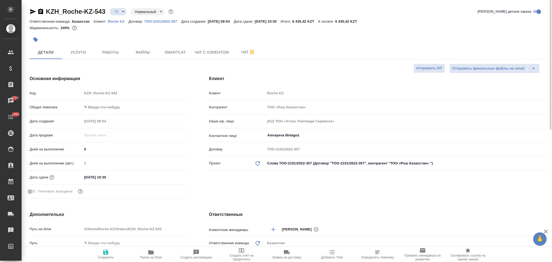
type textarea "x"
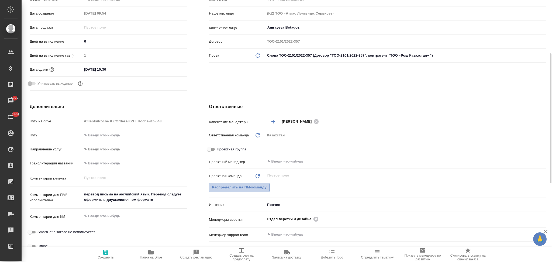
click at [223, 188] on span "Распределить на ПМ-команду" at bounding box center [239, 187] width 55 height 6
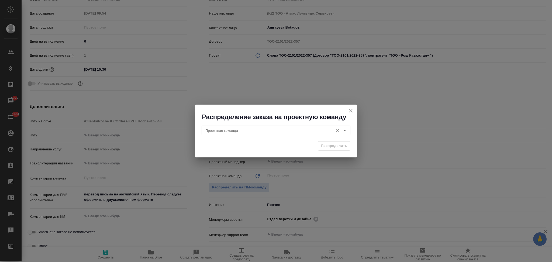
click at [231, 130] on input "Проектная команда" at bounding box center [266, 130] width 127 height 6
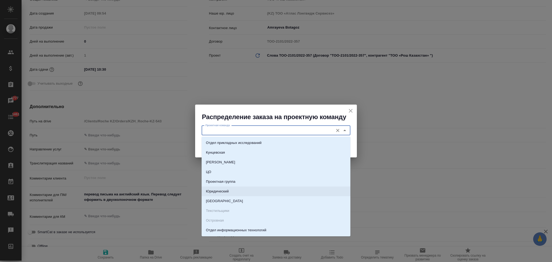
click at [217, 190] on p "Юридический" at bounding box center [217, 191] width 23 height 5
type input "Юридический"
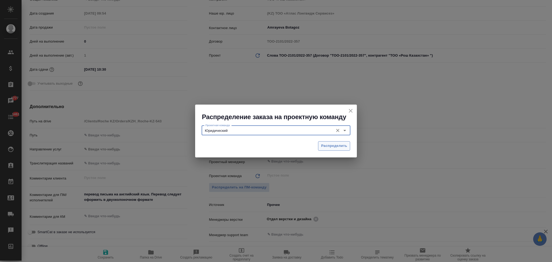
click at [333, 149] on button "Распределить" at bounding box center [334, 145] width 32 height 9
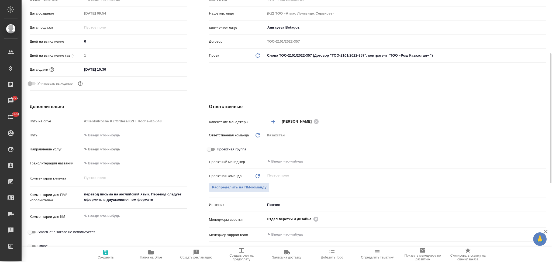
type textarea "x"
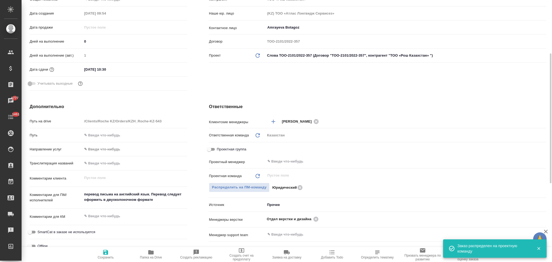
scroll to position [0, 0]
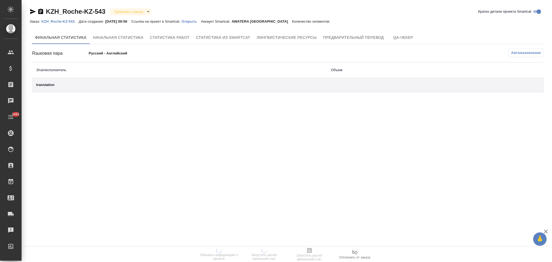
click at [195, 23] on p "Открыть" at bounding box center [190, 21] width 19 height 4
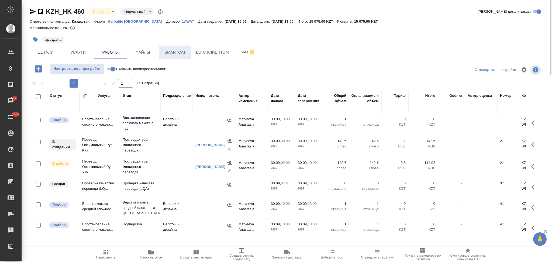
click at [174, 51] on span "Smartcat" at bounding box center [175, 52] width 26 height 7
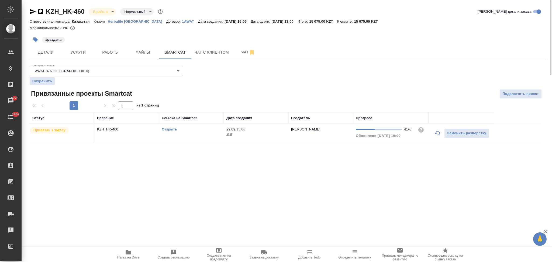
click at [171, 128] on link "Открыть" at bounding box center [169, 129] width 15 height 4
click at [39, 53] on span "Детали" at bounding box center [46, 52] width 26 height 7
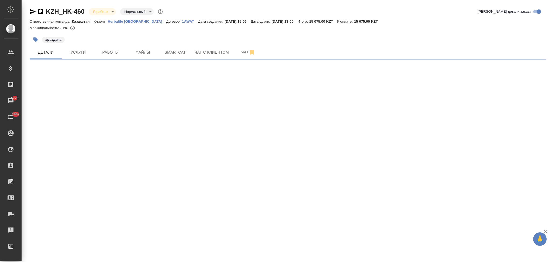
select select "RU"
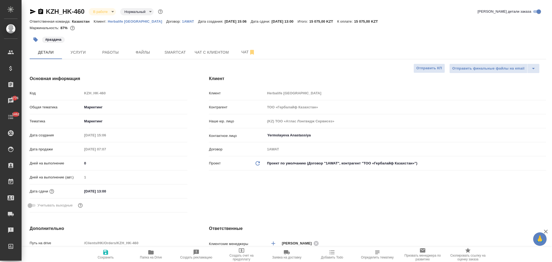
type textarea "x"
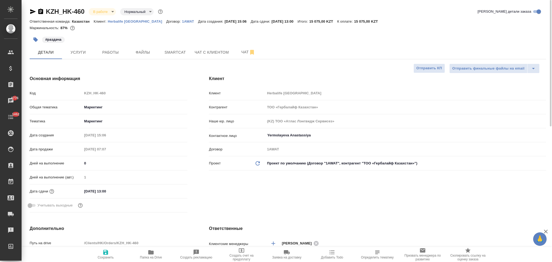
type textarea "x"
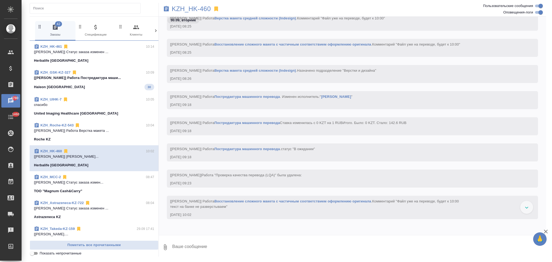
scroll to position [1836, 0]
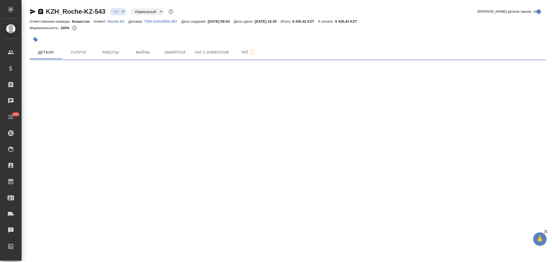
select select "RU"
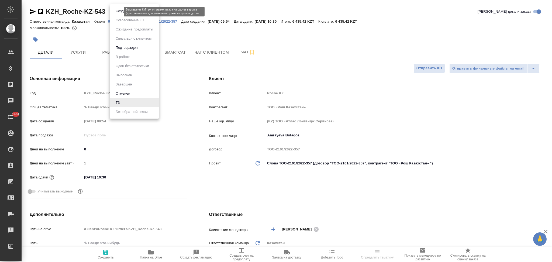
click at [113, 11] on body "🙏 .cls-1 fill:#fff; AWATERA Aslanukova Sati Клиенты Спецификации Заказы Чаты 14…" at bounding box center [276, 131] width 552 height 262
type textarea "x"
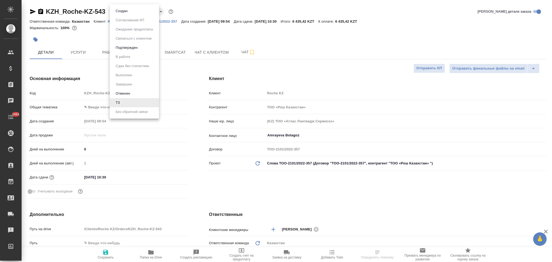
type textarea "x"
click at [119, 48] on button "Подтвержден" at bounding box center [126, 48] width 25 height 6
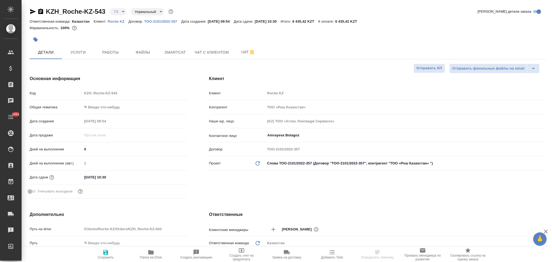
type textarea "x"
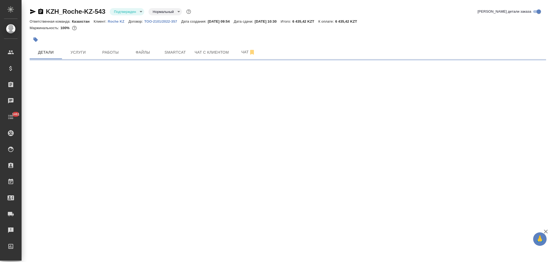
select select "RU"
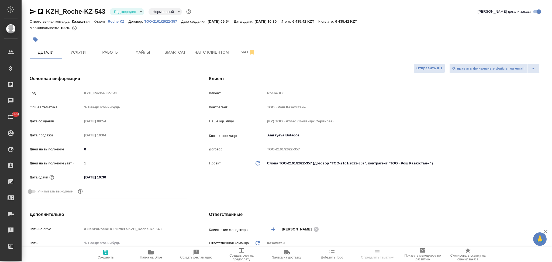
type textarea "x"
click at [331, 255] on icon "button" at bounding box center [332, 252] width 6 height 6
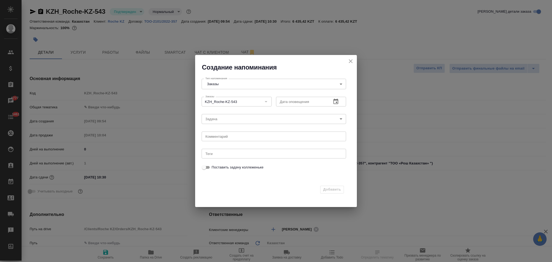
click at [337, 101] on icon "button" at bounding box center [335, 101] width 6 height 6
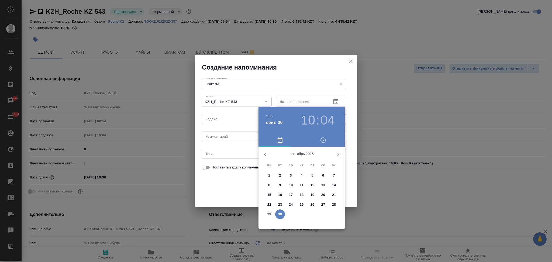
click at [338, 152] on icon "button" at bounding box center [338, 154] width 6 height 6
click at [290, 177] on p "1" at bounding box center [291, 175] width 2 height 5
type input "[DATE] 10:04"
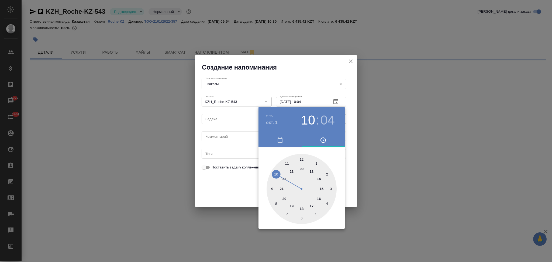
select select "RU"
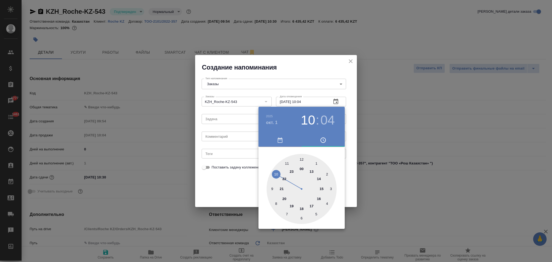
click at [276, 173] on div at bounding box center [301, 189] width 70 height 70
type textarea "x"
click at [302, 217] on div at bounding box center [301, 189] width 70 height 70
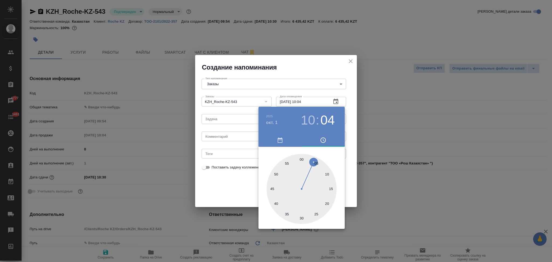
type input "[DATE] 10:30"
click at [228, 181] on div at bounding box center [276, 131] width 552 height 262
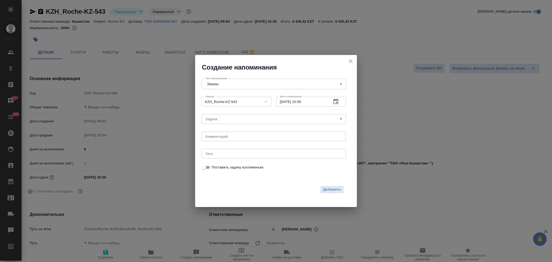
click at [223, 120] on body "🙏 .cls-1 fill:#fff; AWATERA Aslanukova Sati Клиенты Спецификации Заказы 6777 Ча…" at bounding box center [276, 131] width 552 height 262
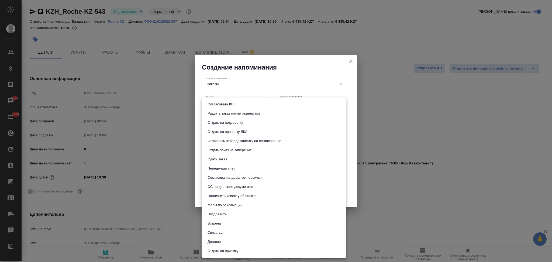
click at [218, 157] on button "Сдать заказ" at bounding box center [217, 159] width 23 height 6
type input "Сдать заказ"
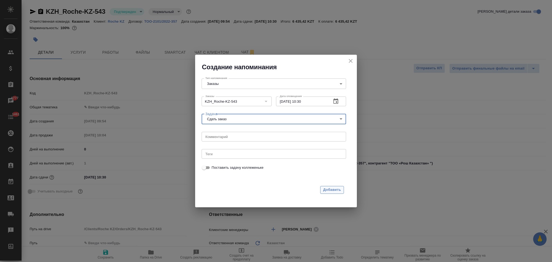
click at [323, 191] on button "Добавить" at bounding box center [332, 190] width 24 height 8
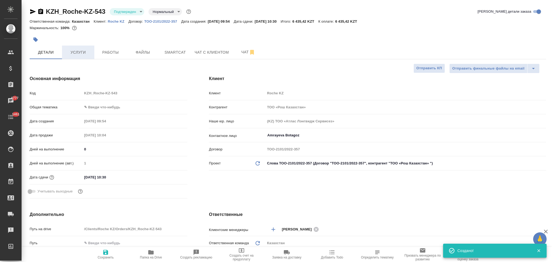
type textarea "x"
click at [33, 13] on icon "button" at bounding box center [33, 11] width 6 height 6
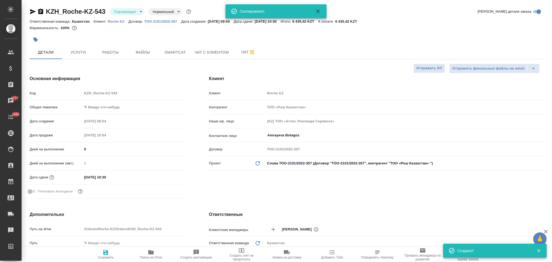
type textarea "x"
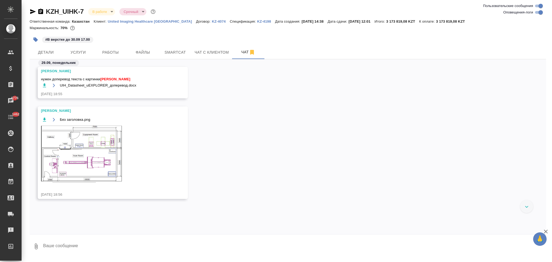
scroll to position [7856, 0]
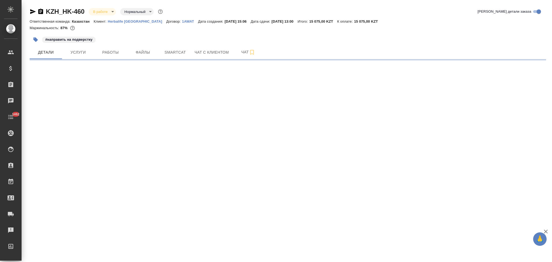
select select "RU"
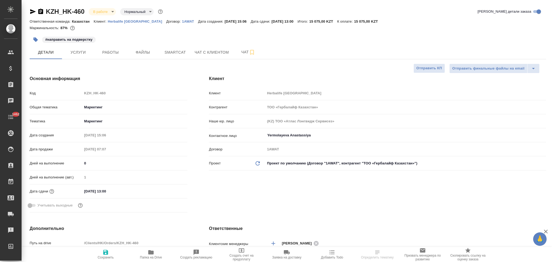
type textarea "x"
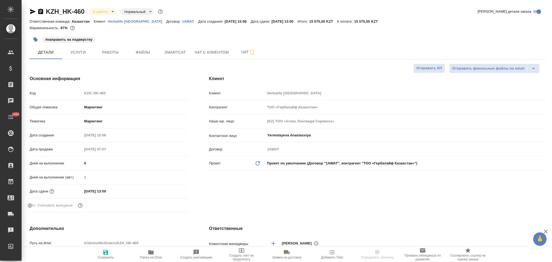
type textarea "x"
click at [110, 50] on span "Работы" at bounding box center [111, 52] width 26 height 7
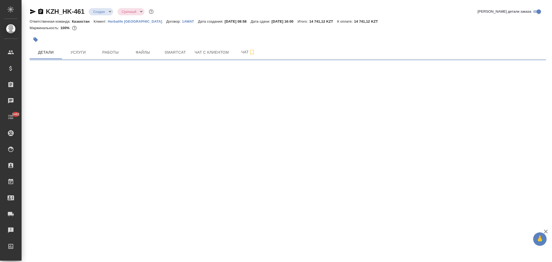
select select "RU"
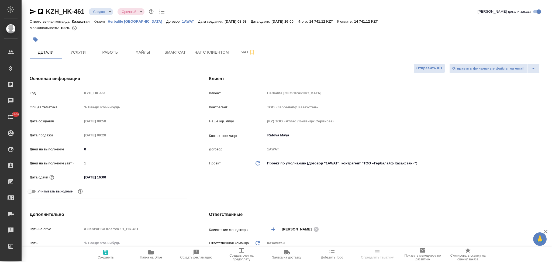
type textarea "x"
click at [238, 51] on span "Чат" at bounding box center [248, 52] width 26 height 7
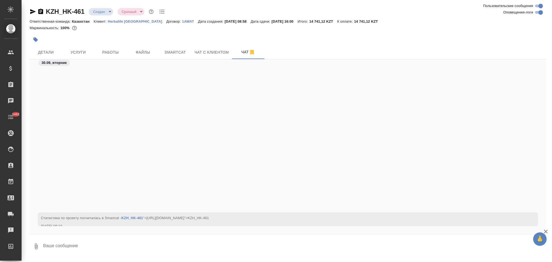
scroll to position [169, 0]
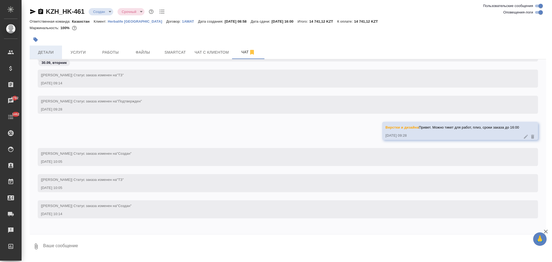
click at [54, 52] on span "Детали" at bounding box center [46, 52] width 26 height 7
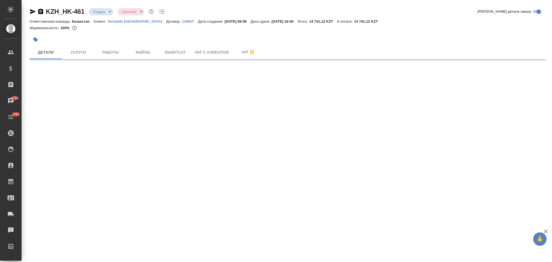
select select "RU"
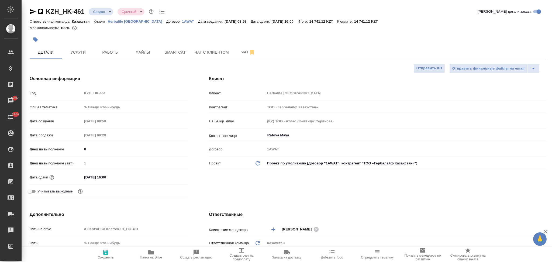
type textarea "x"
click at [239, 50] on span "Чат" at bounding box center [248, 52] width 26 height 7
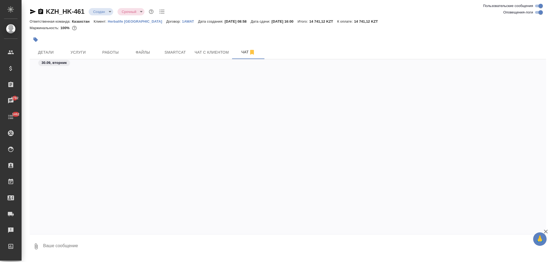
scroll to position [282, 0]
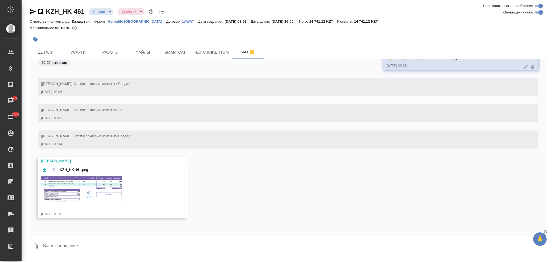
click at [79, 188] on img at bounding box center [81, 189] width 81 height 26
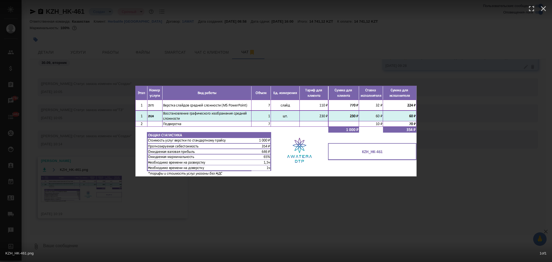
click at [102, 154] on div "KZH_HK-461.png 1 of 1" at bounding box center [276, 131] width 552 height 262
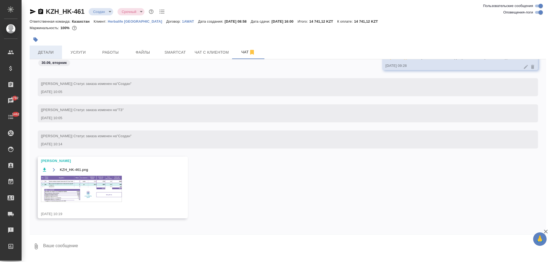
click at [48, 55] on span "Детали" at bounding box center [46, 52] width 26 height 7
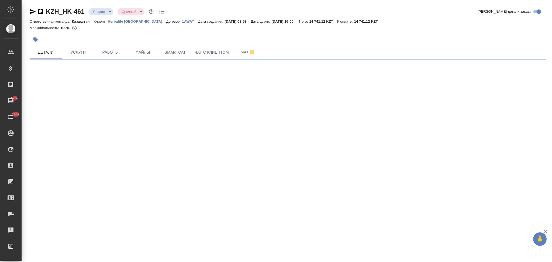
select select "RU"
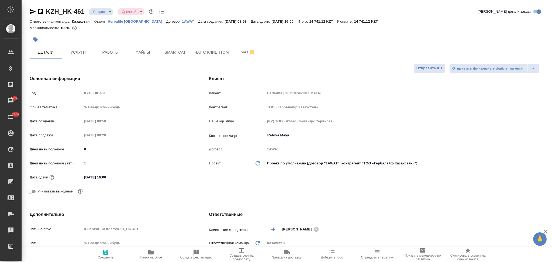
type textarea "x"
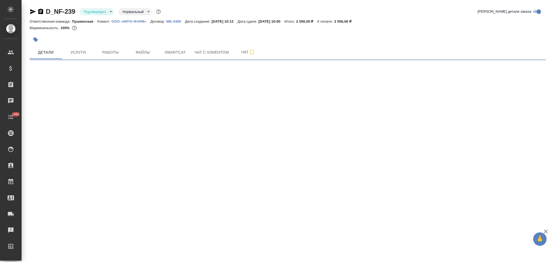
select select "RU"
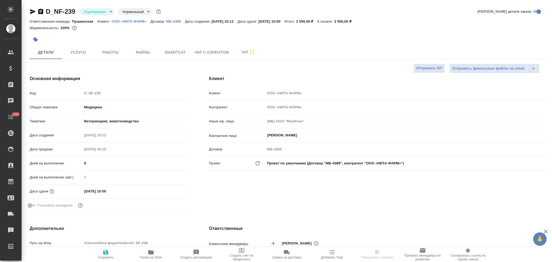
type textarea "x"
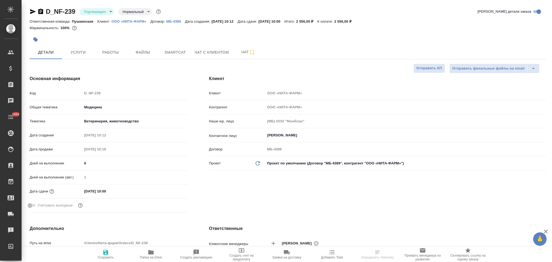
type textarea "x"
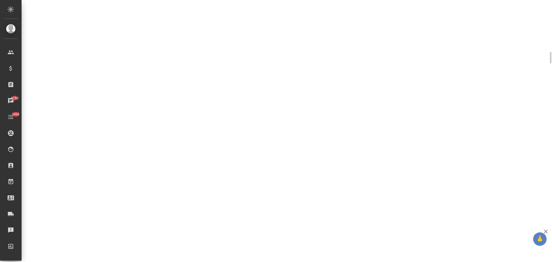
select select "RU"
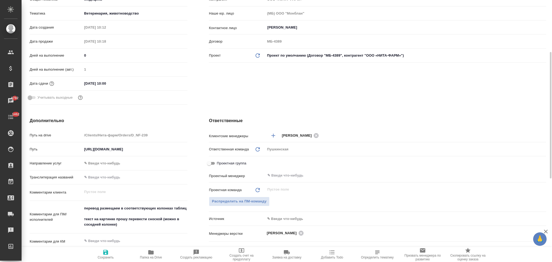
type textarea "x"
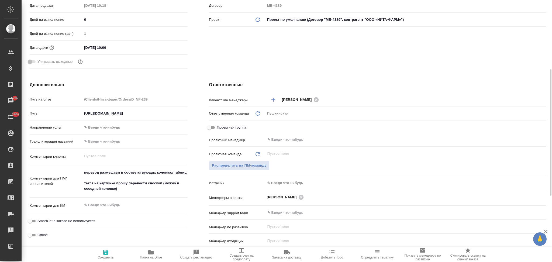
scroll to position [0, 0]
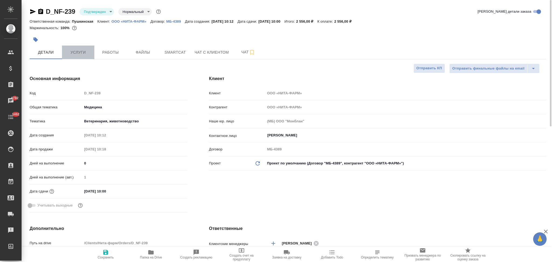
click at [70, 50] on span "Услуги" at bounding box center [78, 52] width 26 height 7
